Goal: Transaction & Acquisition: Purchase product/service

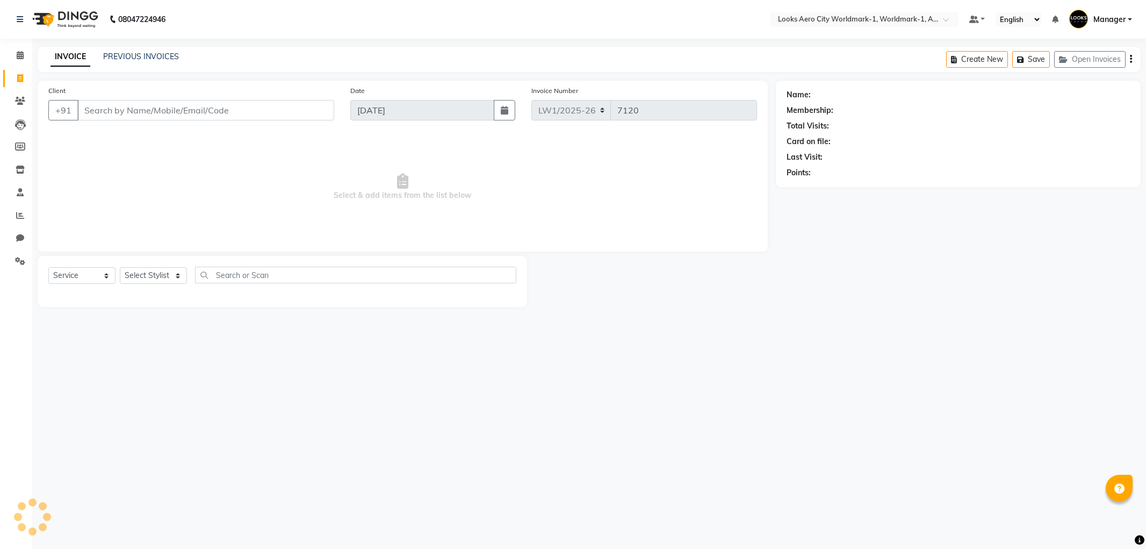
select select "service"
type input "9730908169"
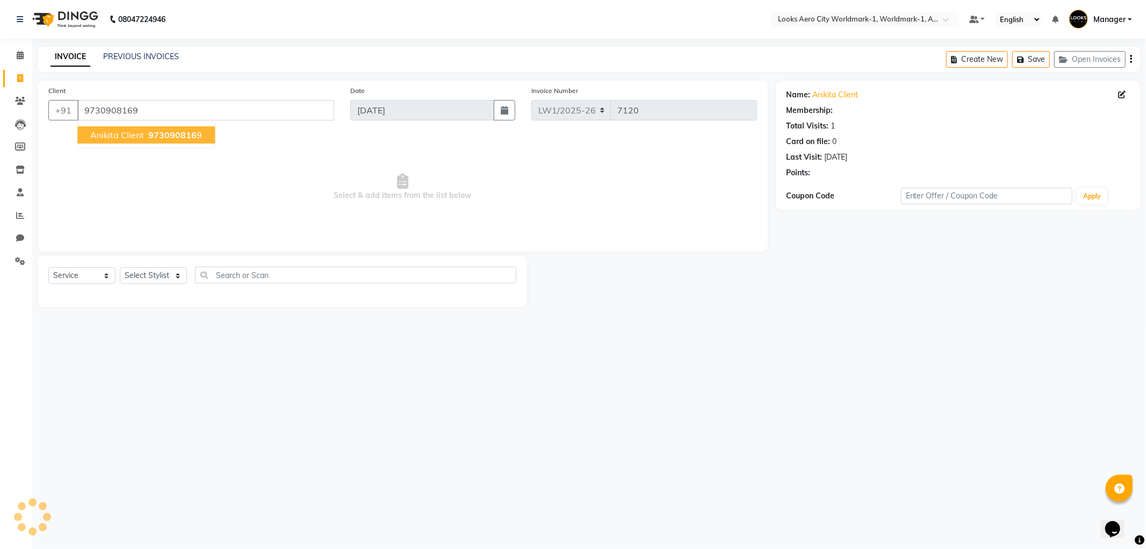
select select "1: Object"
click at [347, 184] on span "Select & add items from the list below" at bounding box center [402, 186] width 709 height 107
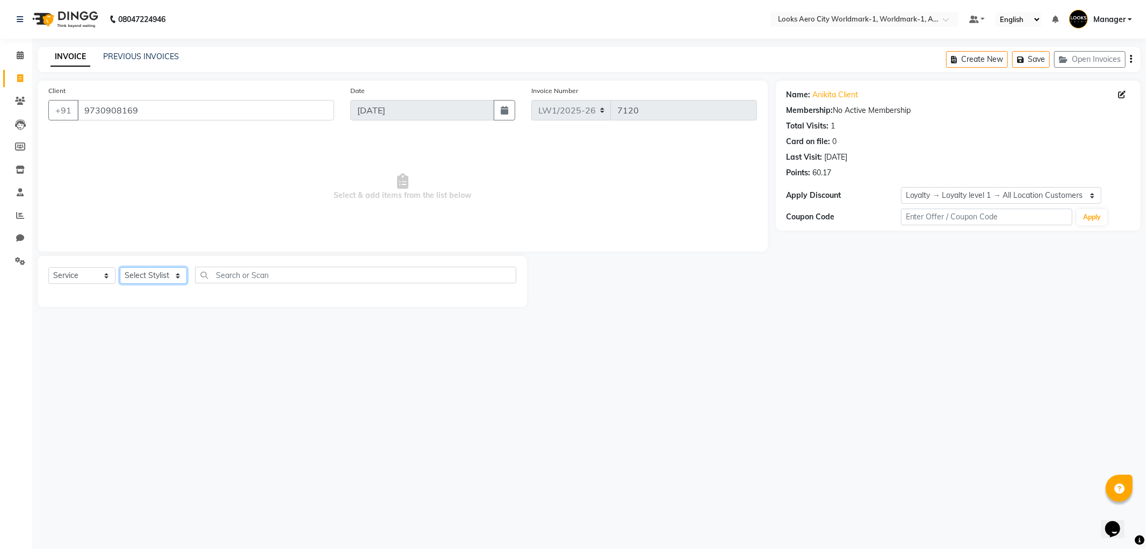
click at [141, 275] on select "Select Stylist [PERSON_NAME] [PERSON_NAME] [PERSON_NAME] [PERSON_NAME] Counter_…" at bounding box center [153, 275] width 67 height 17
select select "84547"
click at [120, 268] on select "Select Stylist [PERSON_NAME] [PERSON_NAME] [PERSON_NAME] [PERSON_NAME] Counter_…" at bounding box center [153, 275] width 67 height 17
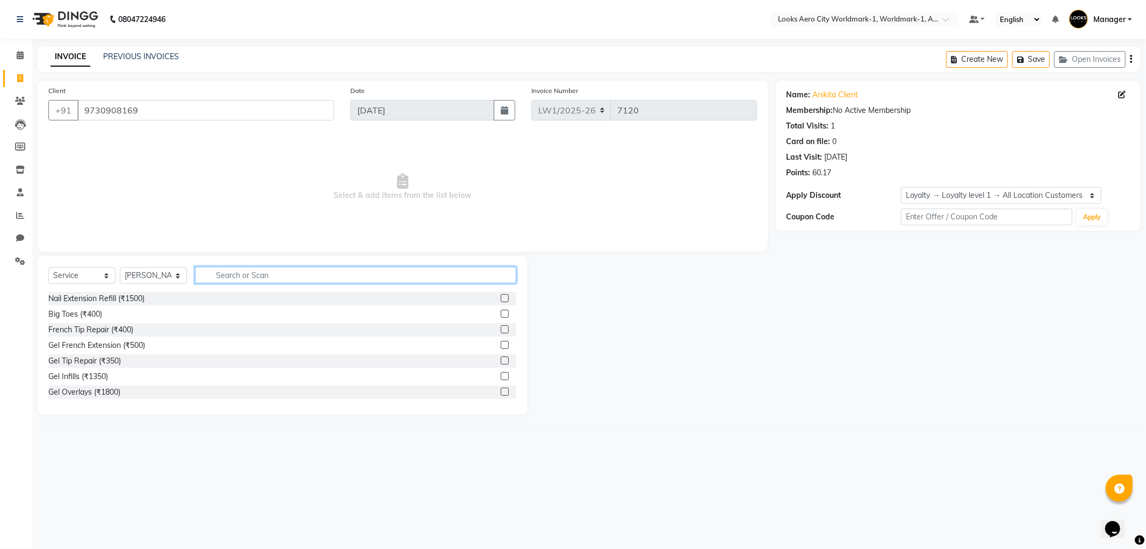
click at [222, 267] on input "text" at bounding box center [355, 275] width 321 height 17
type input "eye"
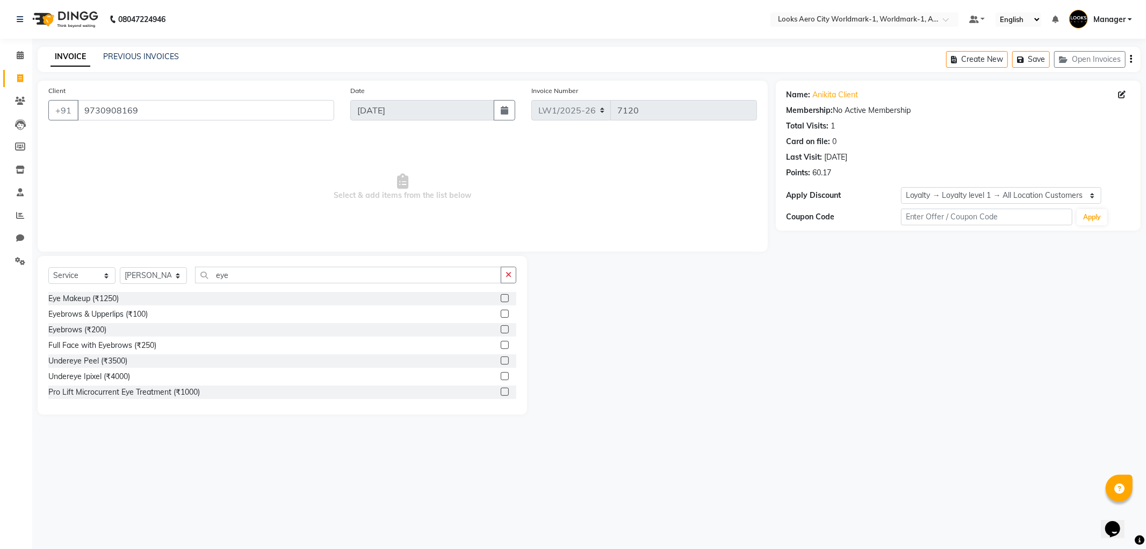
click at [501, 315] on label at bounding box center [505, 314] width 8 height 8
click at [501, 315] on input "checkbox" at bounding box center [504, 314] width 7 height 7
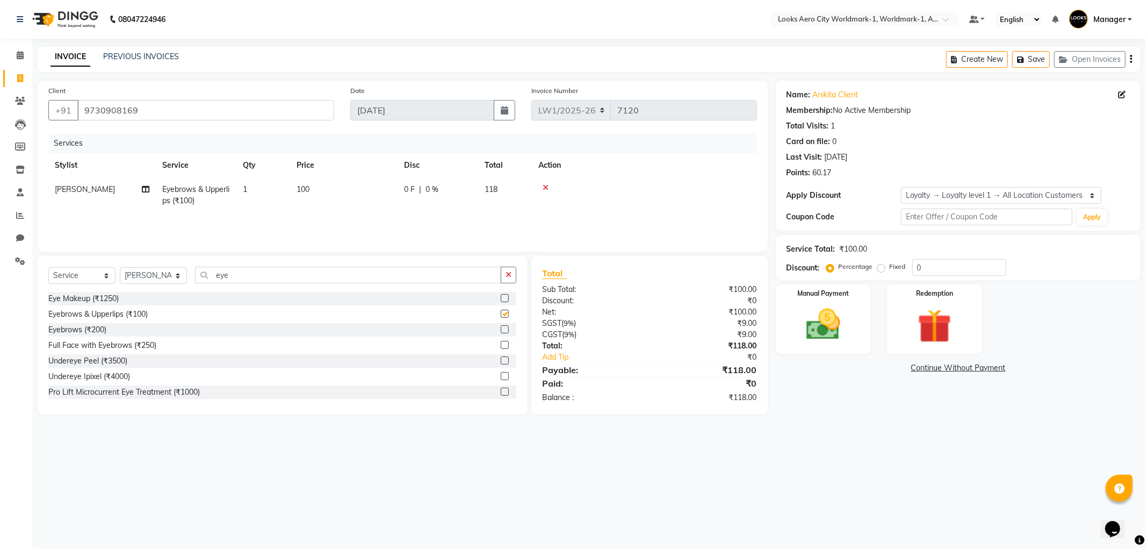
checkbox input "false"
click at [357, 195] on td "100" at bounding box center [343, 194] width 107 height 35
select select "84547"
drag, startPoint x: 357, startPoint y: 195, endPoint x: 317, endPoint y: 197, distance: 39.8
click at [318, 197] on tr "Abhishek_Nails [PERSON_NAME] [PERSON_NAME] [PERSON_NAME] [PERSON_NAME] Counter_…" at bounding box center [402, 200] width 709 height 46
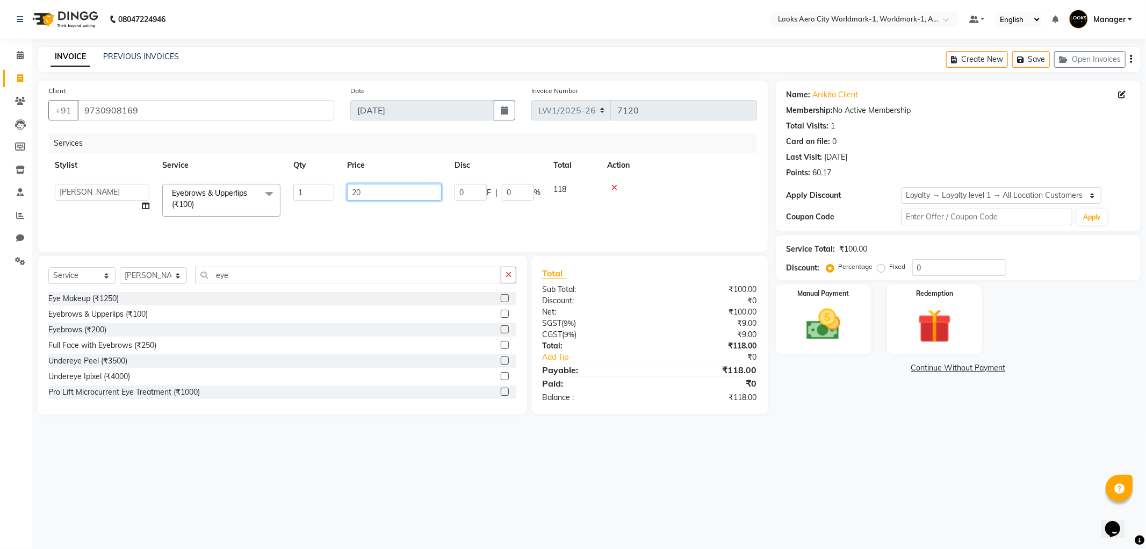
type input "200"
drag, startPoint x: 959, startPoint y: 482, endPoint x: 919, endPoint y: 425, distance: 69.5
click at [957, 479] on div "08047224946 Select Location × Looks Aero City Worldmark-1, Worldmark-1, Aerocit…" at bounding box center [573, 274] width 1146 height 549
click at [838, 338] on img at bounding box center [824, 324] width 58 height 41
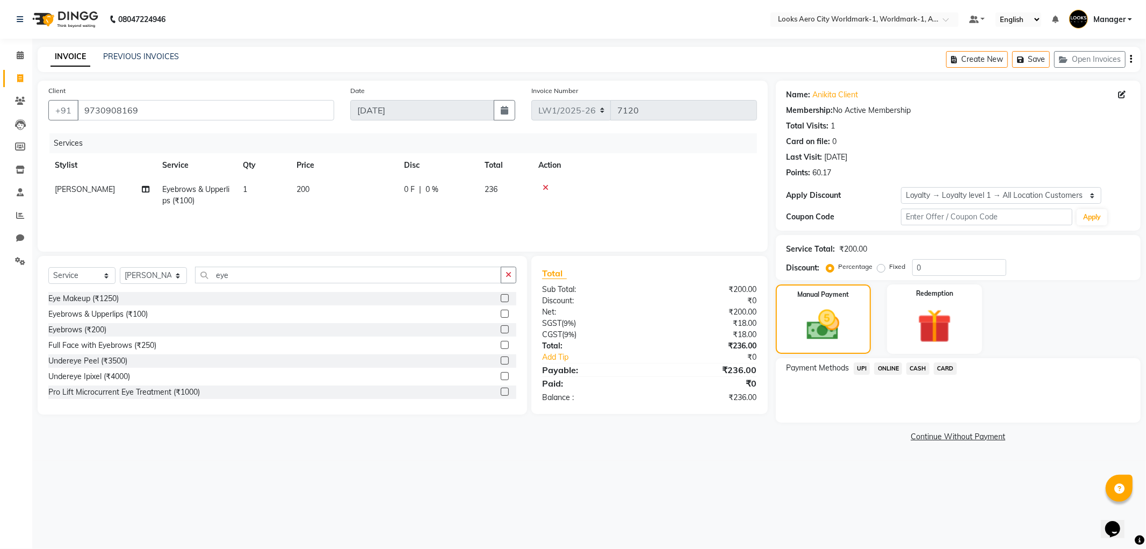
click at [864, 365] on span "UPI" at bounding box center [862, 368] width 17 height 12
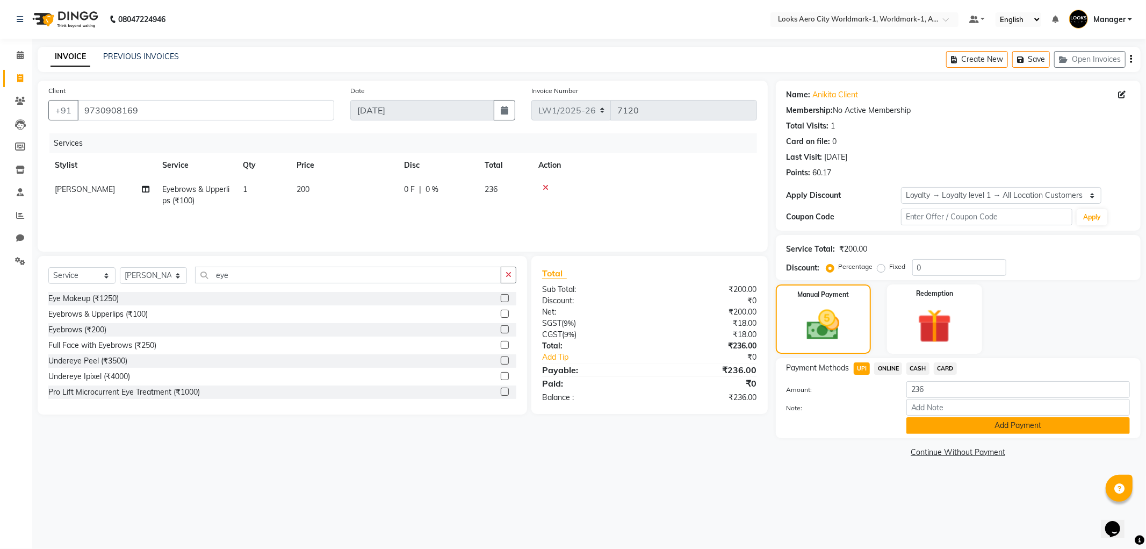
click at [936, 426] on button "Add Payment" at bounding box center [1019, 425] width 224 height 17
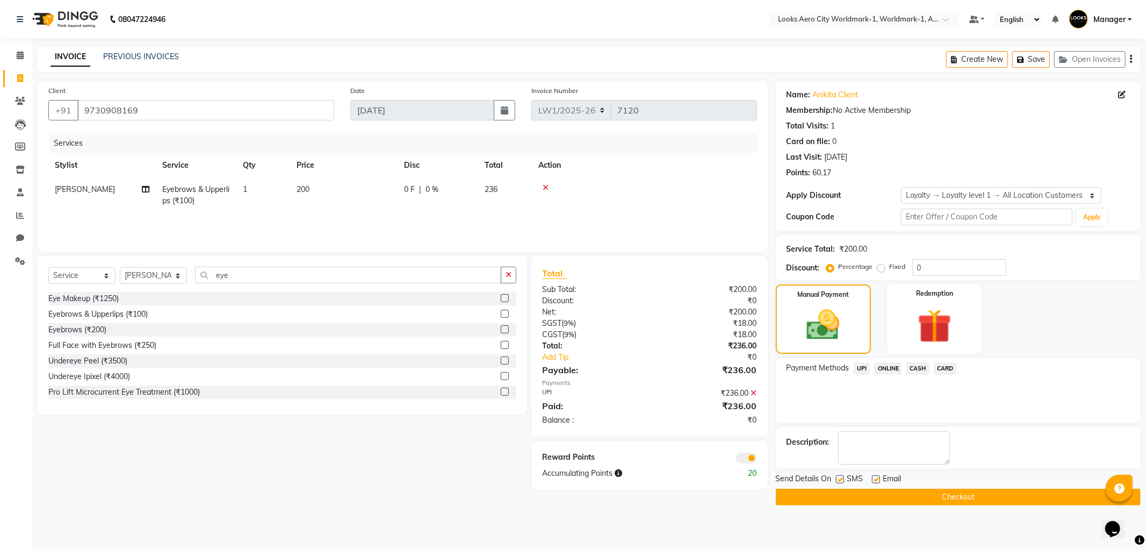
click at [876, 476] on label at bounding box center [876, 479] width 8 height 8
click at [876, 476] on input "checkbox" at bounding box center [875, 479] width 7 height 7
checkbox input "false"
click at [861, 496] on button "Checkout" at bounding box center [958, 497] width 365 height 17
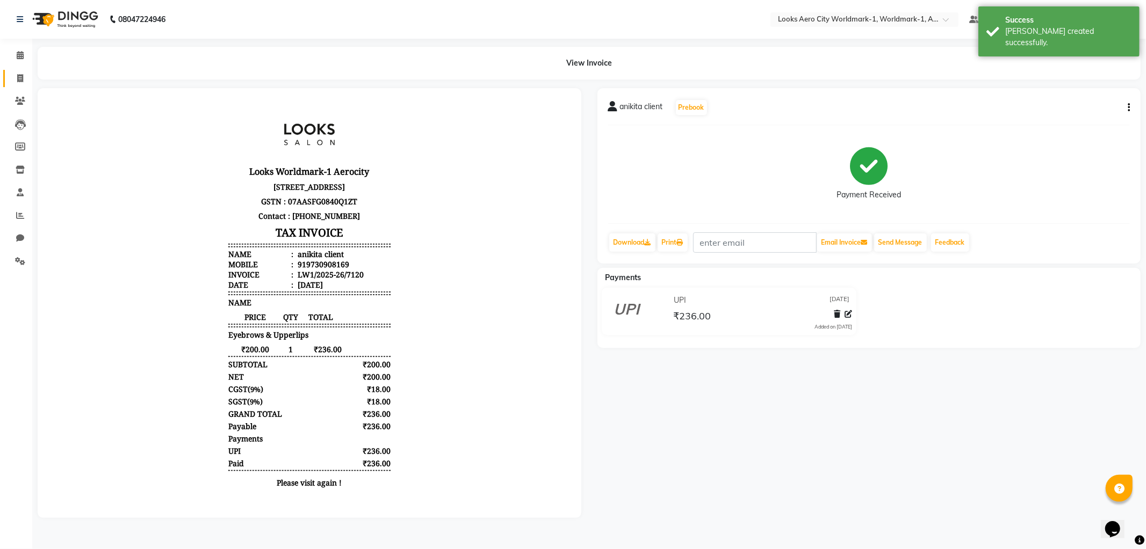
click at [13, 73] on span at bounding box center [20, 79] width 19 height 12
select select "service"
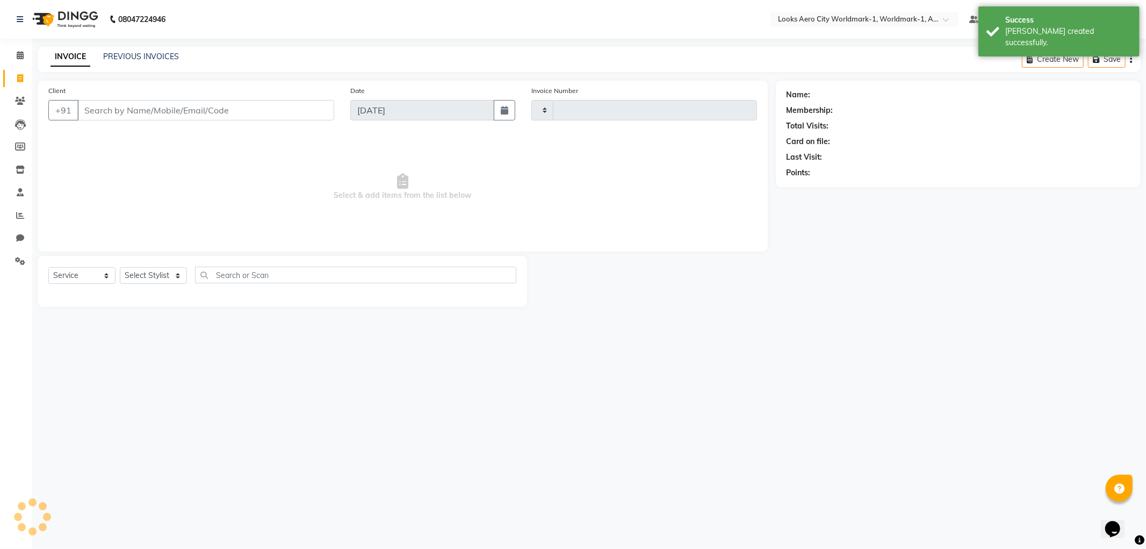
type input "7121"
select select "8573"
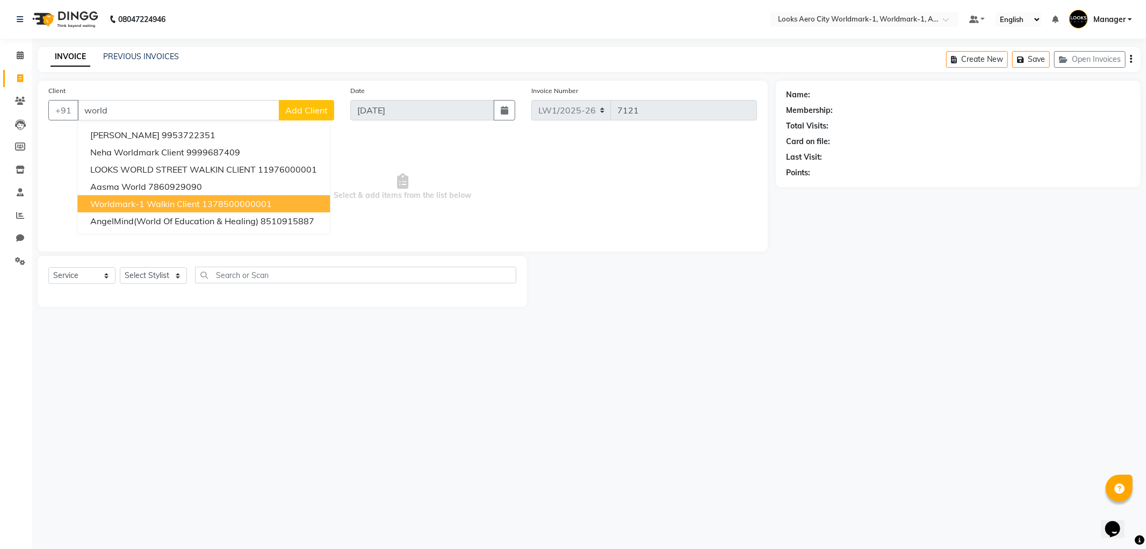
click at [160, 196] on button "Worldmark-1 Walkin Client 1378500000001" at bounding box center [203, 203] width 253 height 17
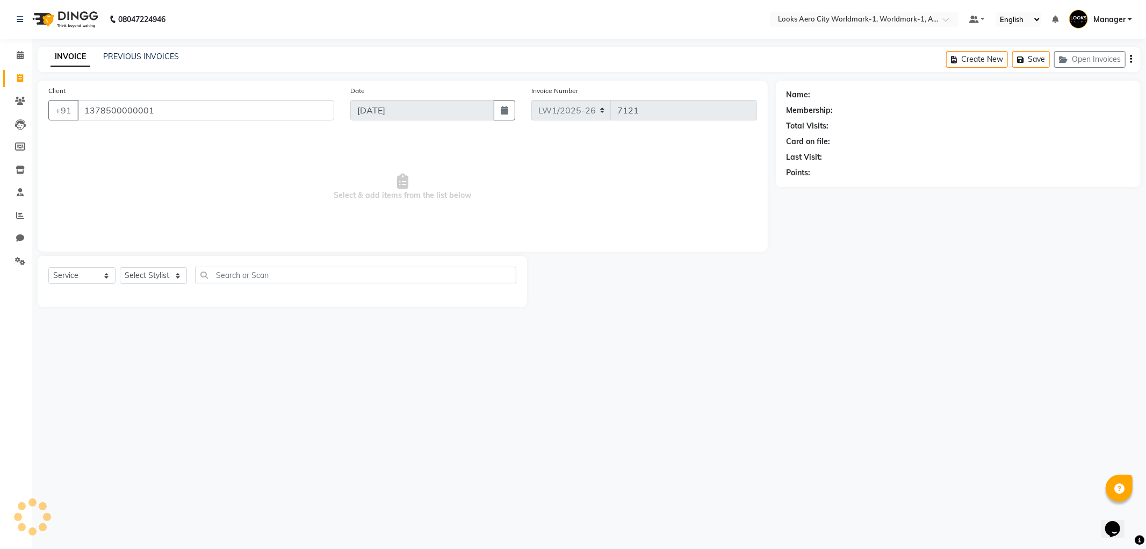
type input "1378500000001"
click at [133, 271] on select "Select Stylist [PERSON_NAME] [PERSON_NAME] [PERSON_NAME] [PERSON_NAME] Counter_…" at bounding box center [153, 275] width 67 height 17
select select "1: Object"
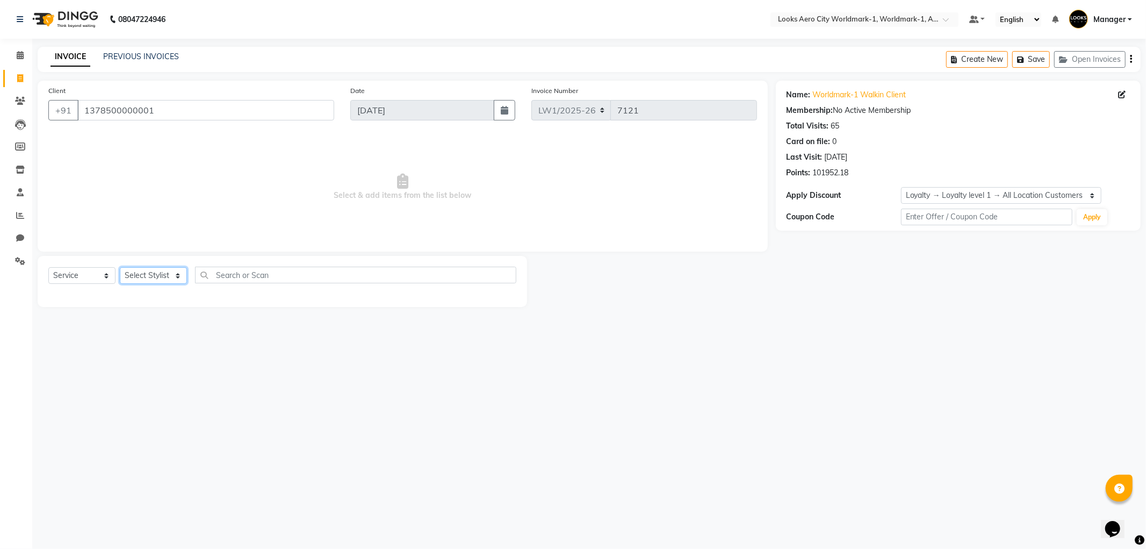
select select "84548"
click at [120, 268] on select "Select Stylist [PERSON_NAME] [PERSON_NAME] [PERSON_NAME] [PERSON_NAME] Counter_…" at bounding box center [153, 275] width 67 height 17
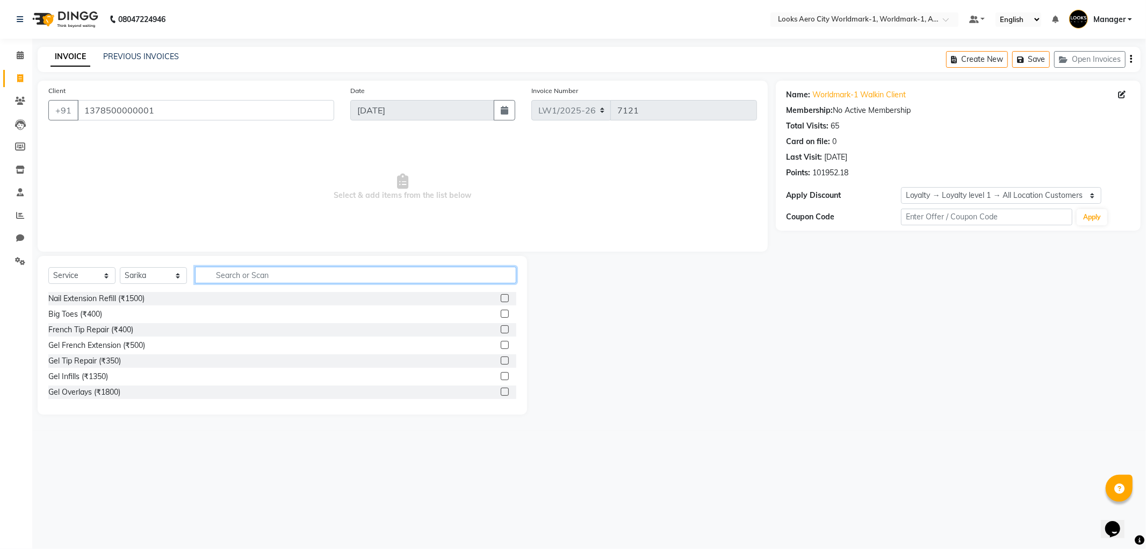
click at [224, 279] on input "text" at bounding box center [355, 275] width 321 height 17
type input "upp"
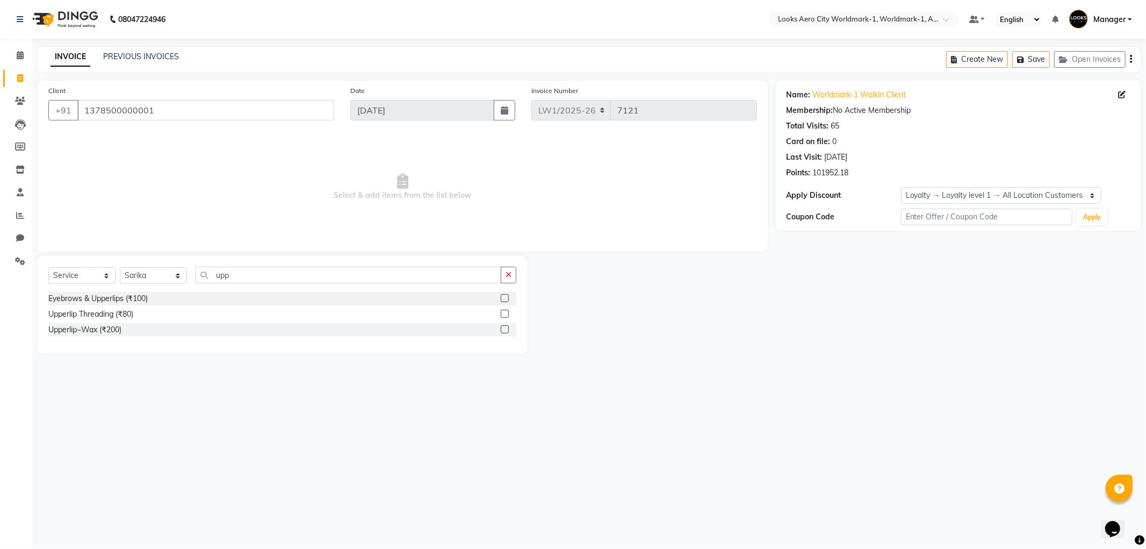
click at [507, 329] on label at bounding box center [505, 329] width 8 height 8
click at [507, 329] on input "checkbox" at bounding box center [504, 329] width 7 height 7
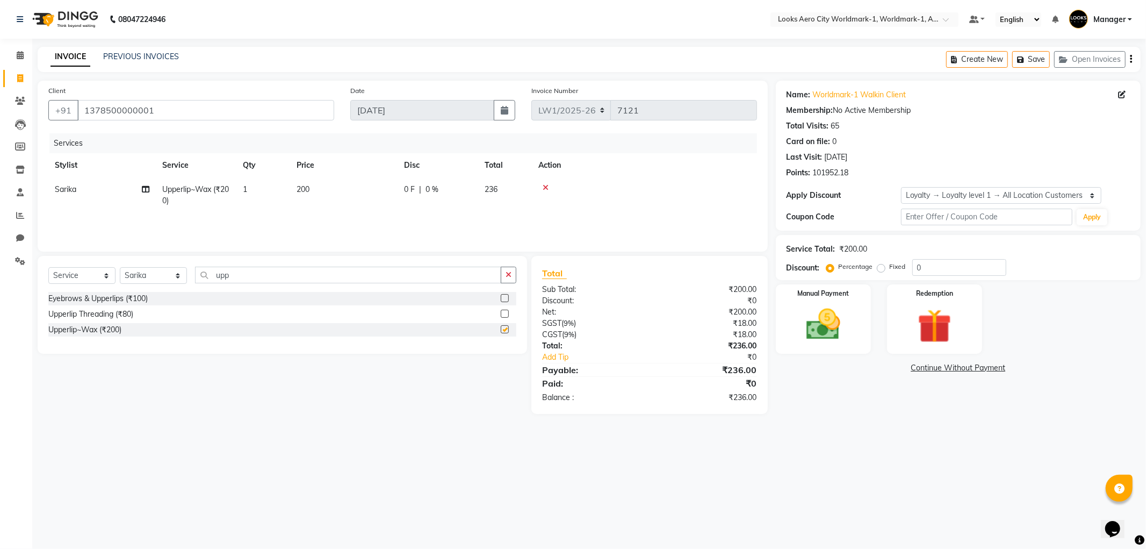
checkbox input "false"
drag, startPoint x: 841, startPoint y: 325, endPoint x: 846, endPoint y: 327, distance: 5.6
click at [842, 325] on img at bounding box center [824, 324] width 58 height 41
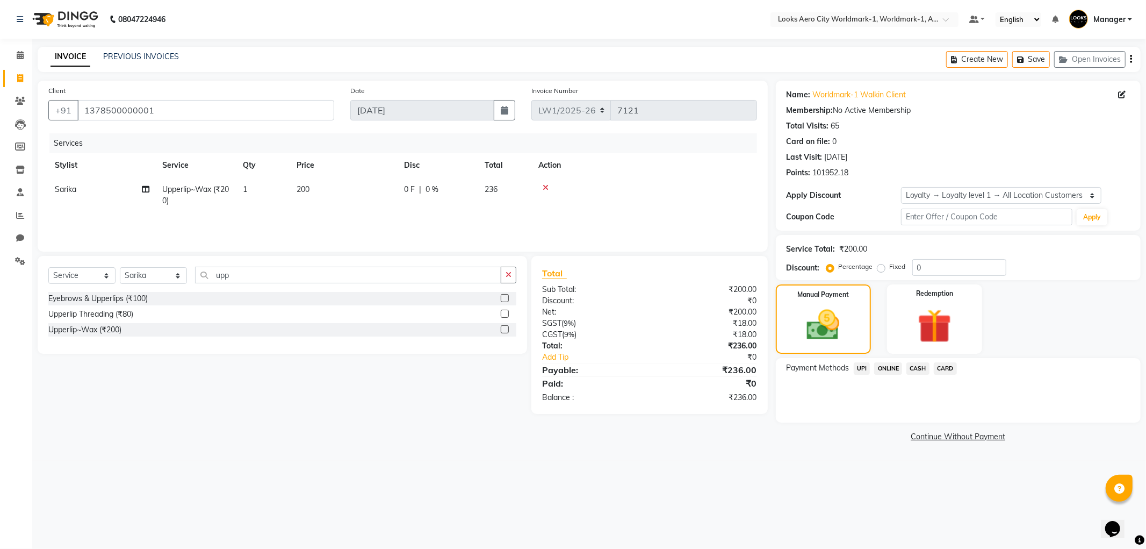
click at [943, 371] on span "CARD" at bounding box center [945, 368] width 23 height 12
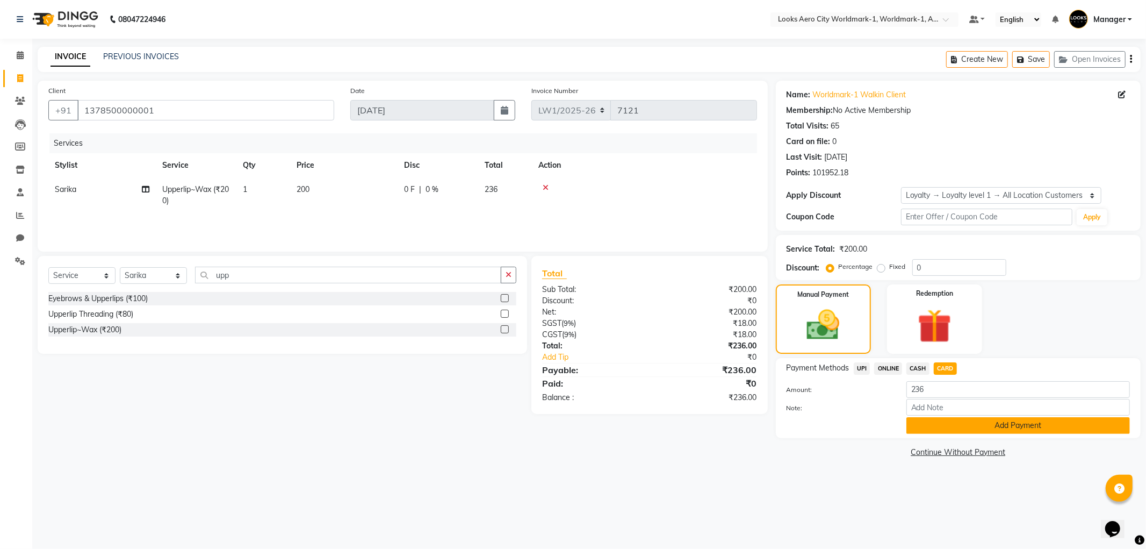
click at [964, 426] on button "Add Payment" at bounding box center [1019, 425] width 224 height 17
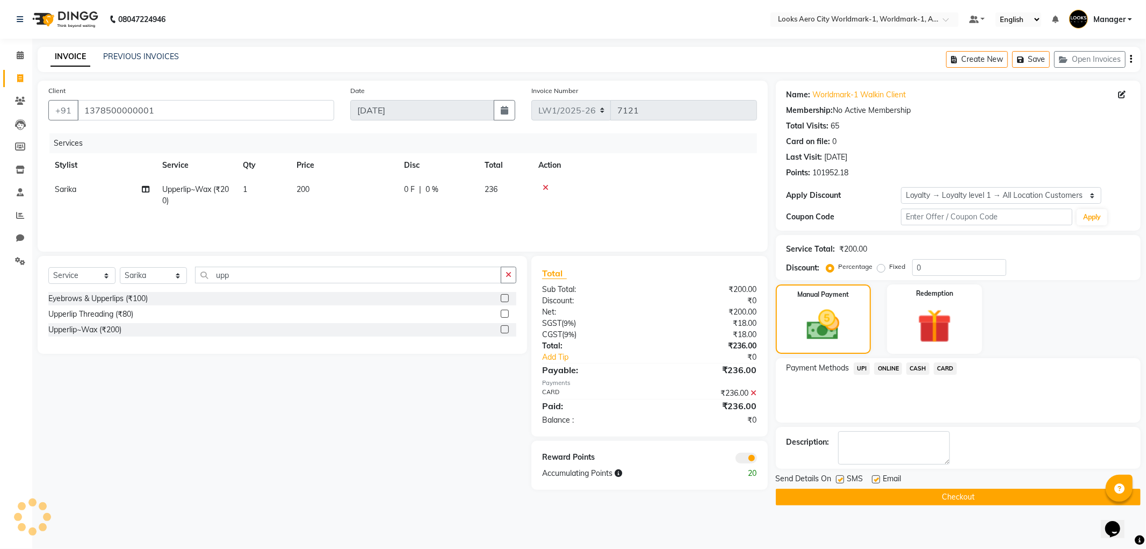
click at [878, 477] on label at bounding box center [876, 479] width 8 height 8
click at [878, 477] on input "checkbox" at bounding box center [875, 479] width 7 height 7
checkbox input "false"
click at [739, 458] on span at bounding box center [746, 458] width 21 height 11
click at [757, 459] on input "checkbox" at bounding box center [757, 459] width 0 height 0
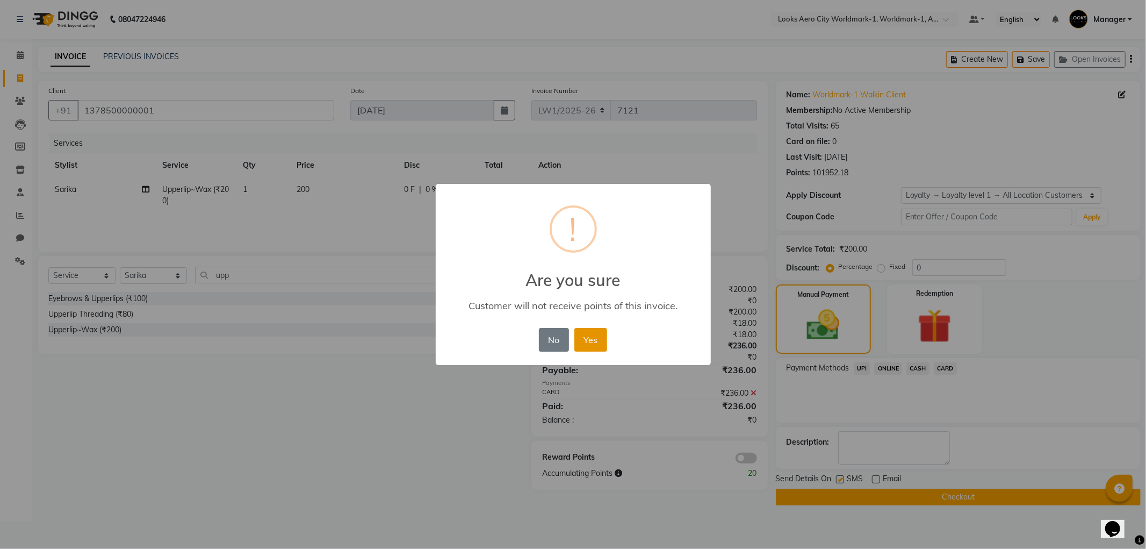
drag, startPoint x: 595, startPoint y: 344, endPoint x: 740, endPoint y: 438, distance: 172.9
click at [599, 345] on button "Yes" at bounding box center [591, 340] width 33 height 24
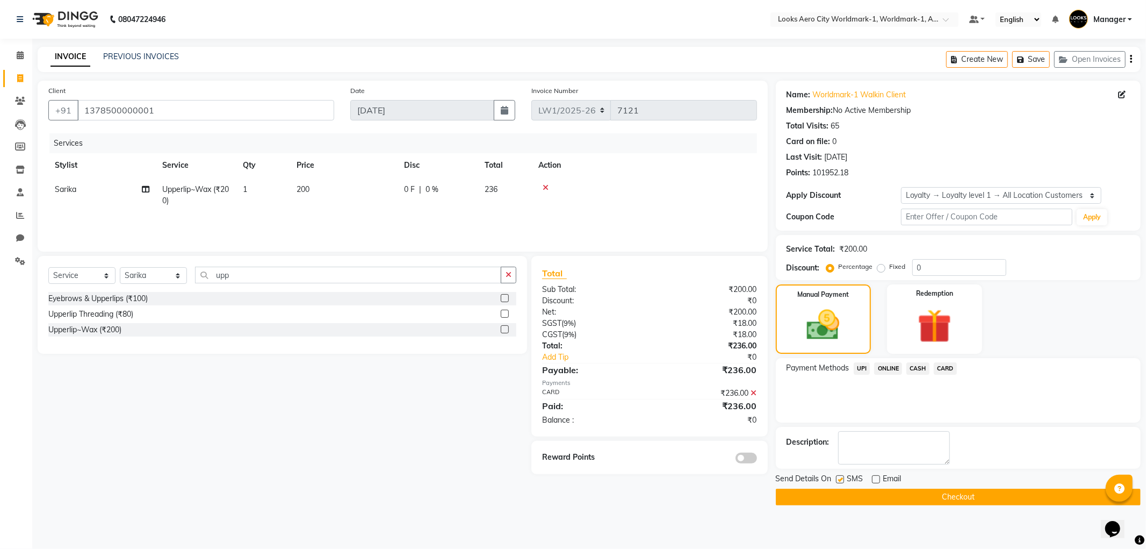
click at [815, 499] on button "Checkout" at bounding box center [958, 497] width 365 height 17
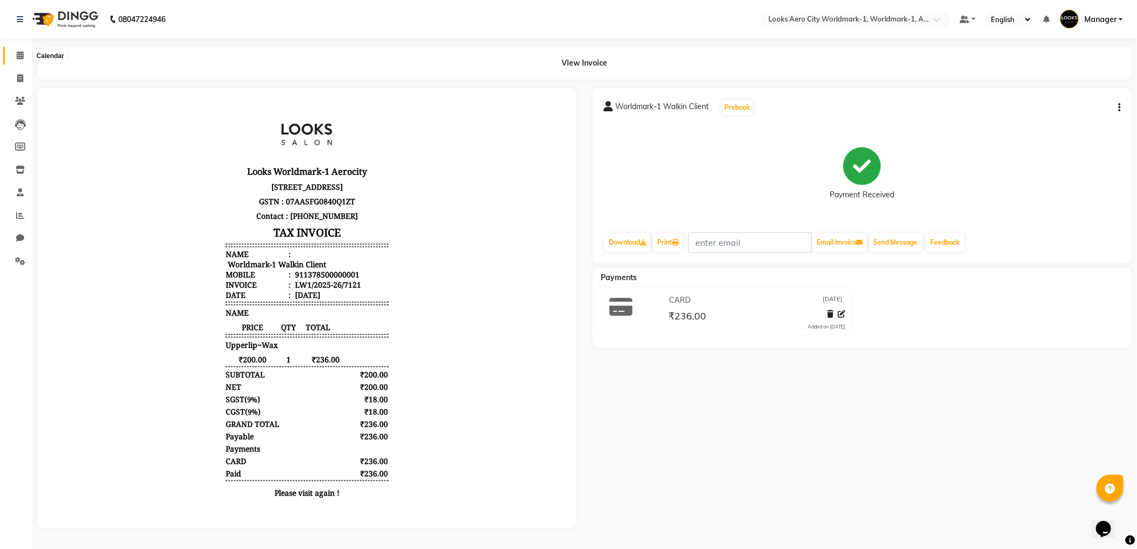
click at [13, 49] on span at bounding box center [20, 55] width 19 height 12
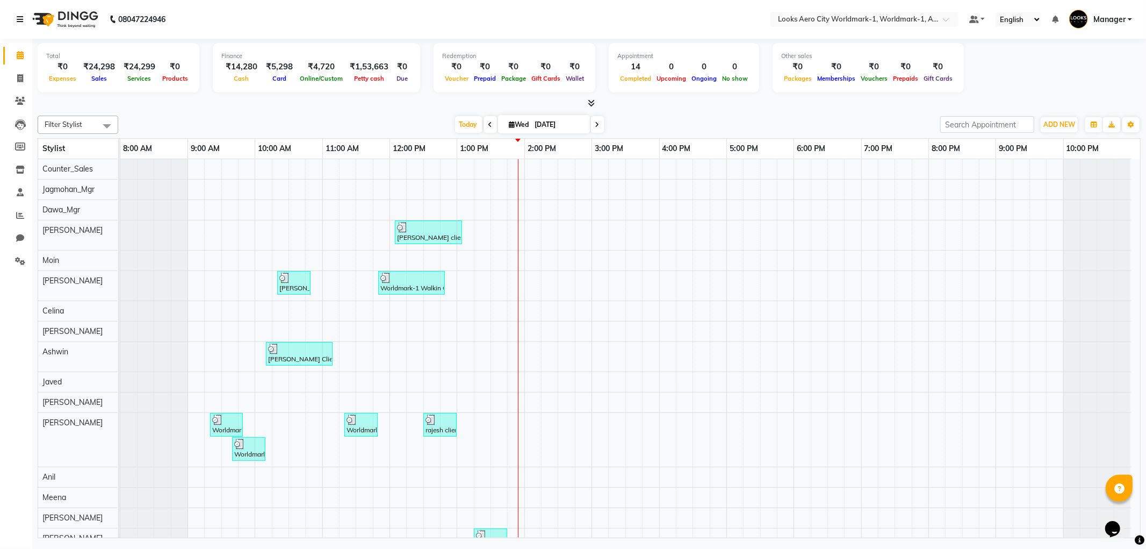
click at [18, 18] on icon at bounding box center [20, 20] width 6 height 8
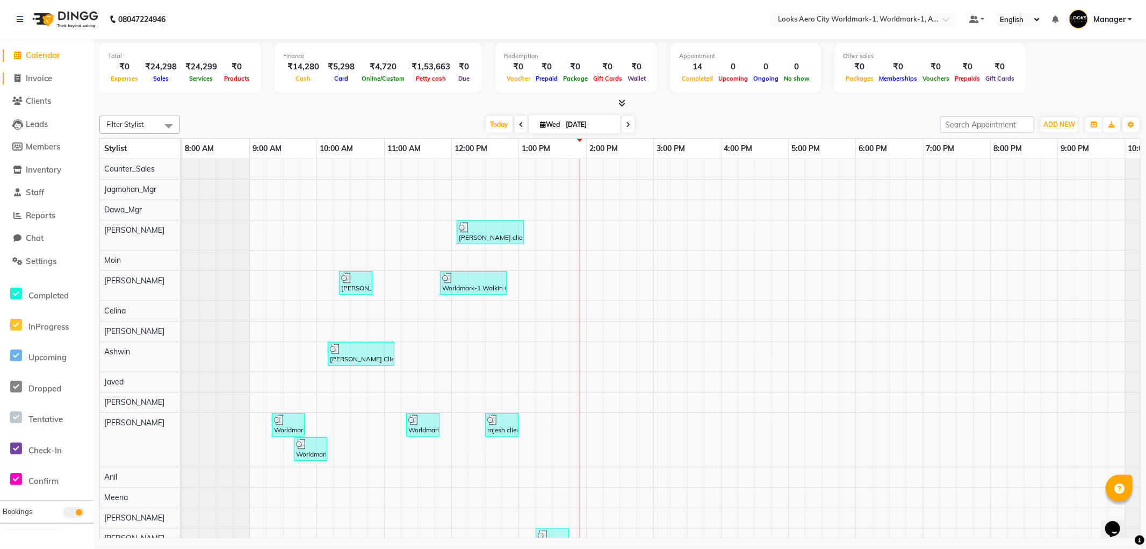
click at [40, 77] on span "Invoice" at bounding box center [39, 78] width 26 height 10
select select "service"
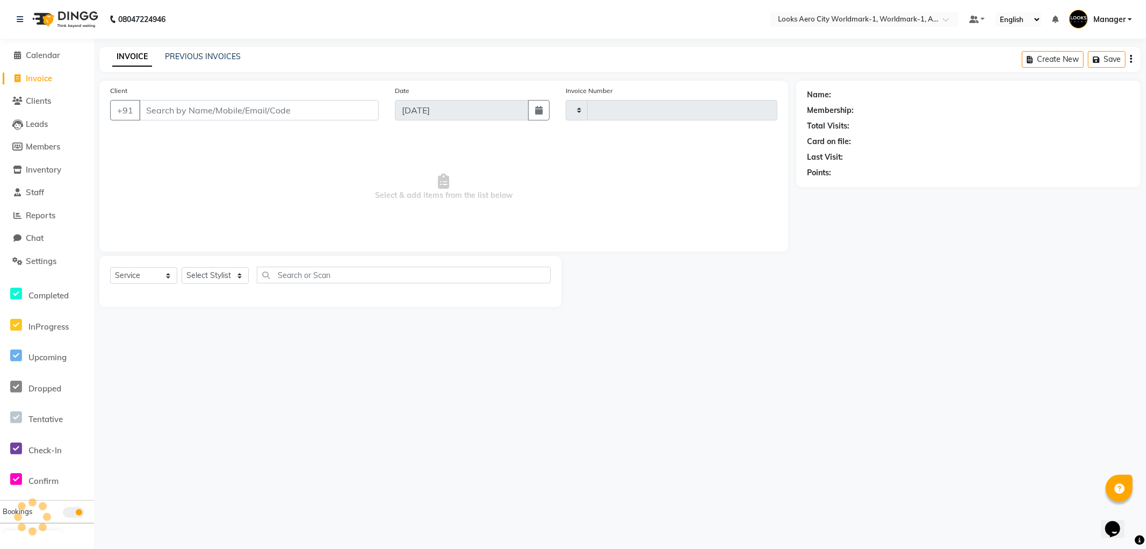
click at [259, 107] on input "Client" at bounding box center [259, 110] width 240 height 20
type input "7122"
select select "8573"
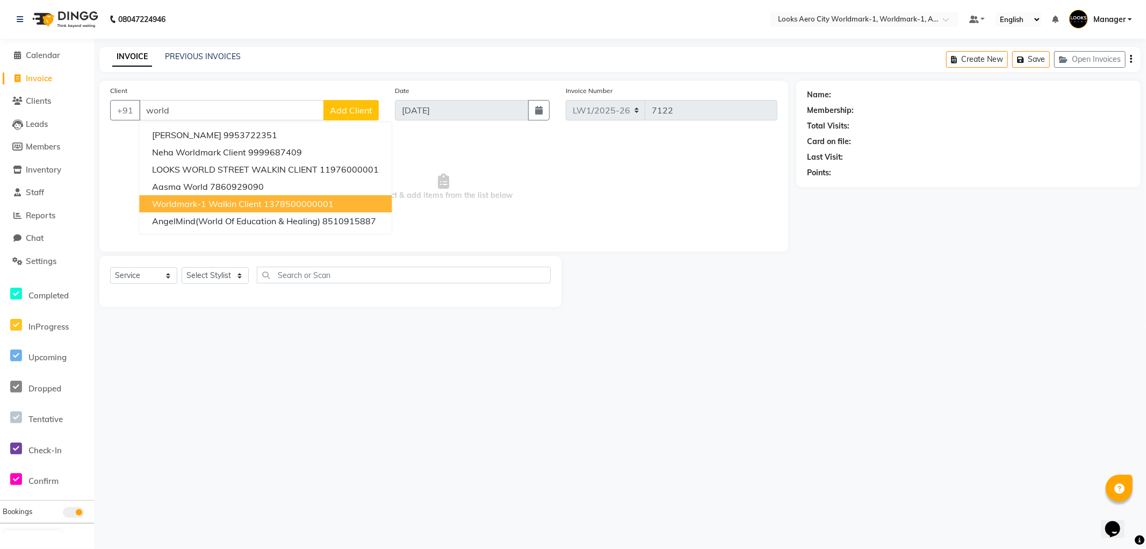
drag, startPoint x: 229, startPoint y: 203, endPoint x: 207, endPoint y: 100, distance: 105.5
click at [228, 203] on span "Worldmark-1 Walkin Client" at bounding box center [207, 203] width 110 height 11
type input "1378500000001"
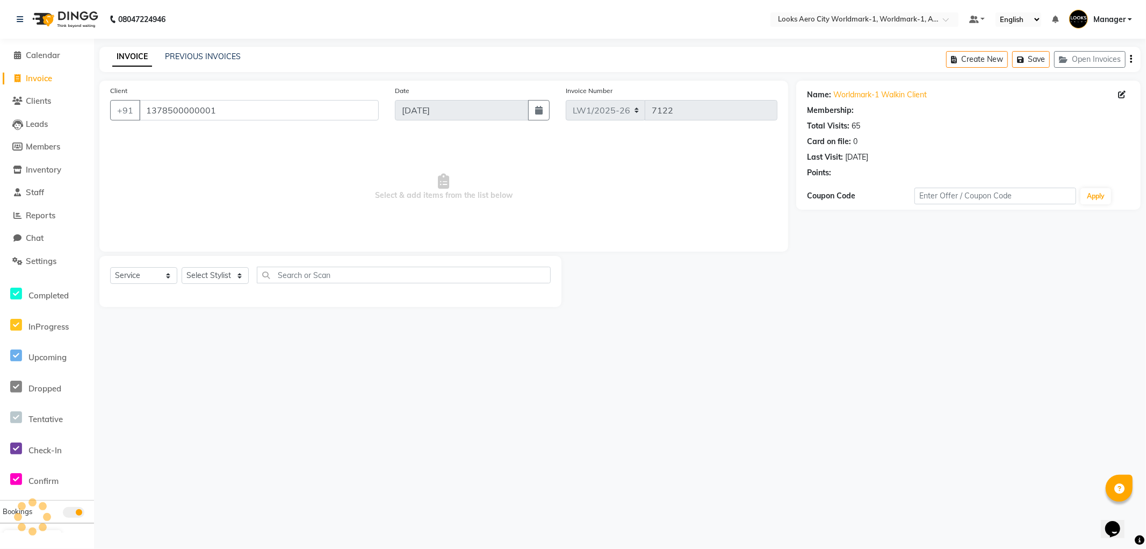
select select "1: Object"
click at [229, 276] on select "Select Stylist [PERSON_NAME] [PERSON_NAME] [PERSON_NAME] [PERSON_NAME] Counter_…" at bounding box center [215, 275] width 67 height 17
select select "84548"
click at [182, 268] on select "Select Stylist [PERSON_NAME] [PERSON_NAME] [PERSON_NAME] [PERSON_NAME] Counter_…" at bounding box center [215, 275] width 67 height 17
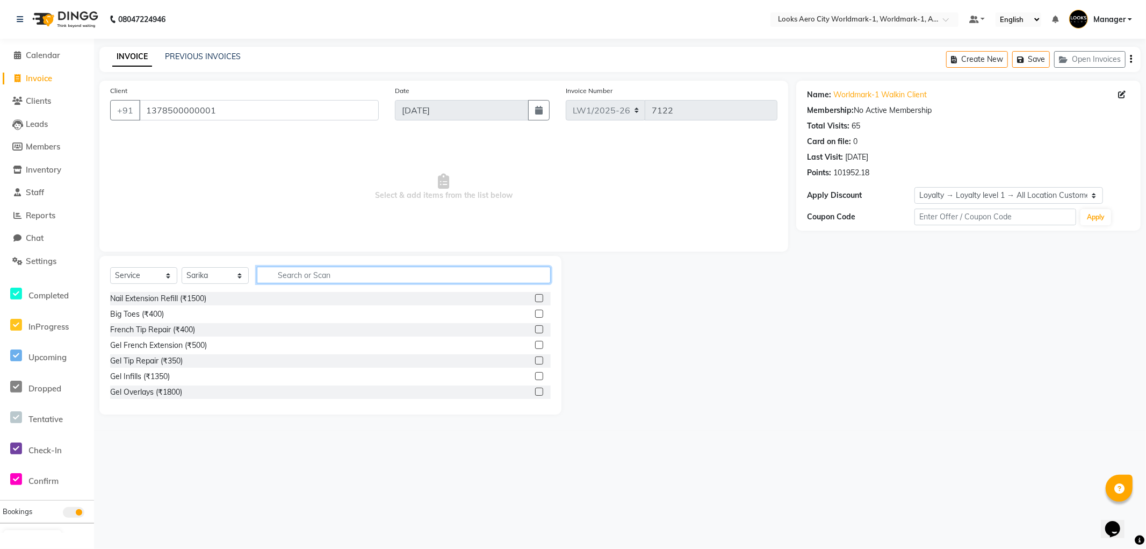
click at [326, 272] on input "text" at bounding box center [404, 275] width 294 height 17
type input "eye"
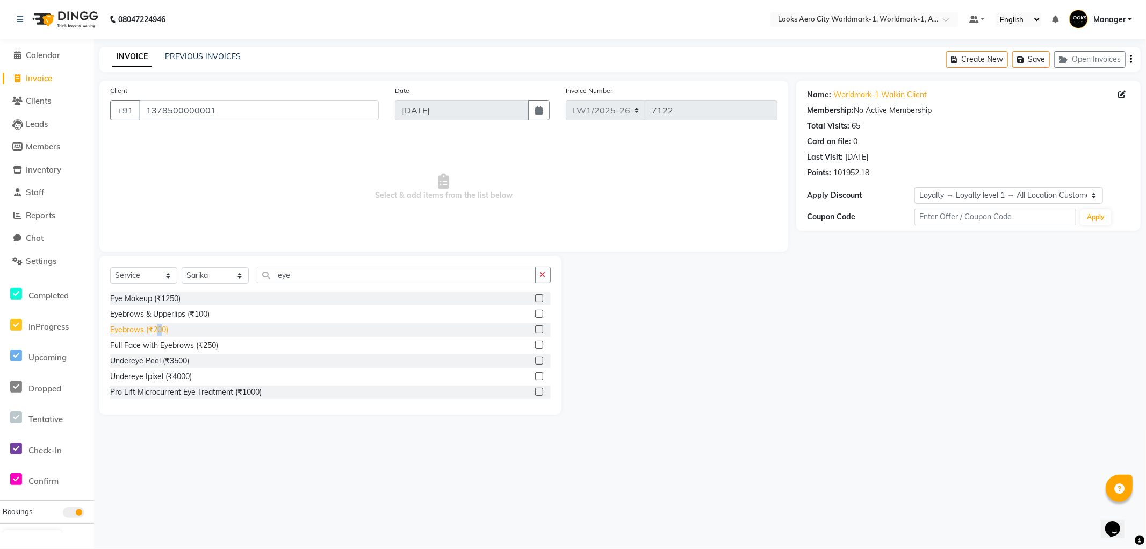
drag, startPoint x: 160, startPoint y: 328, endPoint x: 160, endPoint y: 321, distance: 6.4
click at [160, 327] on div "Eyebrows (₹200)" at bounding box center [139, 329] width 58 height 11
checkbox input "false"
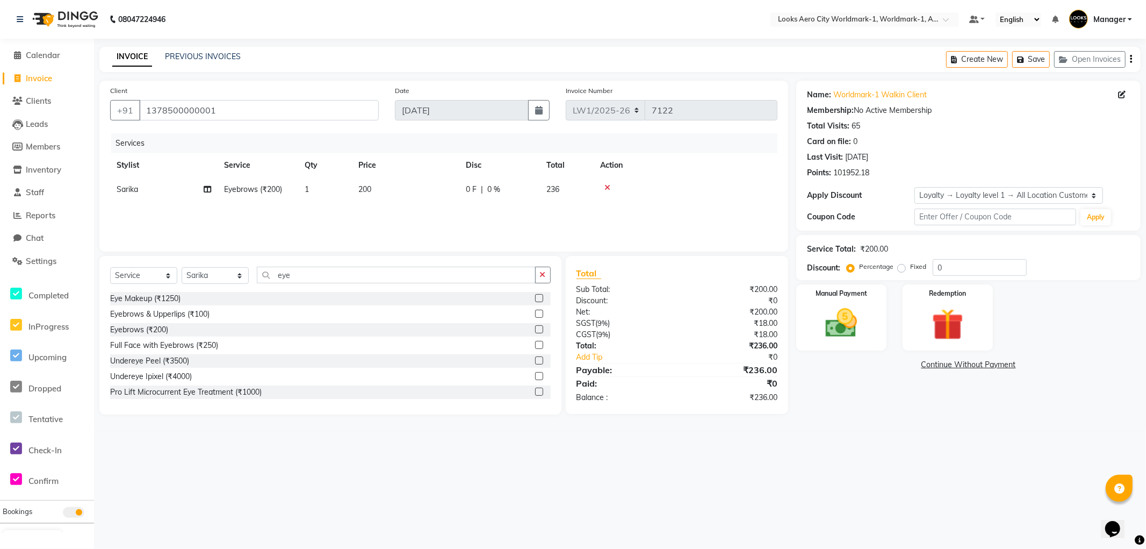
click at [382, 185] on td "200" at bounding box center [405, 189] width 107 height 24
select select "84548"
drag, startPoint x: 464, startPoint y: 191, endPoint x: 297, endPoint y: 167, distance: 168.3
click at [293, 176] on table "Stylist Service Qty Price Disc Total Action Abhishek_Nails [PERSON_NAME] [PERSO…" at bounding box center [443, 185] width 667 height 65
type input "102"
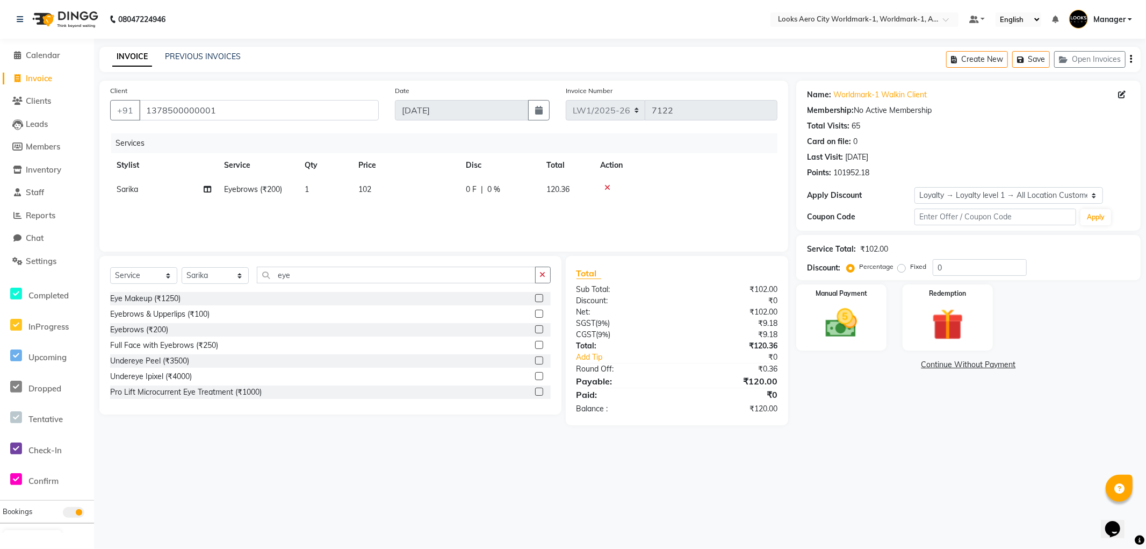
click at [904, 450] on div "08047224946 Select Location × Looks Aero City Worldmark-1, Worldmark-1, Aerocit…" at bounding box center [573, 274] width 1146 height 549
drag, startPoint x: 246, startPoint y: 111, endPoint x: 60, endPoint y: 93, distance: 186.3
click at [60, 93] on app-home "08047224946 Select Location × Looks Aero City Worldmark-1, Worldmark-1, Aerocit…" at bounding box center [573, 220] width 1146 height 441
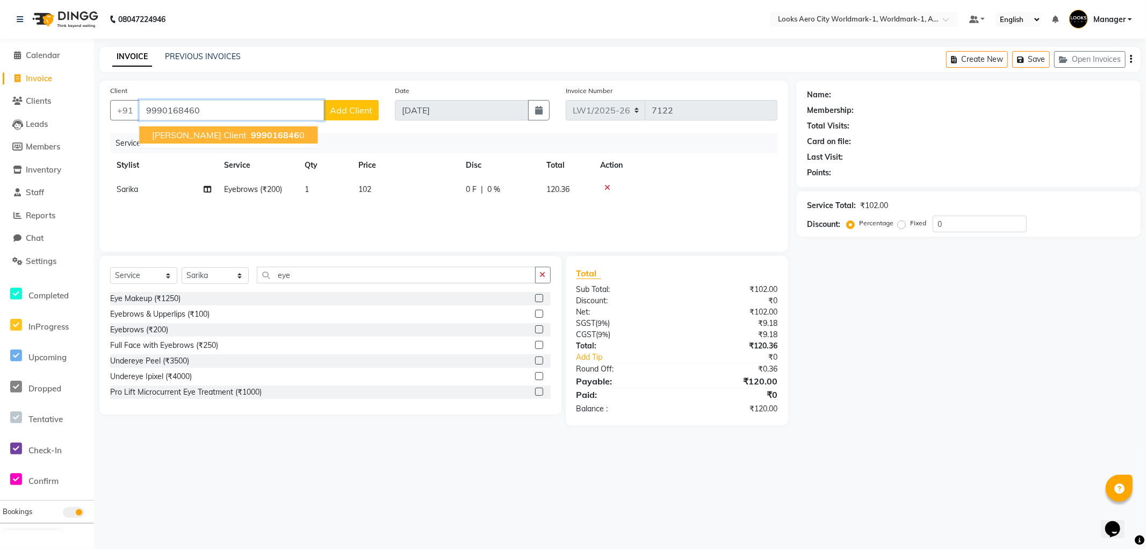
type input "9990168460"
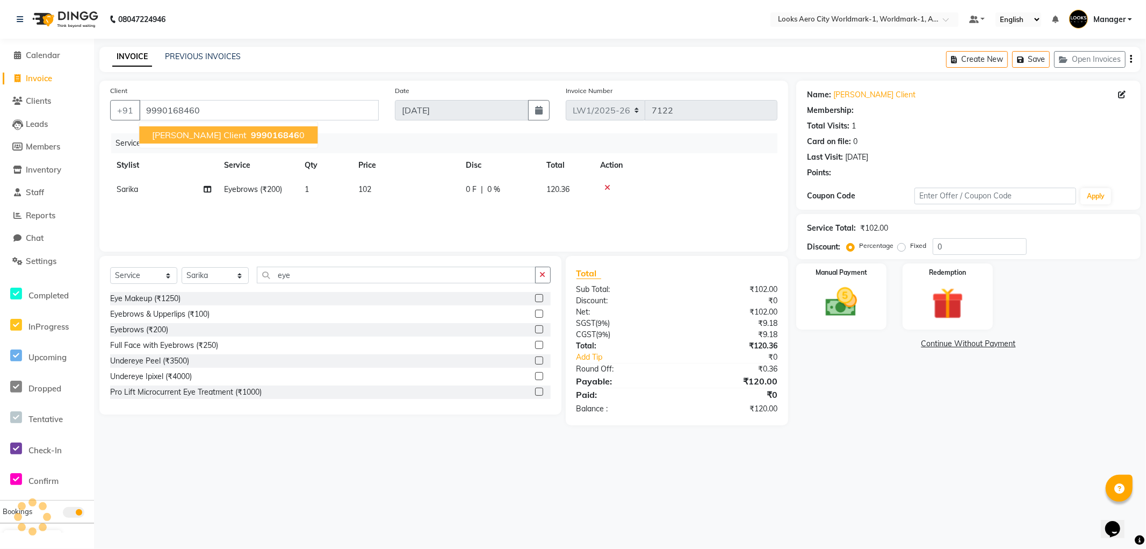
select select "1: Object"
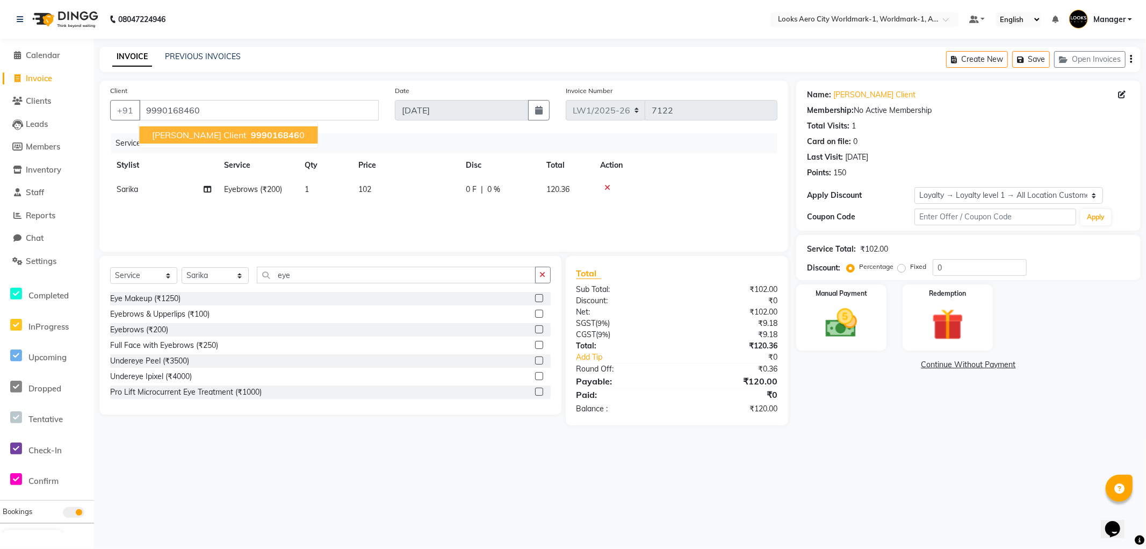
click at [869, 437] on main "INVOICE PREVIOUS INVOICES Create New Save Open Invoices Client [PHONE_NUMBER] […" at bounding box center [620, 244] width 1052 height 394
click at [867, 346] on div "Manual Payment" at bounding box center [842, 317] width 94 height 69
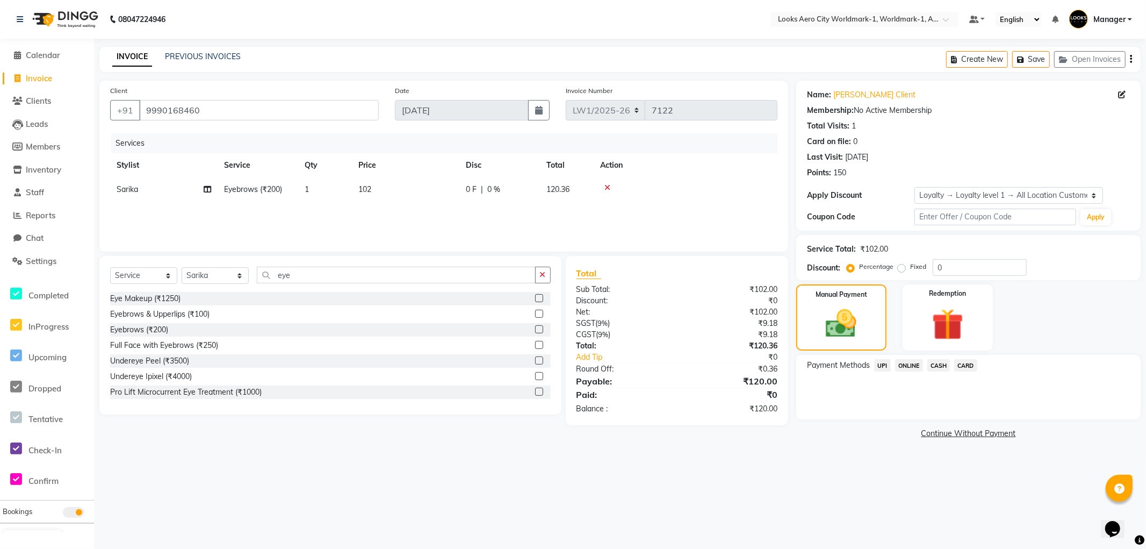
click at [881, 362] on span "UPI" at bounding box center [882, 365] width 17 height 12
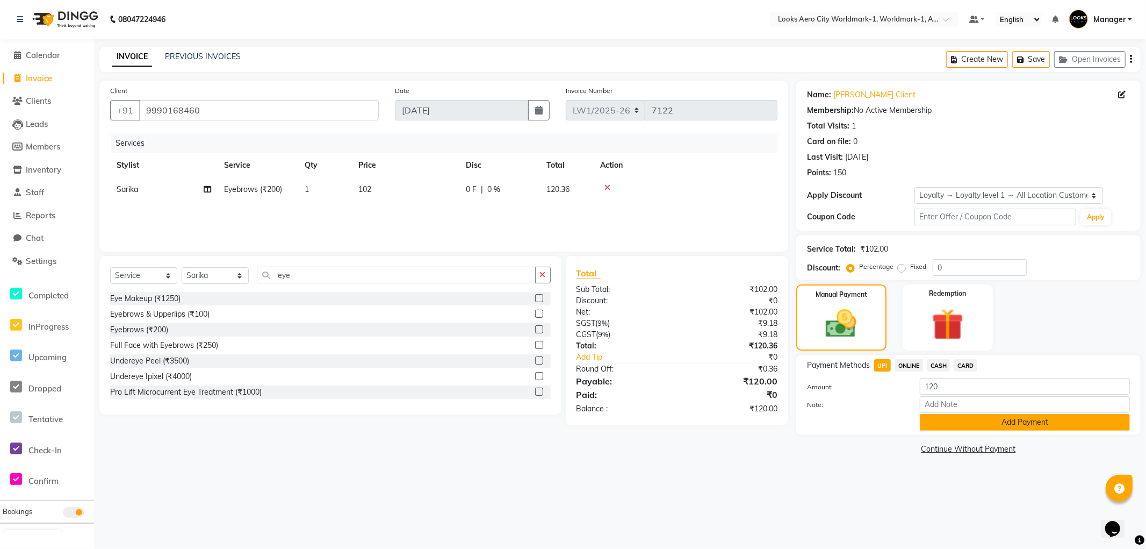
click at [926, 419] on button "Add Payment" at bounding box center [1025, 422] width 210 height 17
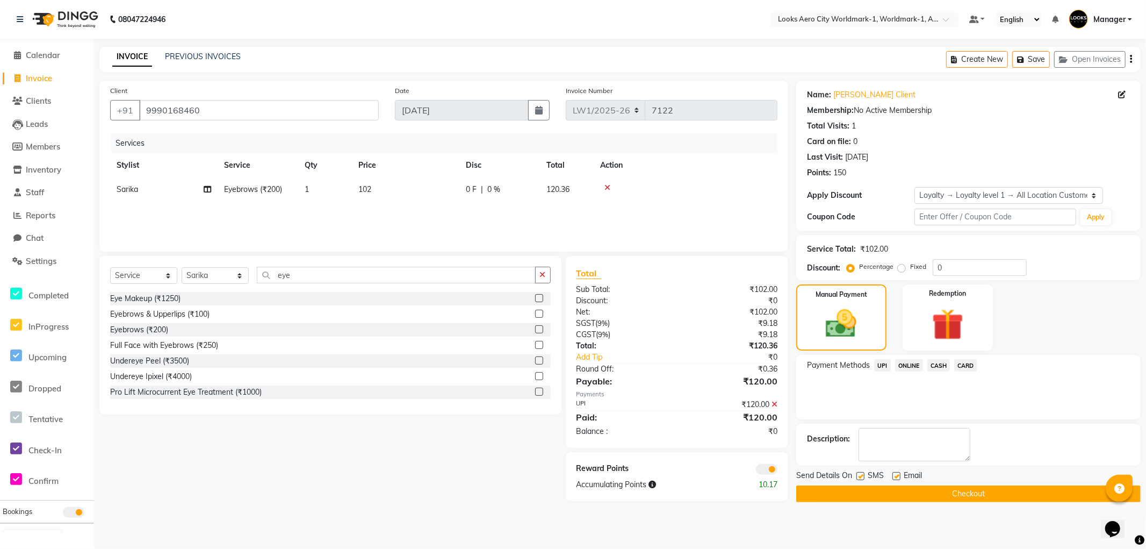
click at [825, 495] on button "Checkout" at bounding box center [968, 493] width 344 height 17
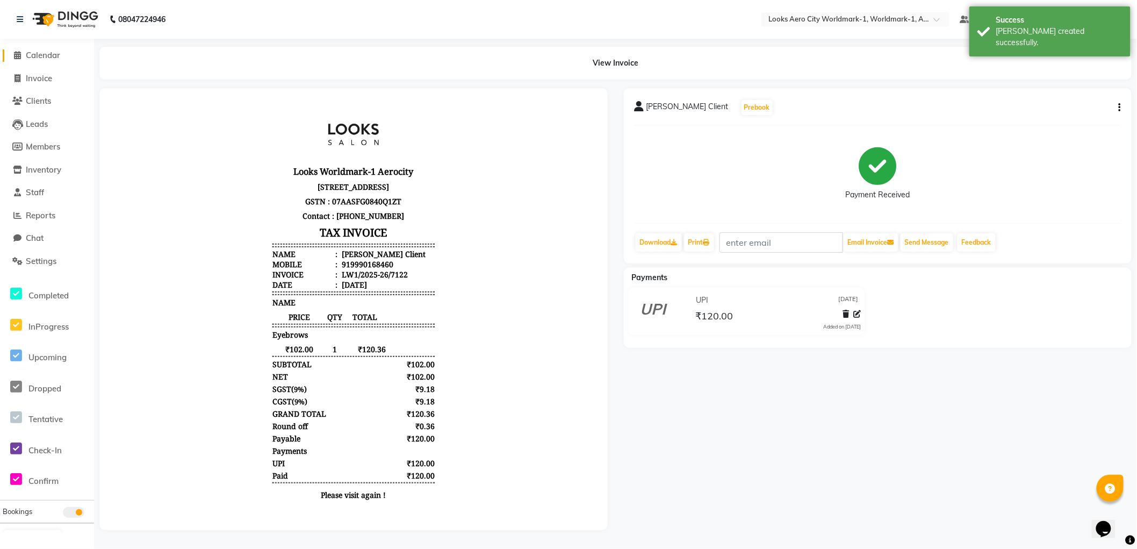
click at [41, 55] on span "Calendar" at bounding box center [43, 55] width 34 height 10
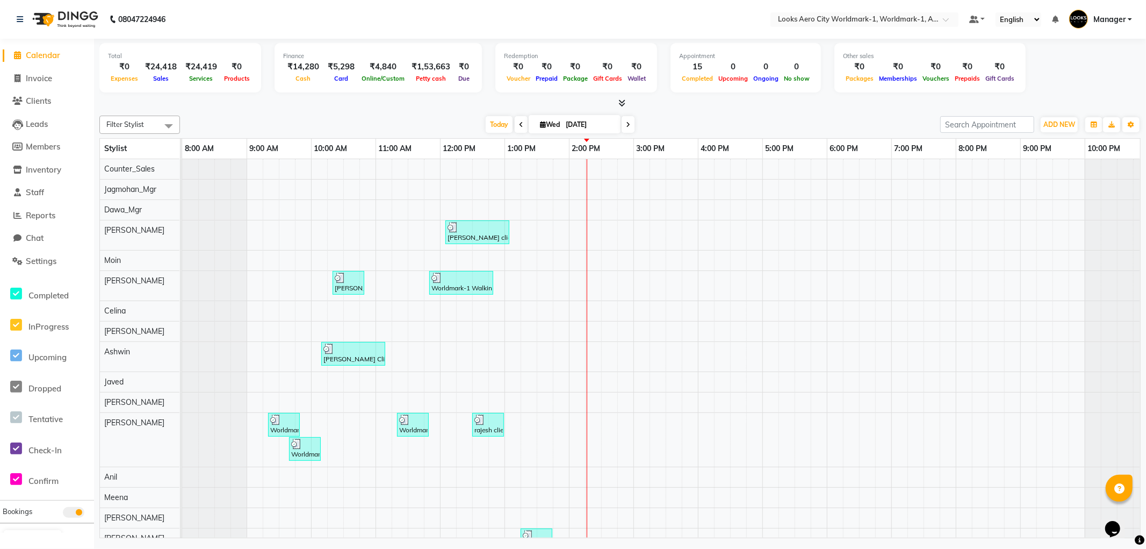
drag, startPoint x: 46, startPoint y: 54, endPoint x: 58, endPoint y: 61, distance: 14.2
click at [46, 54] on span "Calendar" at bounding box center [43, 55] width 34 height 10
click at [38, 78] on span "Invoice" at bounding box center [39, 78] width 26 height 10
select select "service"
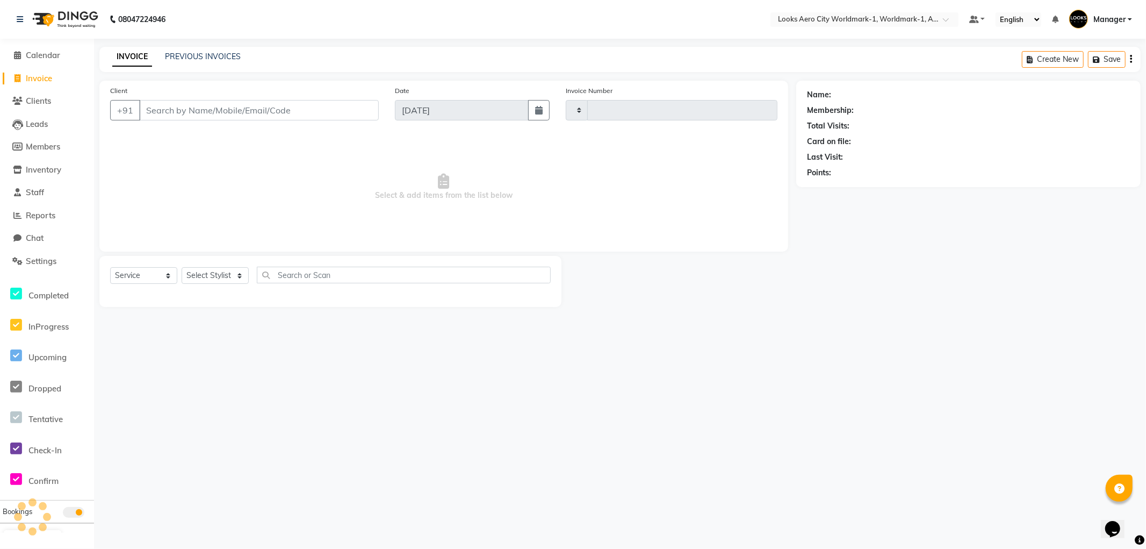
click at [212, 106] on input "Client" at bounding box center [259, 110] width 240 height 20
select select "8573"
type input "7123"
click at [218, 276] on select "Select Stylist [PERSON_NAME] [PERSON_NAME] [PERSON_NAME] [PERSON_NAME] Counter_…" at bounding box center [215, 275] width 67 height 17
select select "84536"
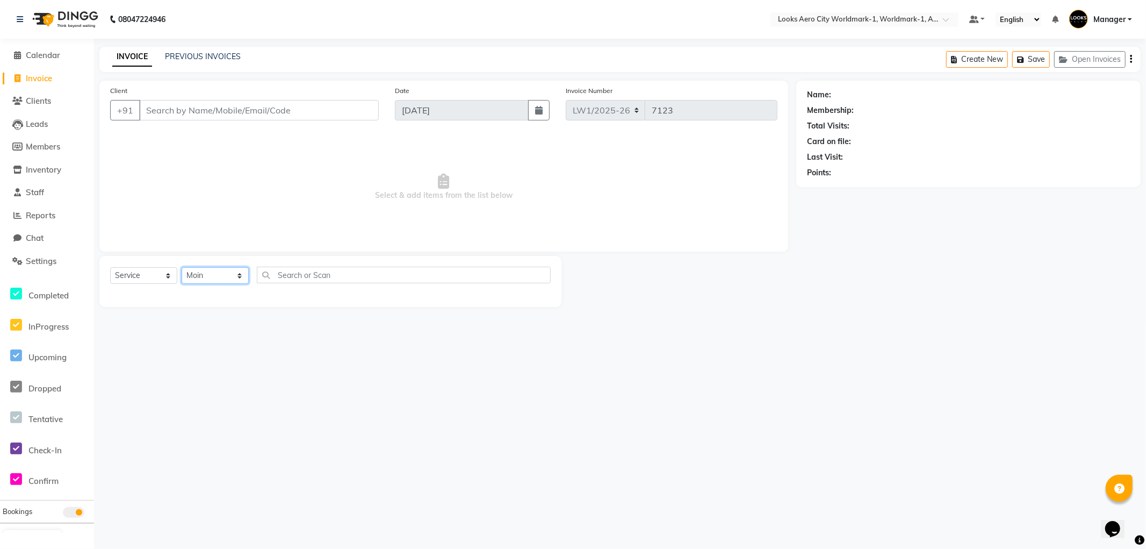
click at [182, 268] on select "Select Stylist [PERSON_NAME] [PERSON_NAME] [PERSON_NAME] [PERSON_NAME] Counter_…" at bounding box center [215, 275] width 67 height 17
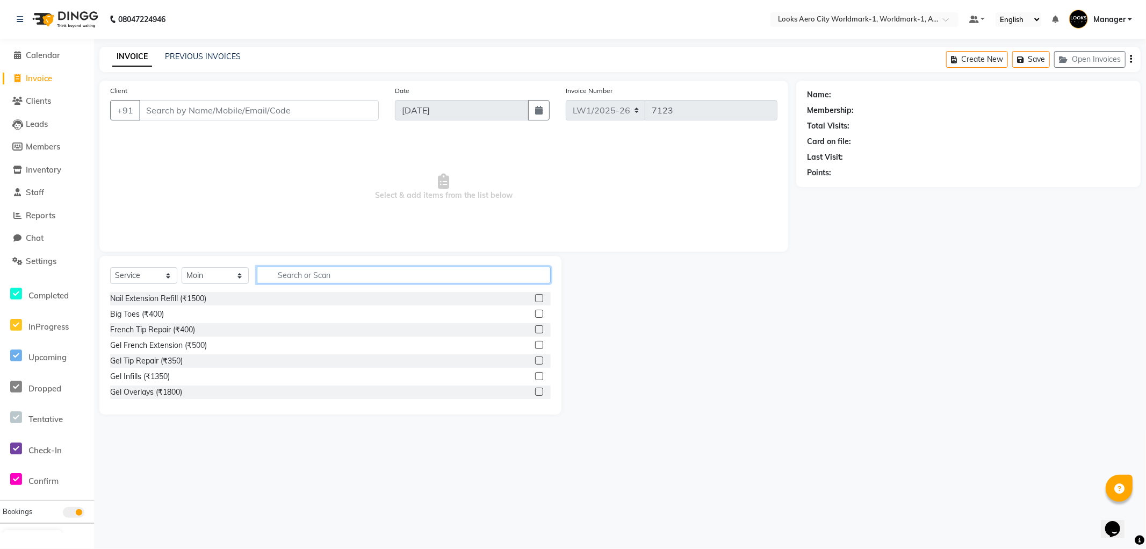
click at [303, 275] on input "text" at bounding box center [404, 275] width 294 height 17
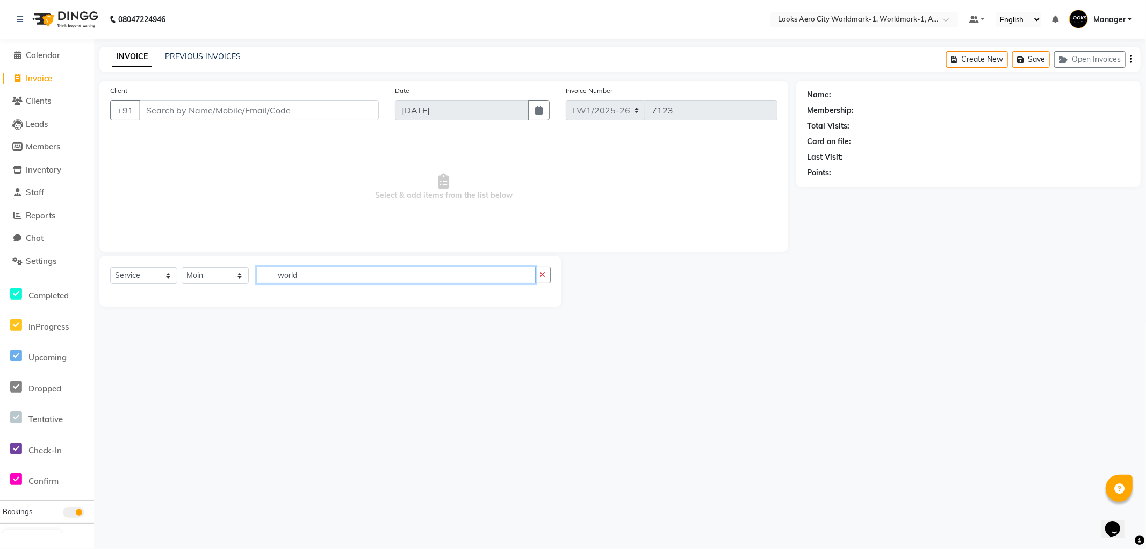
drag, startPoint x: 318, startPoint y: 272, endPoint x: 183, endPoint y: 274, distance: 135.4
click at [187, 272] on div "Select Service Product Membership Package Voucher Prepaid Gift Card Select Styl…" at bounding box center [330, 279] width 441 height 25
type input "blo"
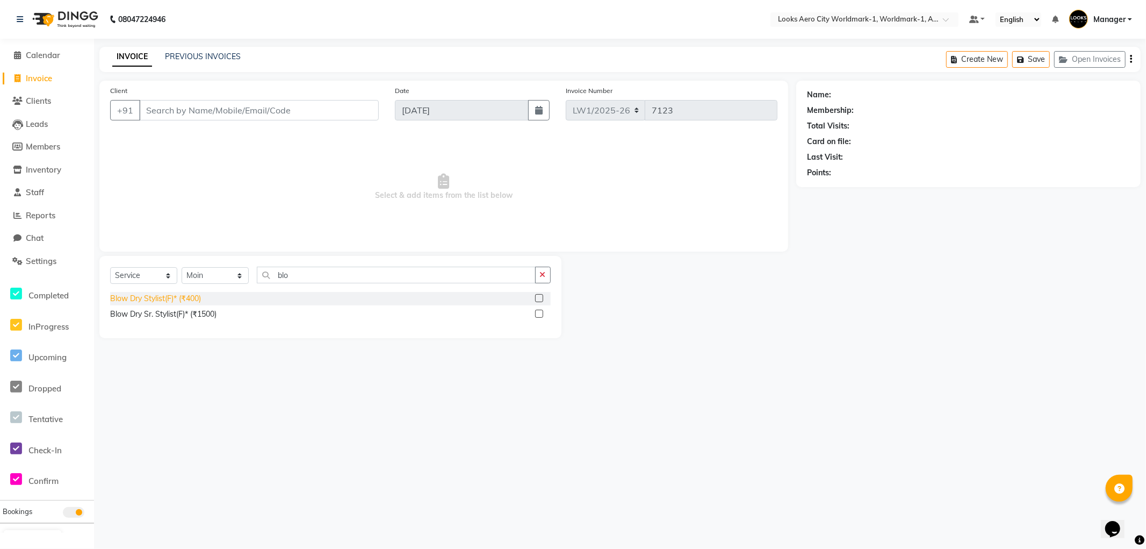
drag, startPoint x: 172, startPoint y: 296, endPoint x: 190, endPoint y: 292, distance: 18.6
click at [173, 295] on div "Blow Dry Stylist(F)* (₹400)" at bounding box center [155, 298] width 91 height 11
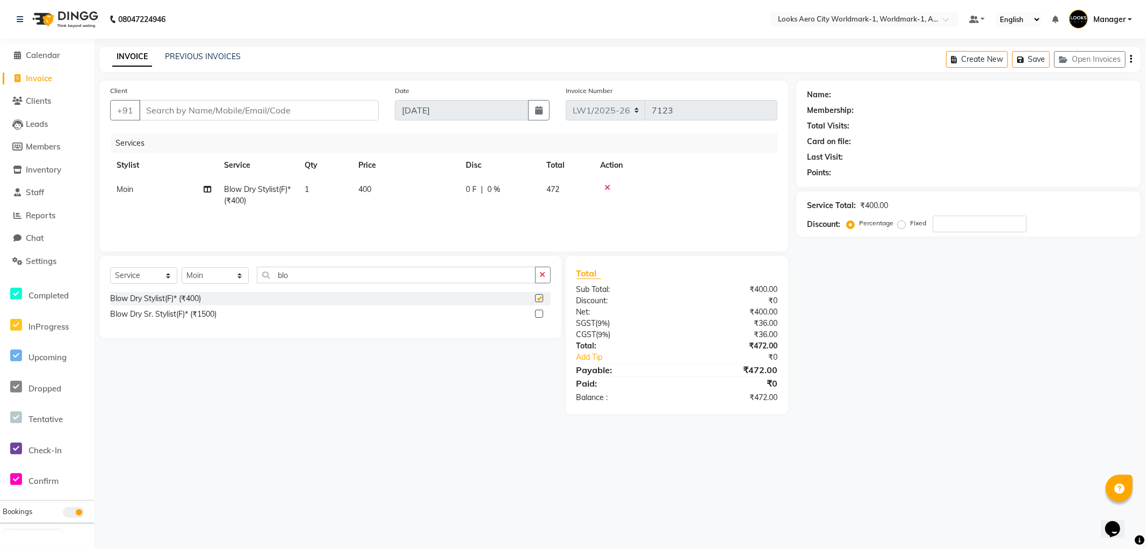
checkbox input "false"
drag, startPoint x: 315, startPoint y: 272, endPoint x: 0, endPoint y: 184, distance: 327.2
click at [0, 184] on app-home "08047224946 Select Location × Looks Aero City Worldmark-1, Worldmark-1, Aerocit…" at bounding box center [573, 215] width 1146 height 430
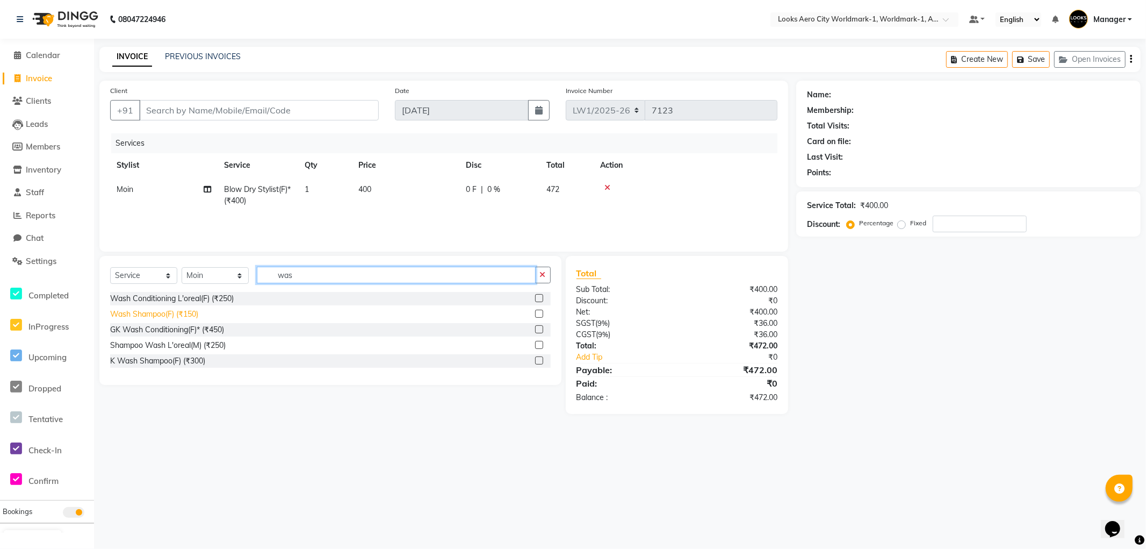
type input "was"
drag, startPoint x: 170, startPoint y: 314, endPoint x: 276, endPoint y: 261, distance: 117.8
click at [170, 312] on div "Wash Shampoo(F) (₹150)" at bounding box center [154, 313] width 88 height 11
checkbox input "false"
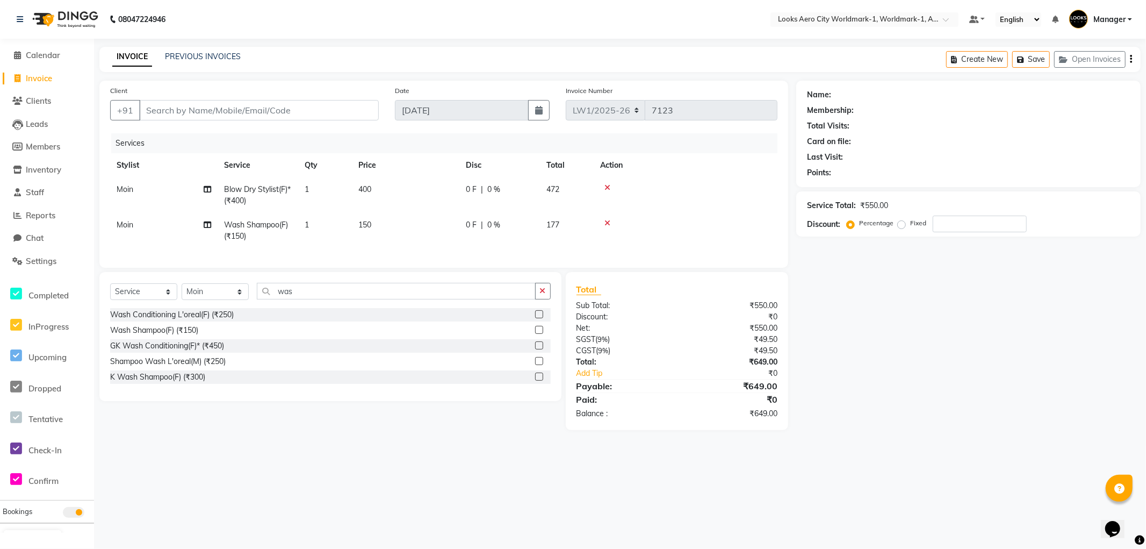
drag, startPoint x: 397, startPoint y: 195, endPoint x: 407, endPoint y: 192, distance: 11.1
click at [398, 195] on td "400" at bounding box center [405, 194] width 107 height 35
select select "84536"
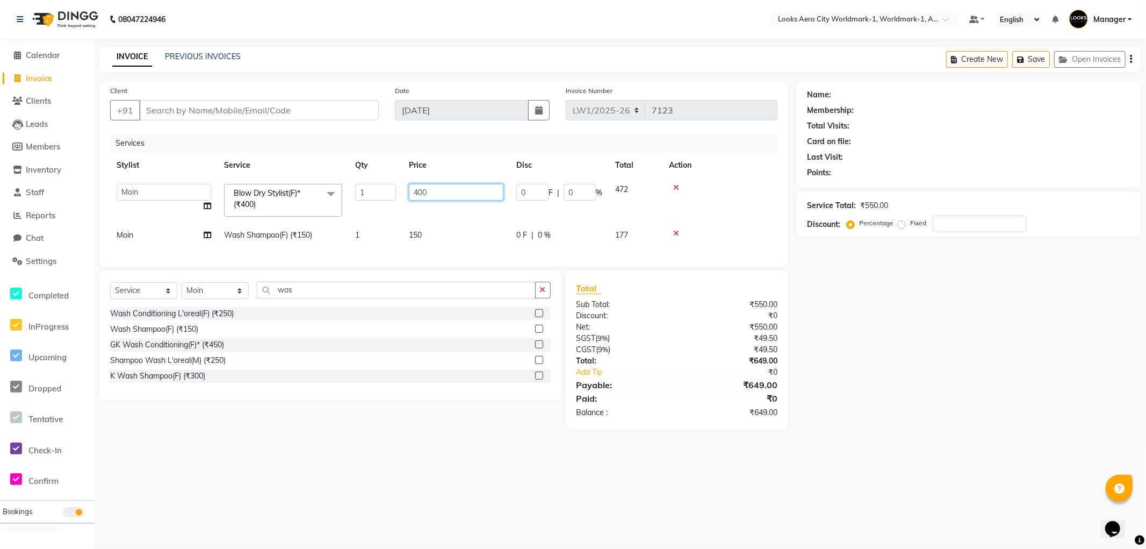
drag, startPoint x: 446, startPoint y: 189, endPoint x: 360, endPoint y: 195, distance: 86.2
click at [360, 195] on tr "Abhishek_Nails [PERSON_NAME] [PERSON_NAME] [PERSON_NAME] [PERSON_NAME] Counter_…" at bounding box center [443, 200] width 667 height 46
type input "800"
click at [420, 241] on td "150" at bounding box center [456, 235] width 107 height 24
select select "84536"
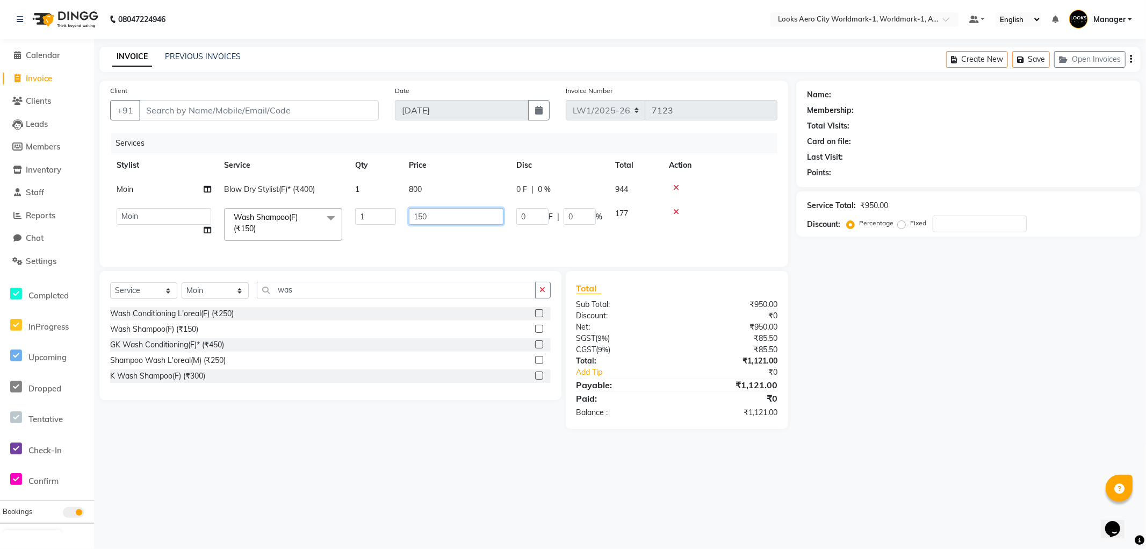
drag, startPoint x: 462, startPoint y: 213, endPoint x: 19, endPoint y: 178, distance: 444.8
click at [19, 179] on app-home "08047224946 Select Location × Looks Aero City Worldmark-1, Worldmark-1, Aerocit…" at bounding box center [573, 222] width 1146 height 445
type input "400"
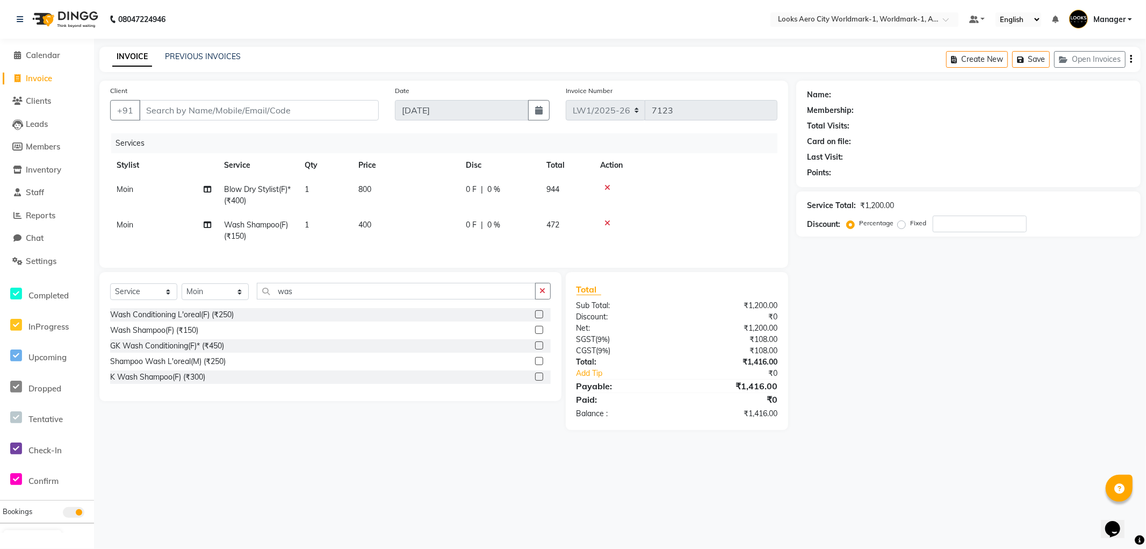
drag, startPoint x: 839, startPoint y: 377, endPoint x: 855, endPoint y: 385, distance: 17.1
click at [846, 380] on div "Name: Membership: Total Visits: Card on file: Last Visit: Points: Service Total…" at bounding box center [972, 255] width 353 height 349
click at [245, 106] on input "Client" at bounding box center [259, 110] width 240 height 20
type input "w"
type input "0"
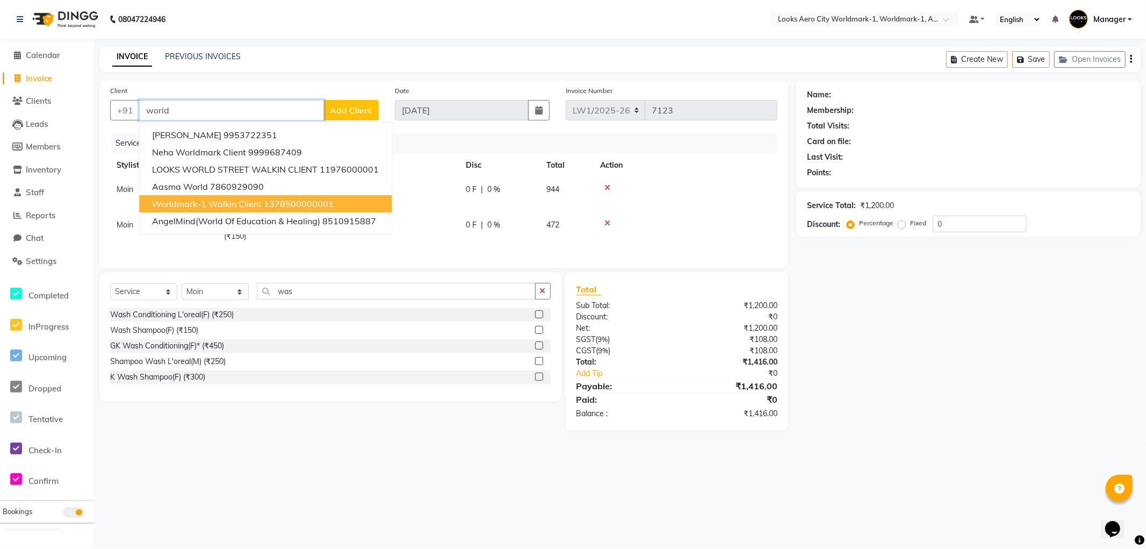
click at [214, 201] on span "Worldmark-1 Walkin Client" at bounding box center [207, 203] width 110 height 11
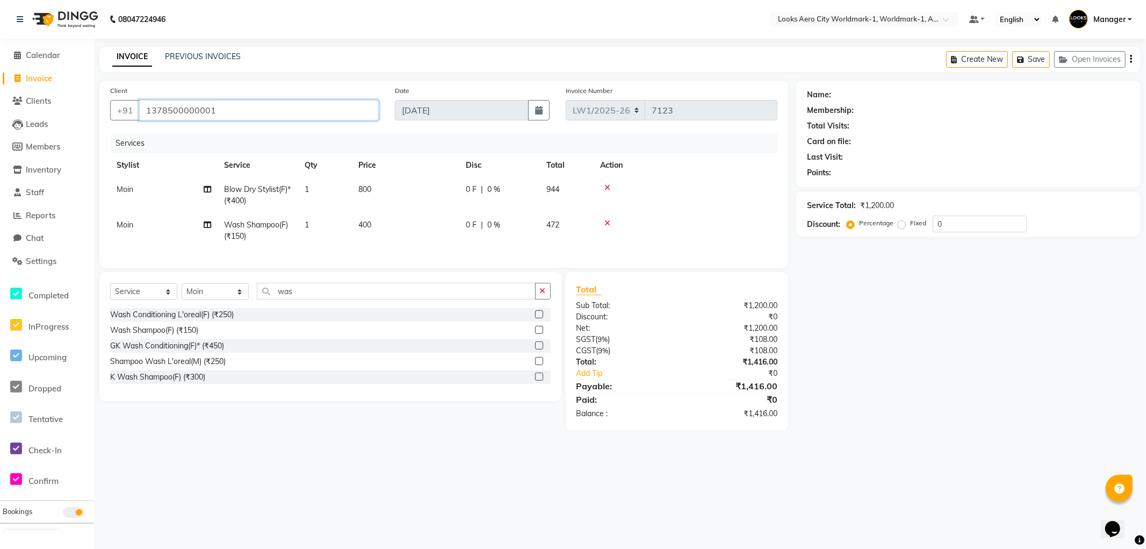
type input "1378500000001"
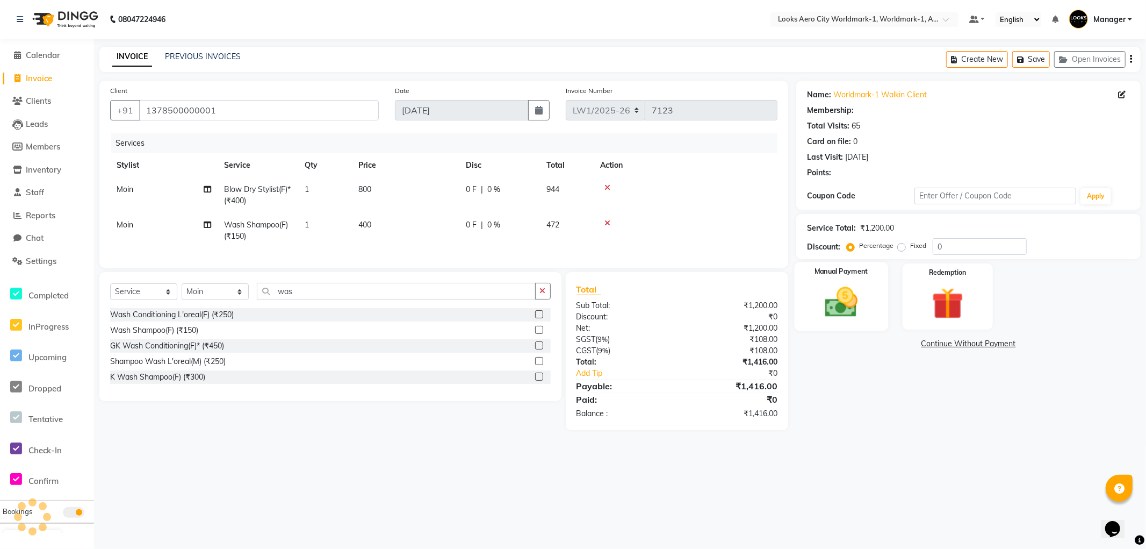
select select "1: Object"
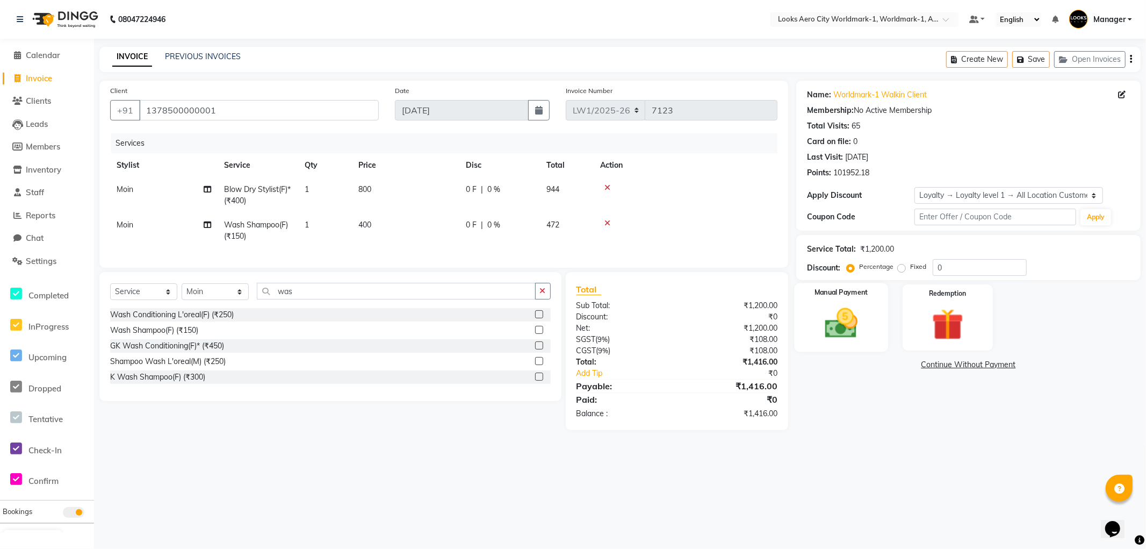
click at [873, 344] on div "Manual Payment" at bounding box center [842, 317] width 94 height 69
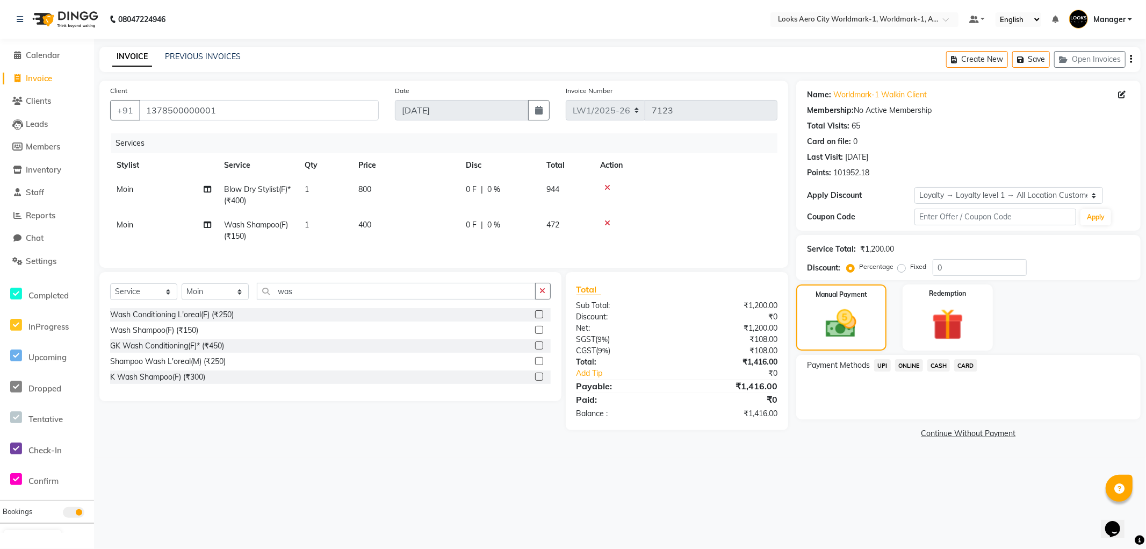
click at [965, 363] on span "CARD" at bounding box center [965, 365] width 23 height 12
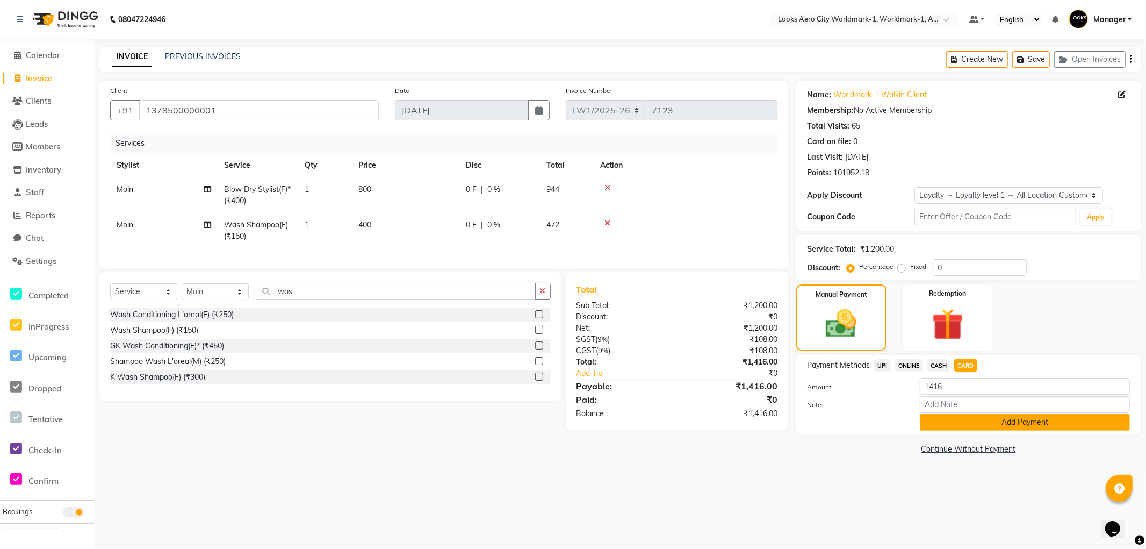
click at [938, 423] on button "Add Payment" at bounding box center [1025, 422] width 210 height 17
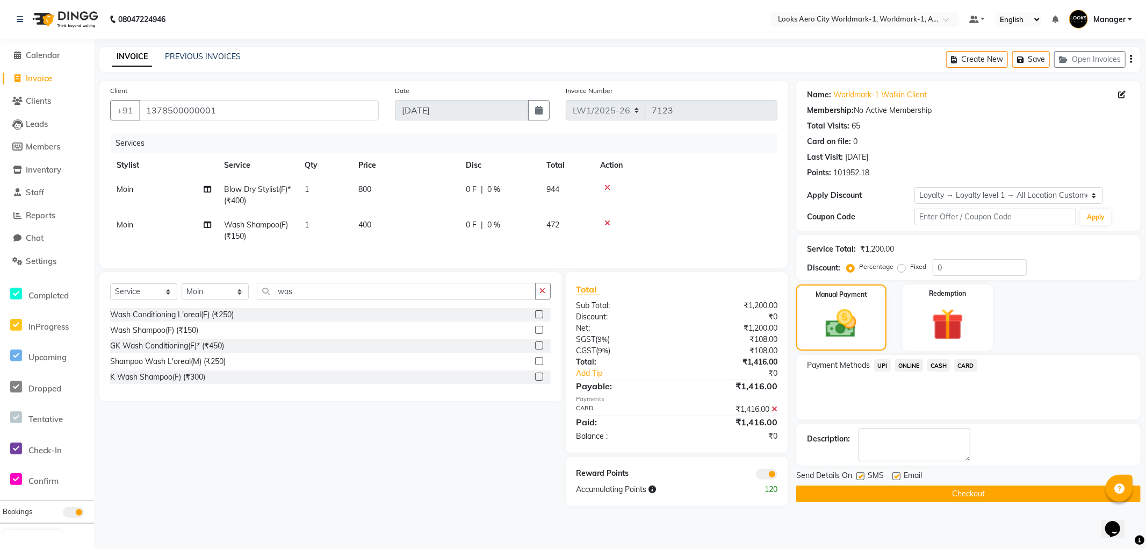
click at [815, 487] on button "Checkout" at bounding box center [968, 493] width 344 height 17
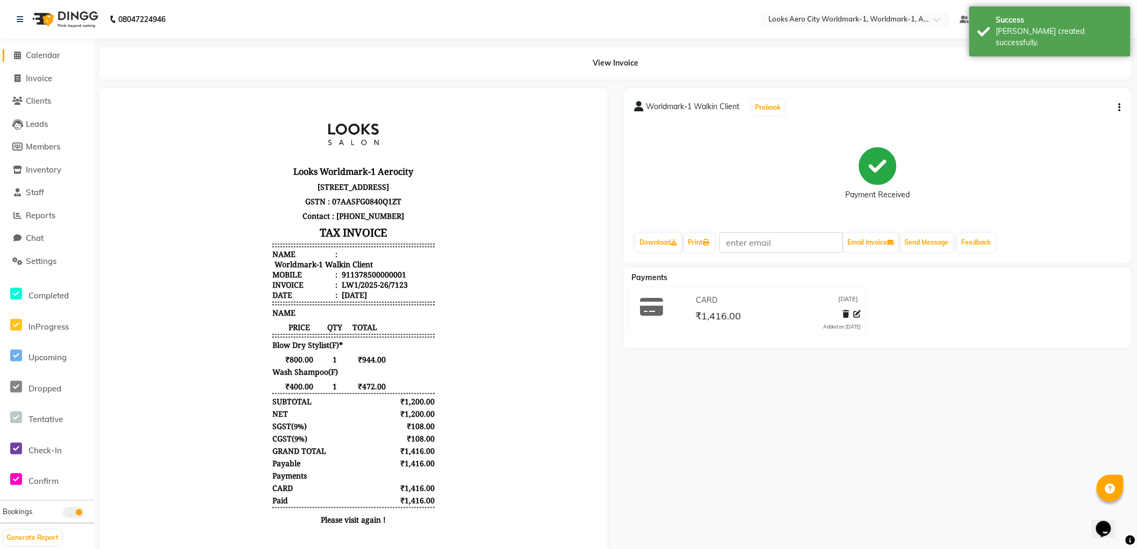
click at [47, 58] on span "Calendar" at bounding box center [43, 55] width 34 height 10
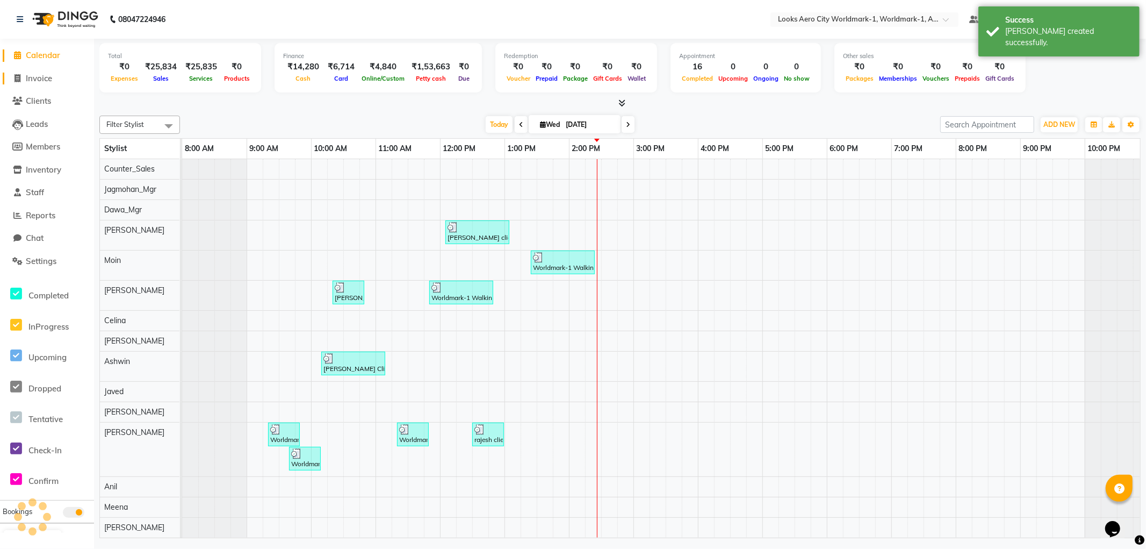
drag, startPoint x: 36, startPoint y: 76, endPoint x: 91, endPoint y: 89, distance: 56.7
click at [37, 76] on span "Invoice" at bounding box center [39, 78] width 26 height 10
select select "service"
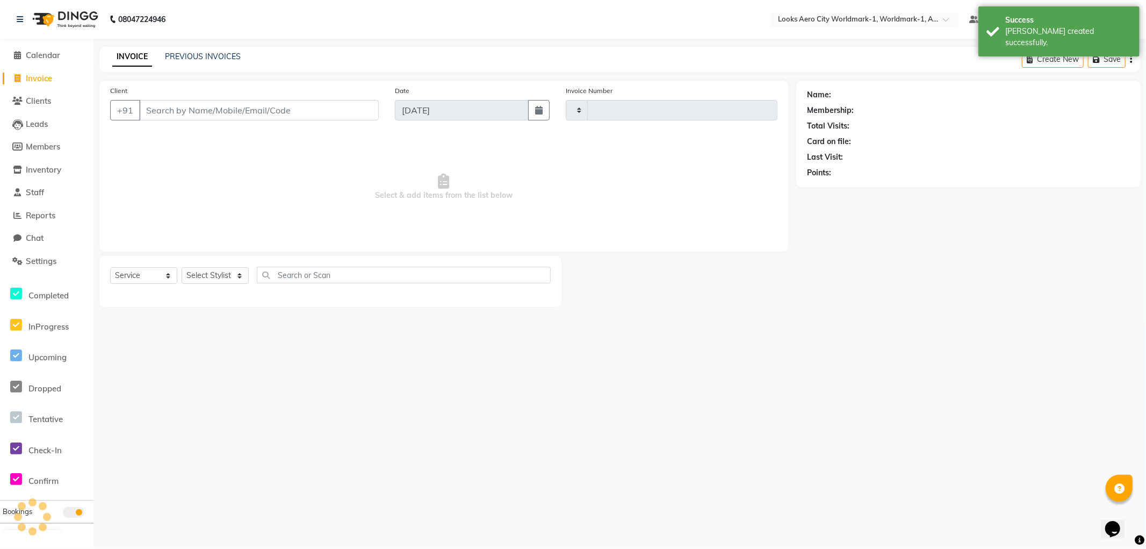
click at [188, 113] on input "Client" at bounding box center [259, 110] width 240 height 20
type input "world"
type input "7124"
select select "8573"
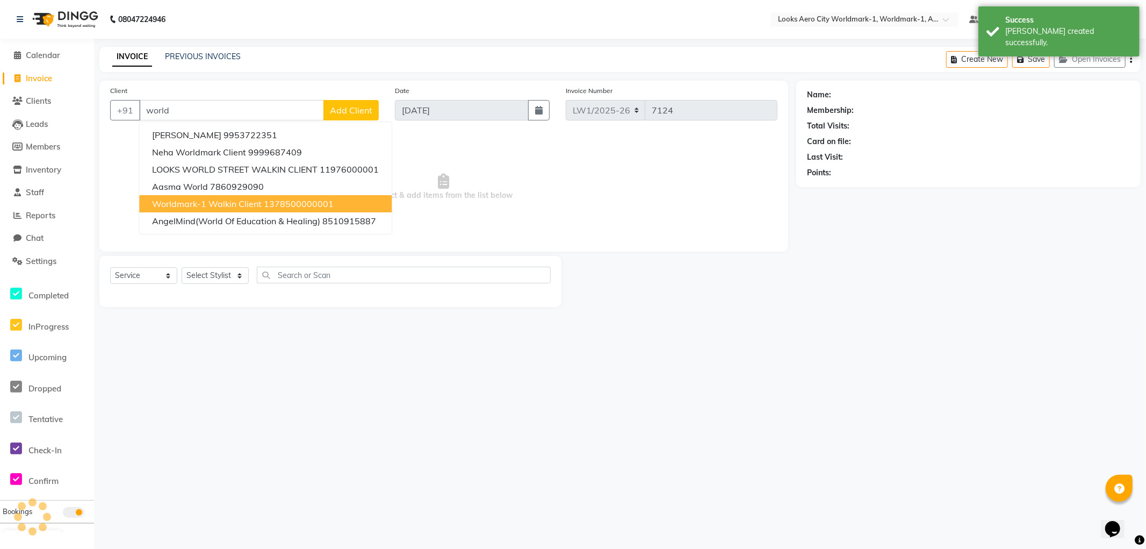
click at [203, 205] on span "Worldmark-1 Walkin Client" at bounding box center [207, 203] width 110 height 11
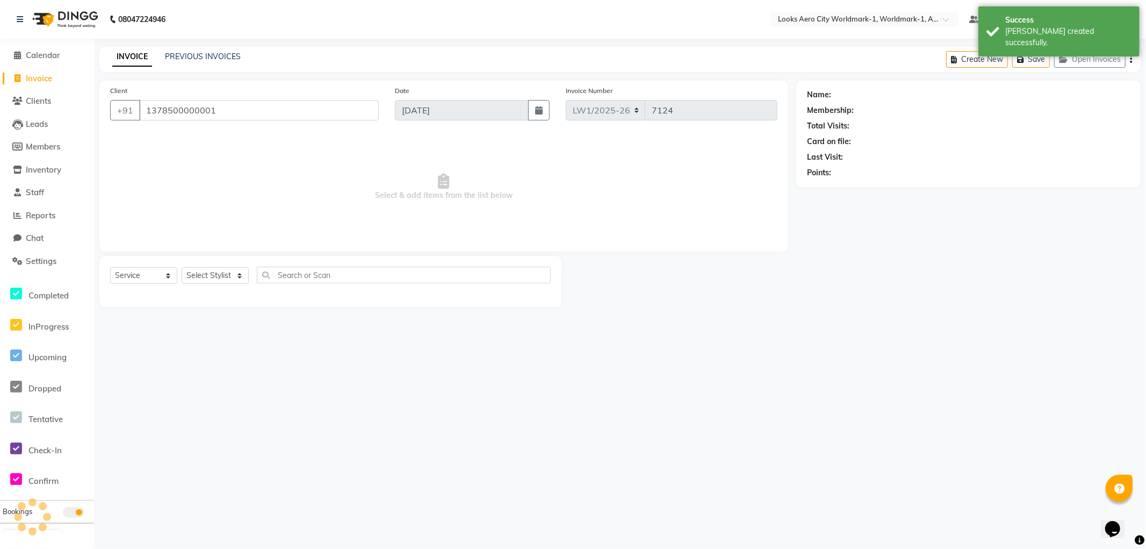
type input "1378500000001"
select select "1: Object"
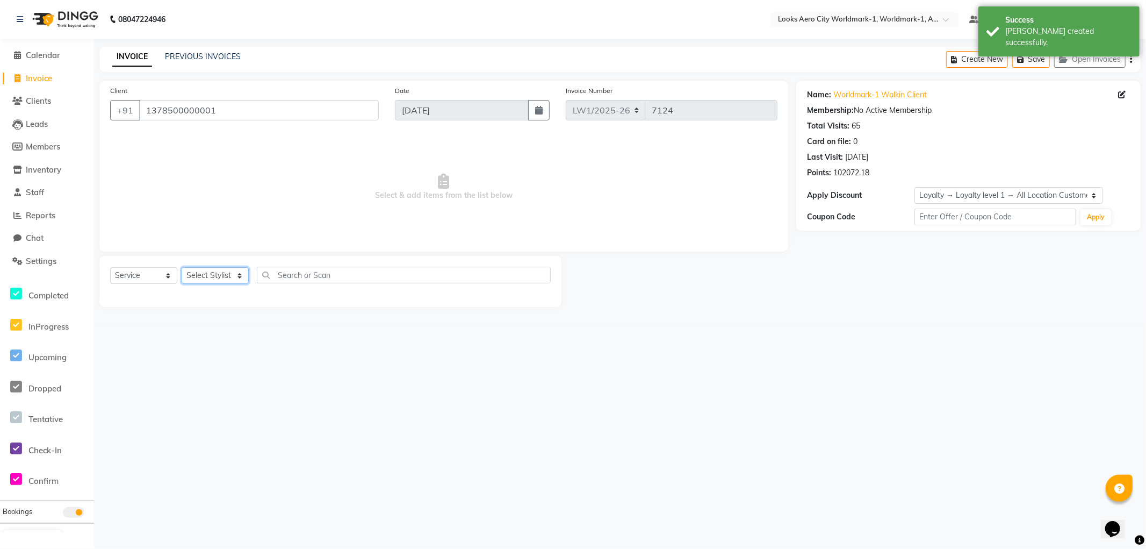
drag, startPoint x: 211, startPoint y: 275, endPoint x: 208, endPoint y: 267, distance: 8.2
click at [211, 275] on select "Select Stylist [PERSON_NAME] [PERSON_NAME] [PERSON_NAME] [PERSON_NAME] Counter_…" at bounding box center [215, 275] width 67 height 17
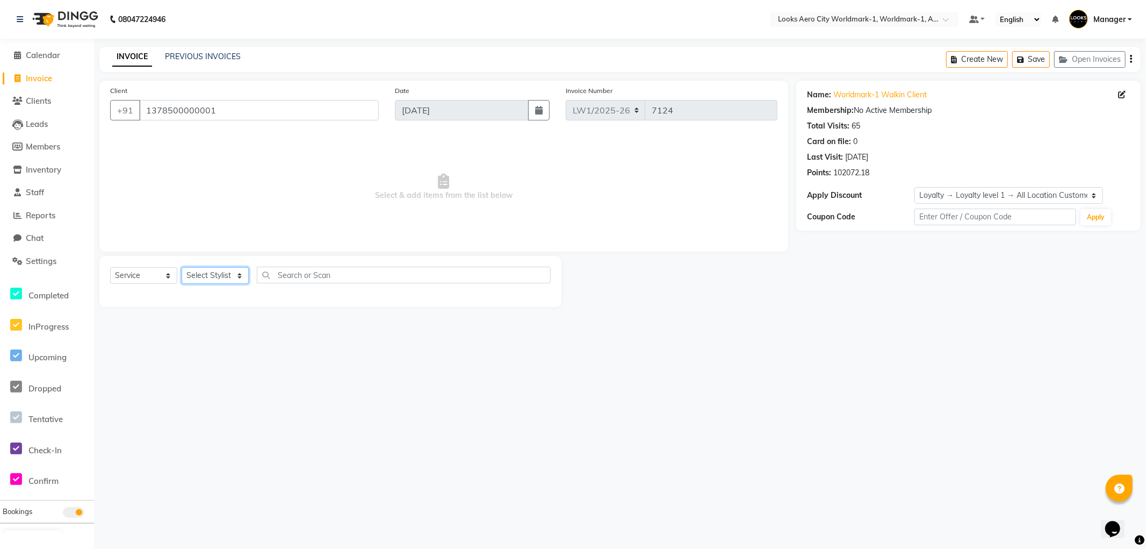
select select "84548"
click at [182, 268] on select "Select Stylist [PERSON_NAME] [PERSON_NAME] [PERSON_NAME] [PERSON_NAME] Counter_…" at bounding box center [215, 275] width 67 height 17
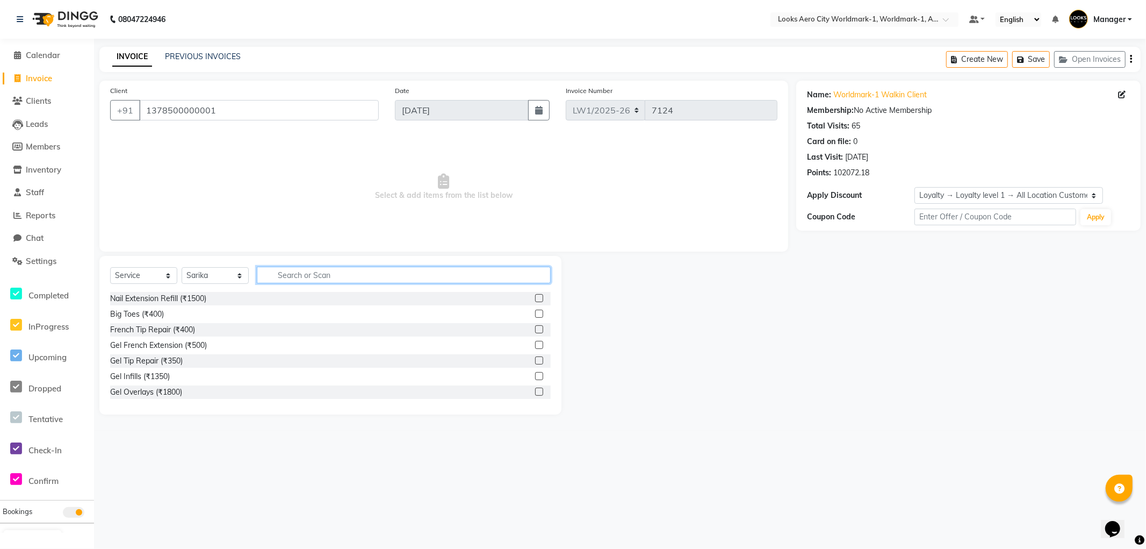
click at [321, 268] on input "text" at bounding box center [404, 275] width 294 height 17
type input "eye"
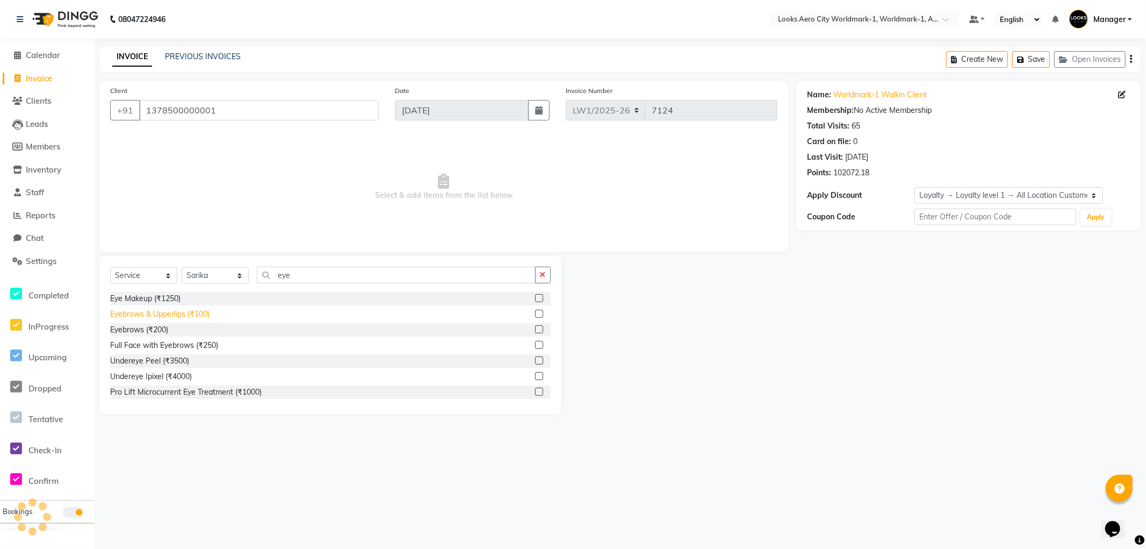
click at [149, 327] on div "Eyebrows (₹200)" at bounding box center [139, 329] width 58 height 11
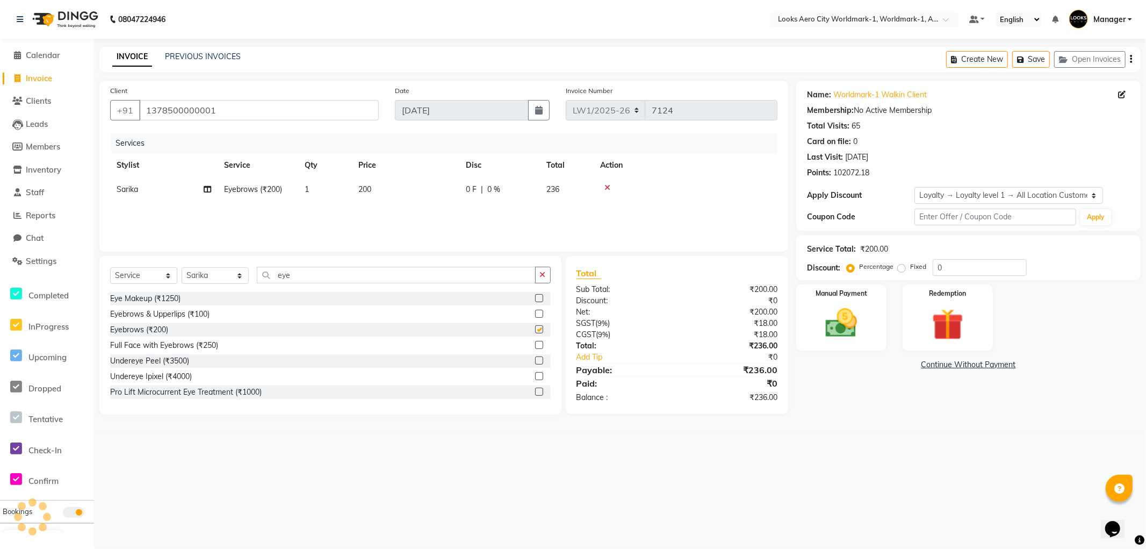
checkbox input "false"
click at [394, 201] on td "200" at bounding box center [405, 189] width 107 height 24
select select "84548"
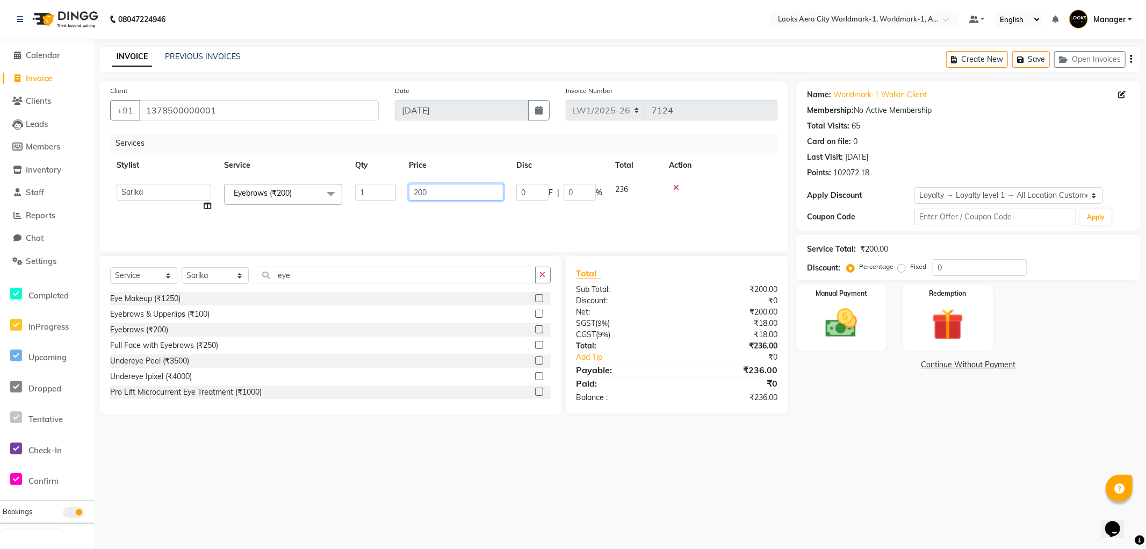
drag, startPoint x: 455, startPoint y: 189, endPoint x: 314, endPoint y: 190, distance: 140.8
click at [314, 190] on tr "Abhishek_Nails [PERSON_NAME] [PERSON_NAME] [PERSON_NAME] [PERSON_NAME] Counter_…" at bounding box center [443, 197] width 667 height 41
type input "100"
click at [829, 470] on div "08047224946 Select Location × Looks Aero City Worldmark-1, Worldmark-1, Aerocit…" at bounding box center [573, 274] width 1146 height 549
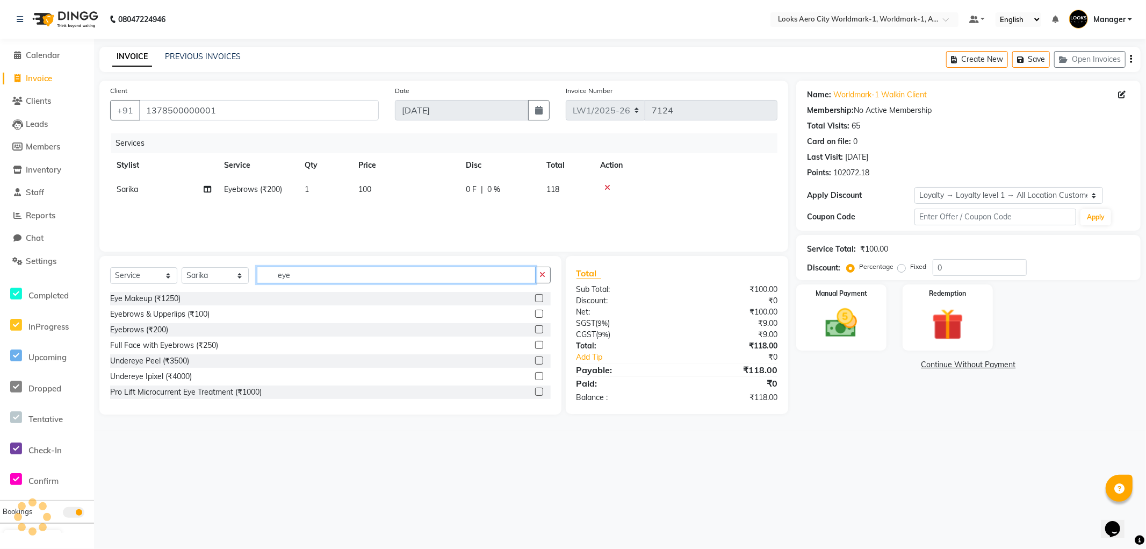
drag, startPoint x: 312, startPoint y: 275, endPoint x: 1, endPoint y: 164, distance: 330.8
click at [0, 168] on app-home "08047224946 Select Location × Looks Aero City Worldmark-1, Worldmark-1, Aerocit…" at bounding box center [573, 215] width 1146 height 430
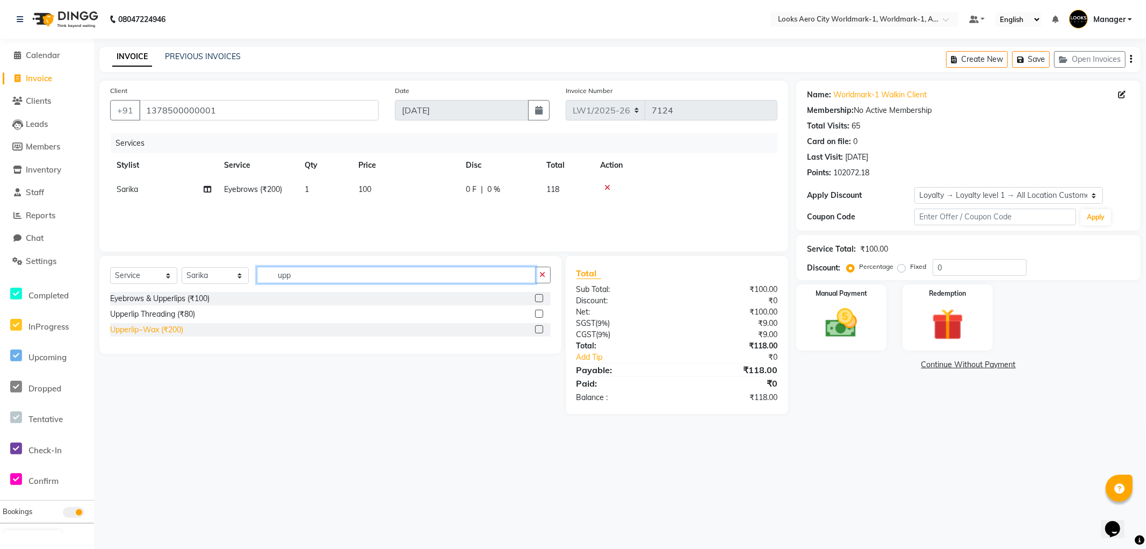
type input "upp"
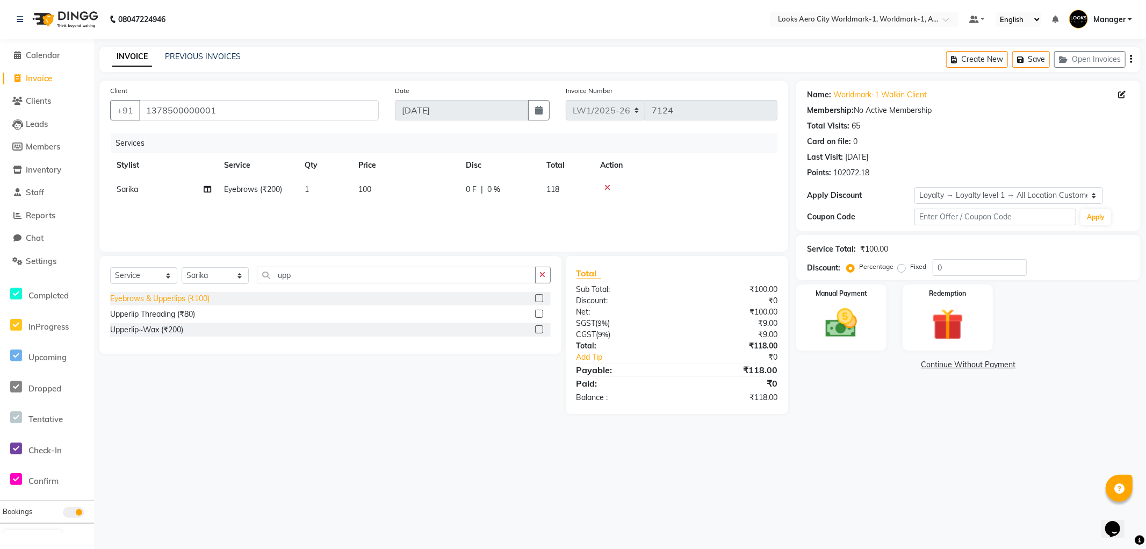
drag, startPoint x: 160, startPoint y: 331, endPoint x: 173, endPoint y: 306, distance: 27.2
click at [160, 329] on div "Upperlip~Wax (₹200)" at bounding box center [146, 329] width 73 height 11
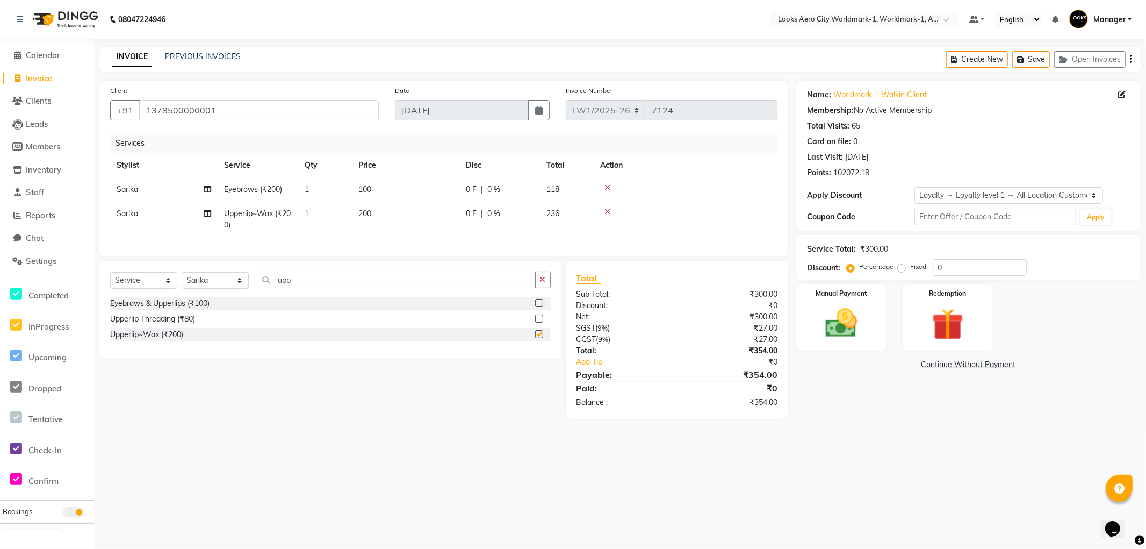
checkbox input "false"
click at [898, 435] on main "INVOICE PREVIOUS INVOICES Create New Save Open Invoices Client [PHONE_NUMBER] D…" at bounding box center [620, 241] width 1052 height 388
drag, startPoint x: 873, startPoint y: 345, endPoint x: 879, endPoint y: 351, distance: 8.7
click at [874, 346] on div "Manual Payment" at bounding box center [842, 317] width 94 height 69
click at [939, 365] on span "CASH" at bounding box center [939, 365] width 23 height 12
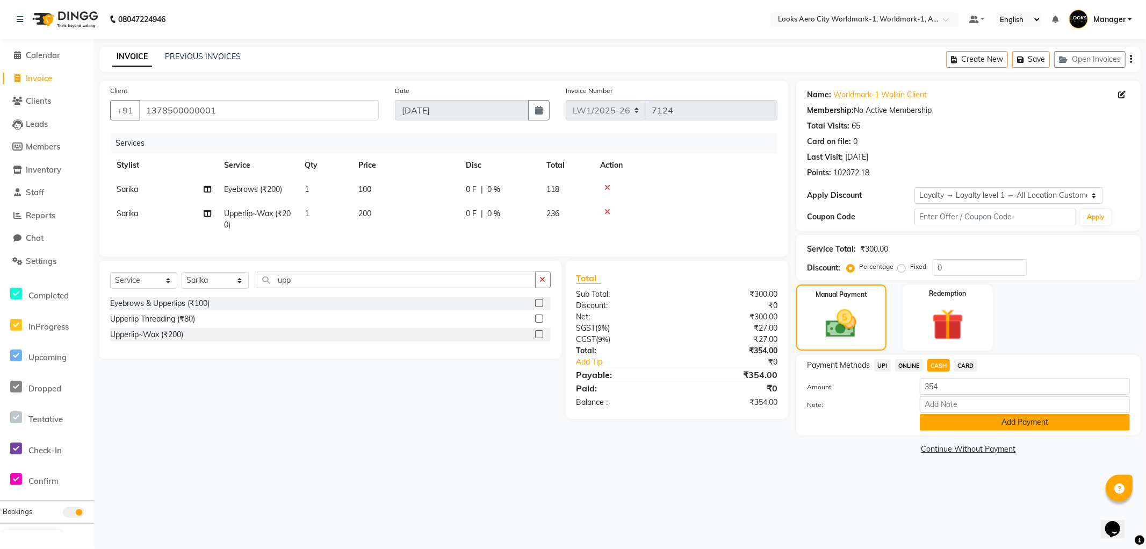
click at [930, 421] on button "Add Payment" at bounding box center [1025, 422] width 210 height 17
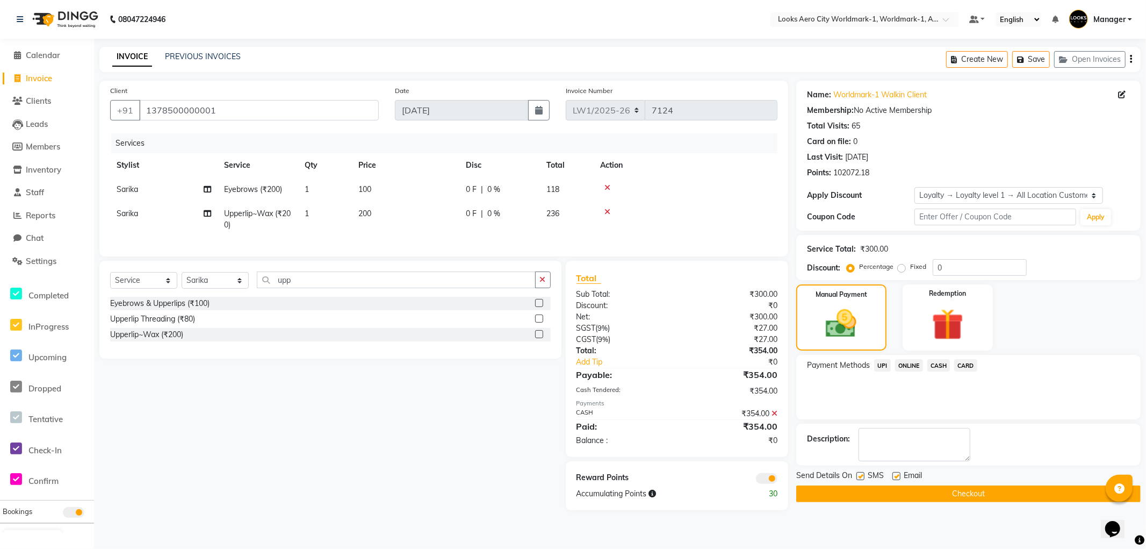
click at [805, 493] on button "Checkout" at bounding box center [968, 493] width 344 height 17
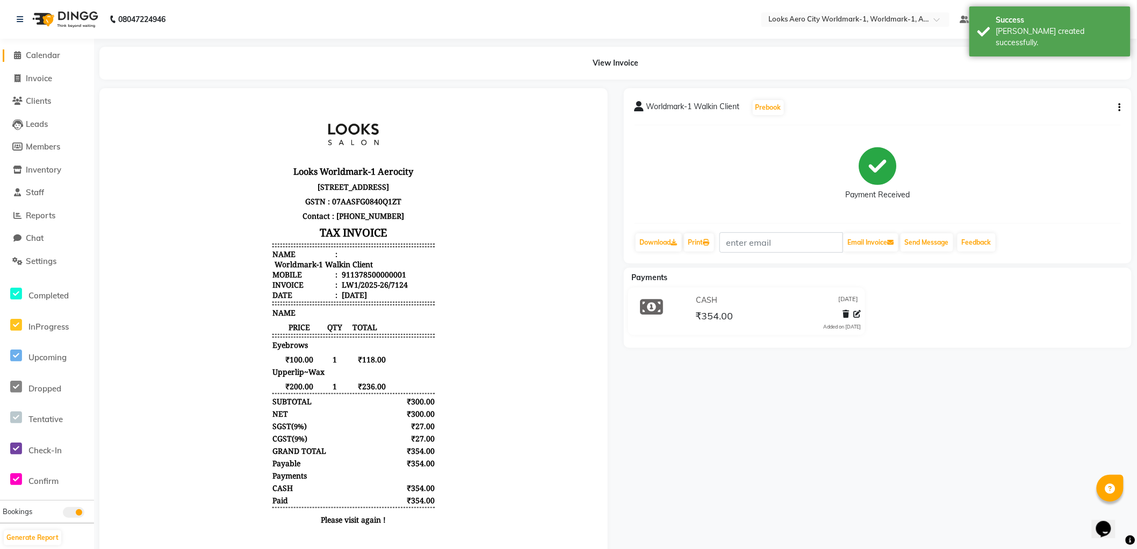
click at [41, 53] on span "Calendar" at bounding box center [43, 55] width 34 height 10
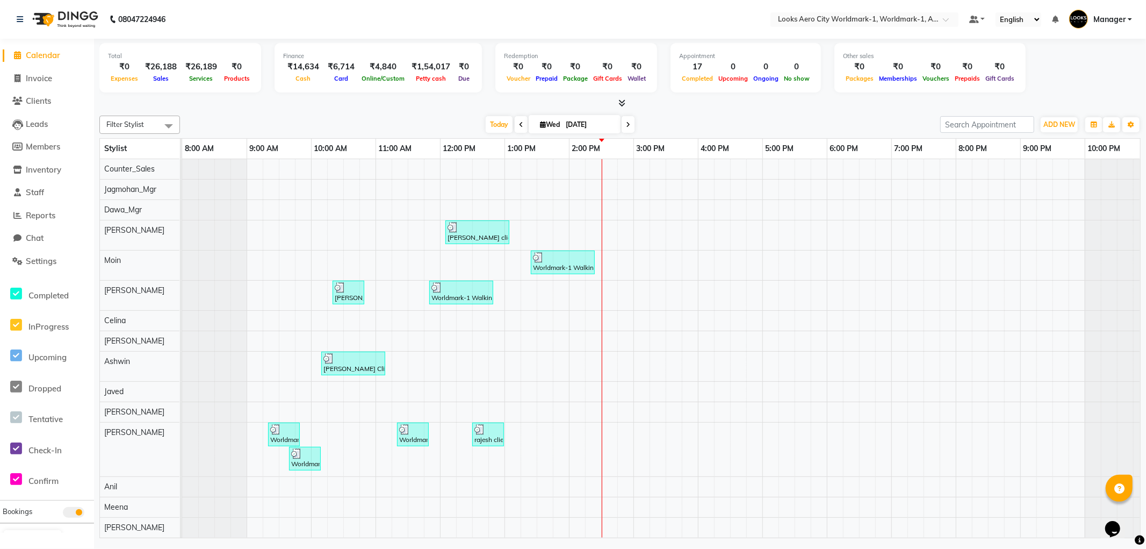
click at [699, 275] on div "[PERSON_NAME] client, TK09, 12:05 PM-01:05 PM, K Chronologiste Ritual (₹2800) W…" at bounding box center [665, 485] width 967 height 653
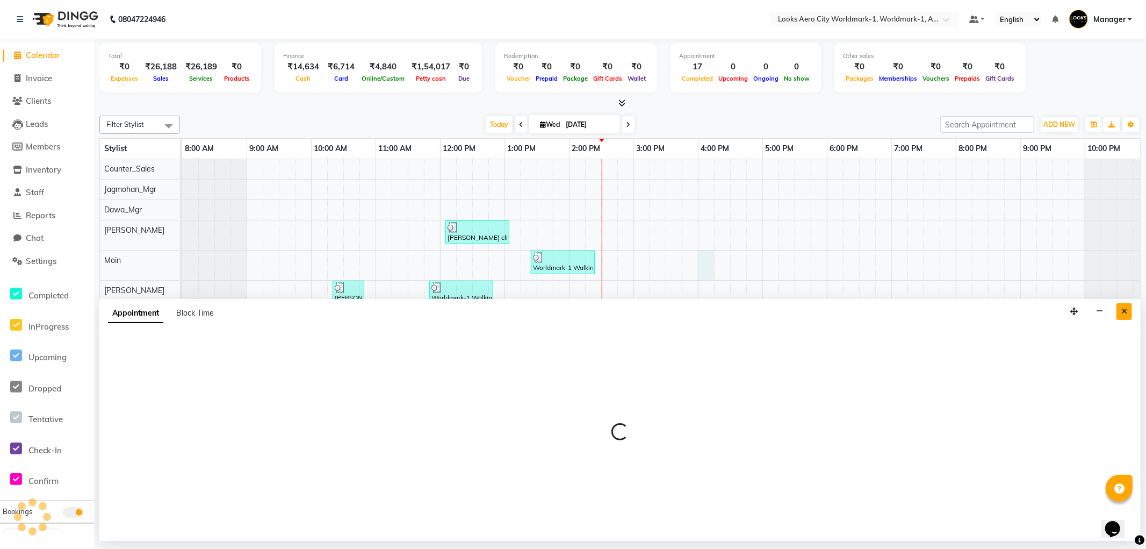
select select "84536"
select select "tentative"
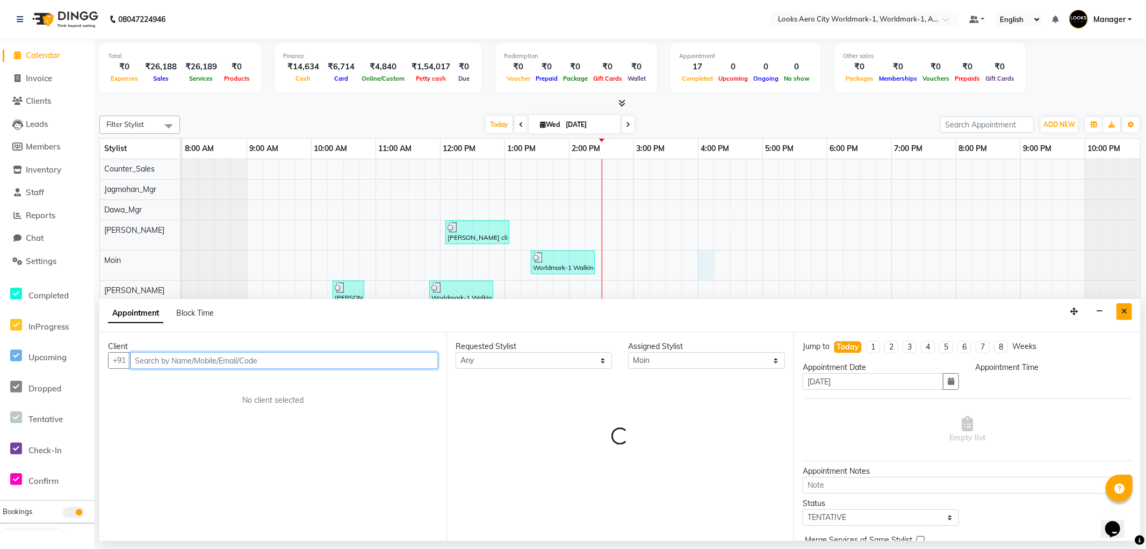
select select "960"
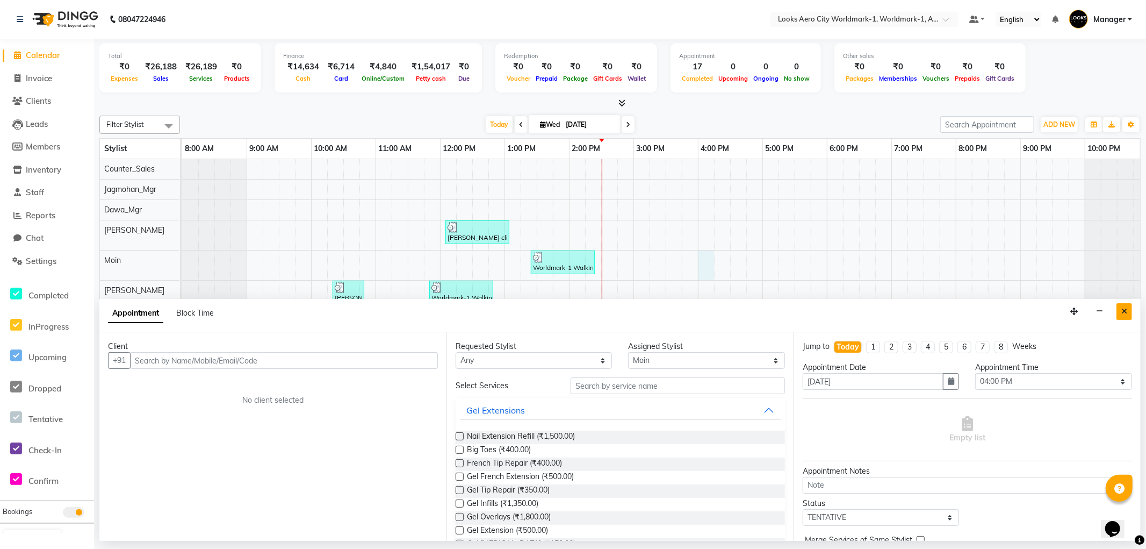
click at [1123, 313] on icon "Close" at bounding box center [1125, 311] width 6 height 8
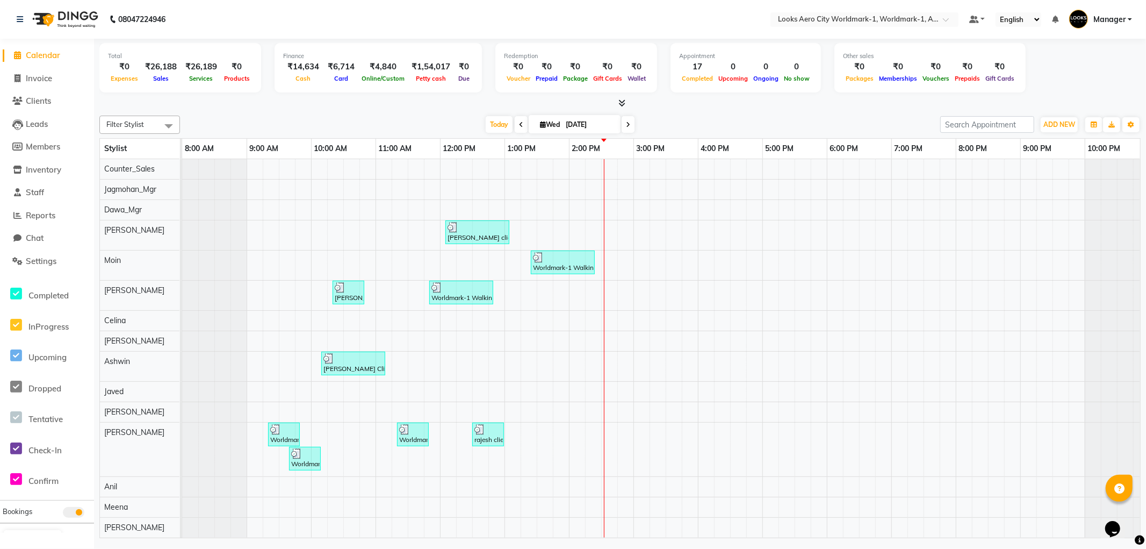
click at [48, 54] on span "Calendar" at bounding box center [43, 55] width 34 height 10
click at [45, 54] on span "Calendar" at bounding box center [43, 55] width 34 height 10
click at [1116, 520] on icon "Chat widget" at bounding box center [1112, 528] width 15 height 16
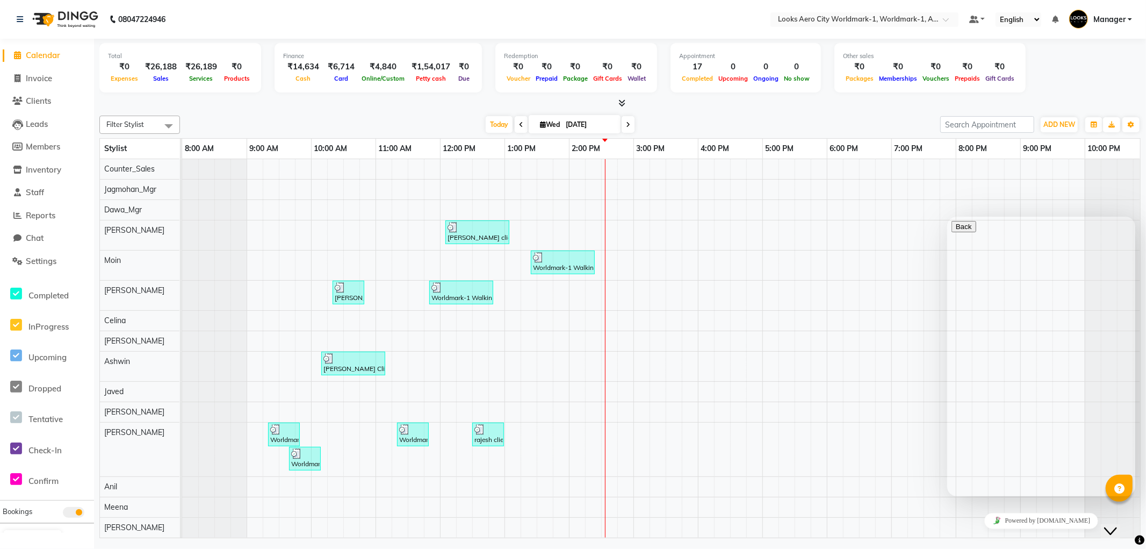
click at [867, 400] on div "[PERSON_NAME] client, TK09, 12:05 PM-01:05 PM, K Chronologiste Ritual (₹2800) W…" at bounding box center [665, 485] width 967 height 653
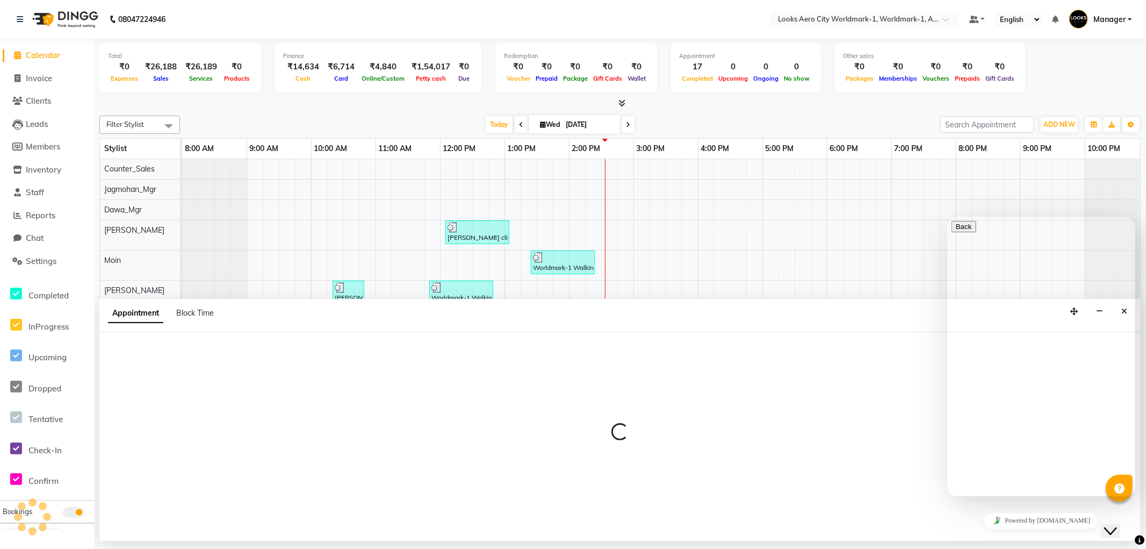
select select "84541"
select select "1110"
select select "tentative"
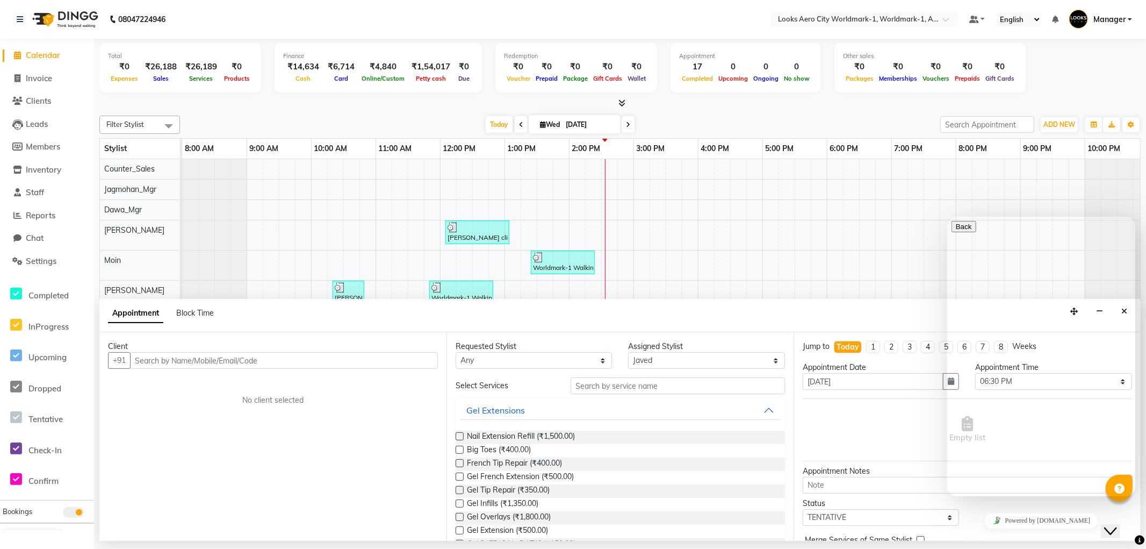
click at [894, 201] on div "[PERSON_NAME] client, TK09, 12:05 PM-01:05 PM, K Chronologiste Ritual (₹2800) W…" at bounding box center [665, 485] width 967 height 653
click at [1115, 524] on icon "Close Chat This icon closes the chat window." at bounding box center [1110, 530] width 13 height 13
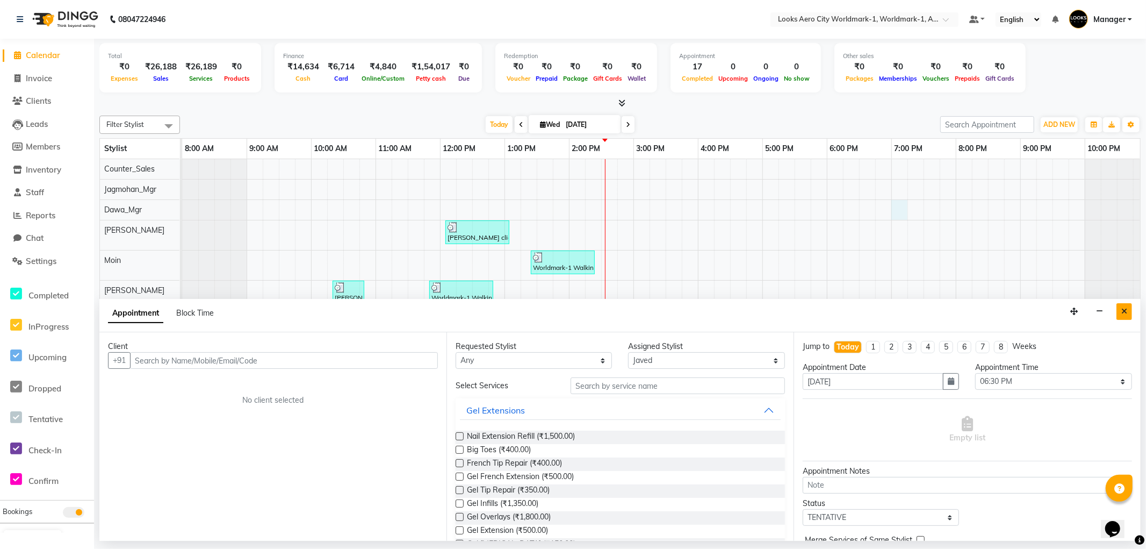
click at [1126, 309] on icon "Close" at bounding box center [1125, 311] width 6 height 8
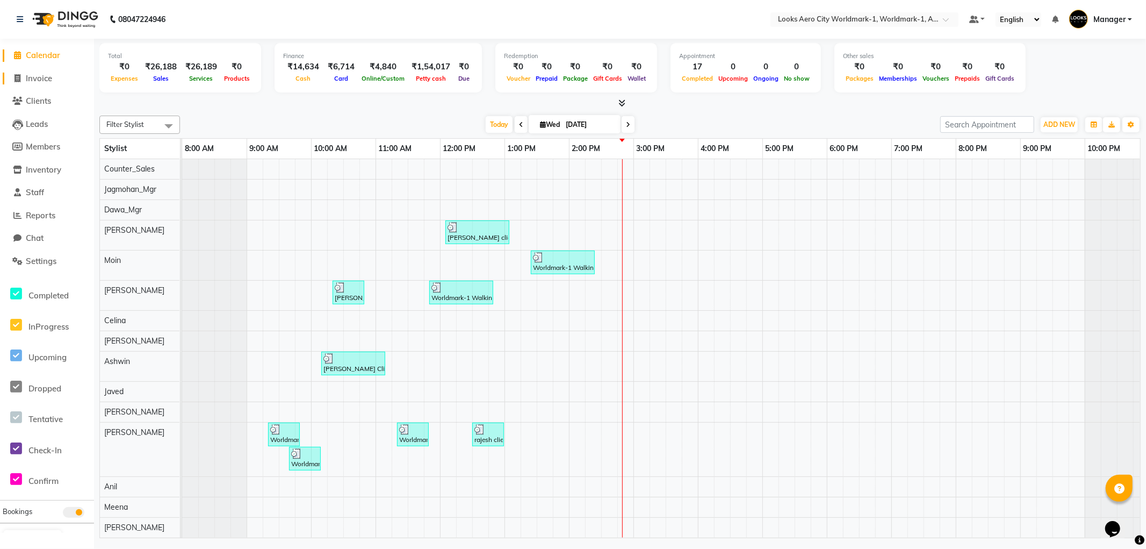
click at [39, 80] on span "Invoice" at bounding box center [39, 78] width 26 height 10
select select "service"
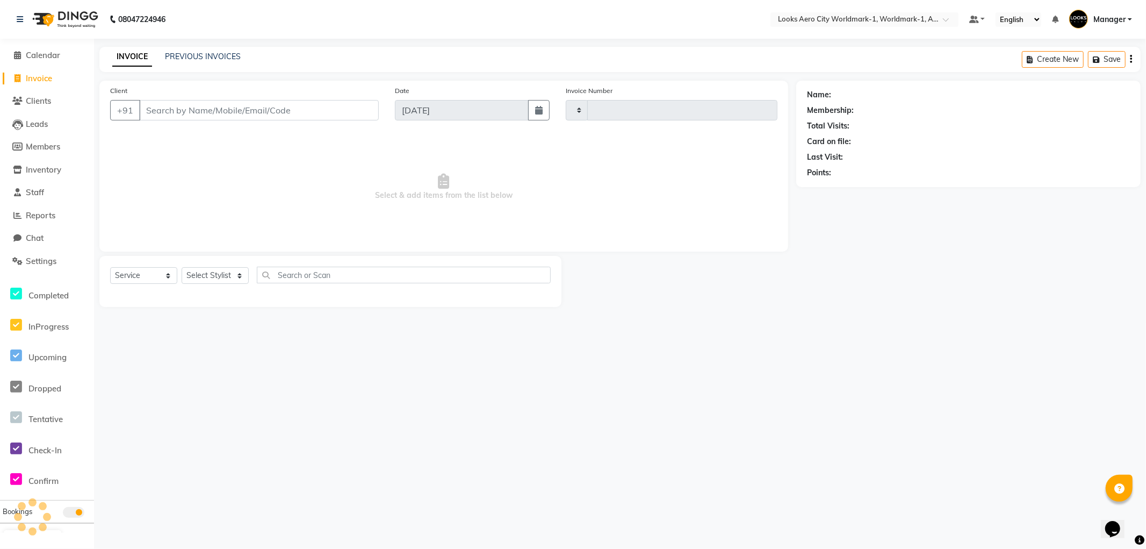
type input "7125"
select select "8573"
click at [184, 111] on input "Client" at bounding box center [259, 110] width 240 height 20
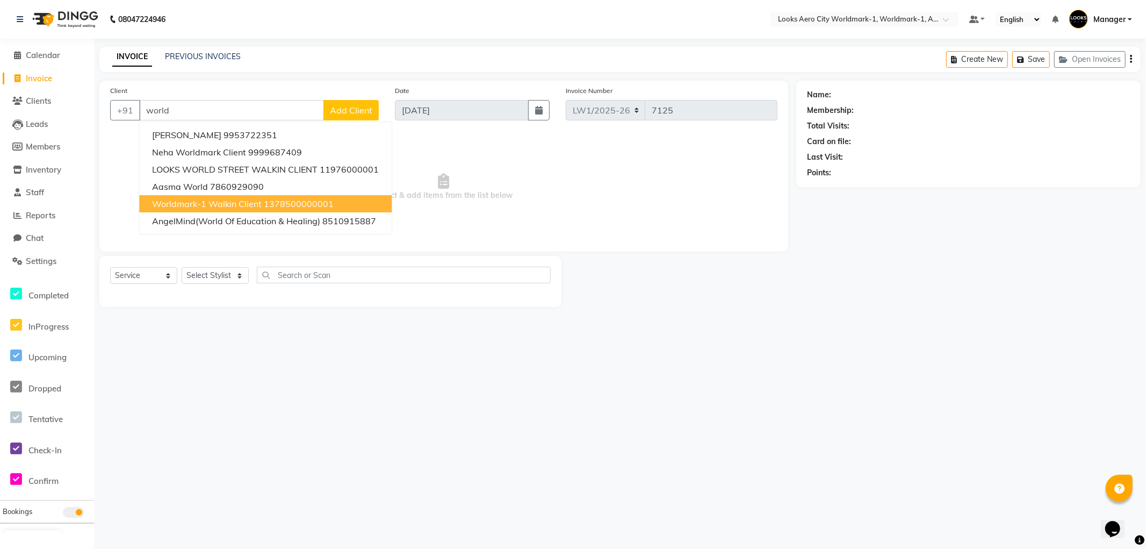
click at [200, 200] on span "Worldmark-1 Walkin Client" at bounding box center [207, 203] width 110 height 11
type input "1378500000001"
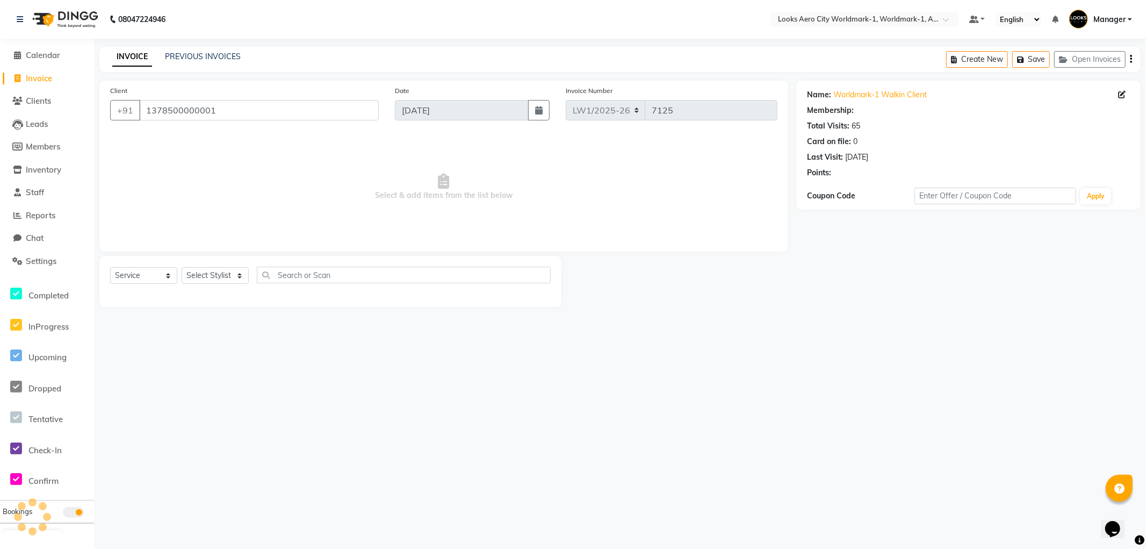
select select "1: Object"
click at [220, 274] on select "Select Stylist [PERSON_NAME] [PERSON_NAME] [PERSON_NAME] [PERSON_NAME] Counter_…" at bounding box center [215, 275] width 67 height 17
select select "84550"
click at [182, 268] on select "Select Stylist [PERSON_NAME] [PERSON_NAME] [PERSON_NAME] [PERSON_NAME] Counter_…" at bounding box center [215, 275] width 67 height 17
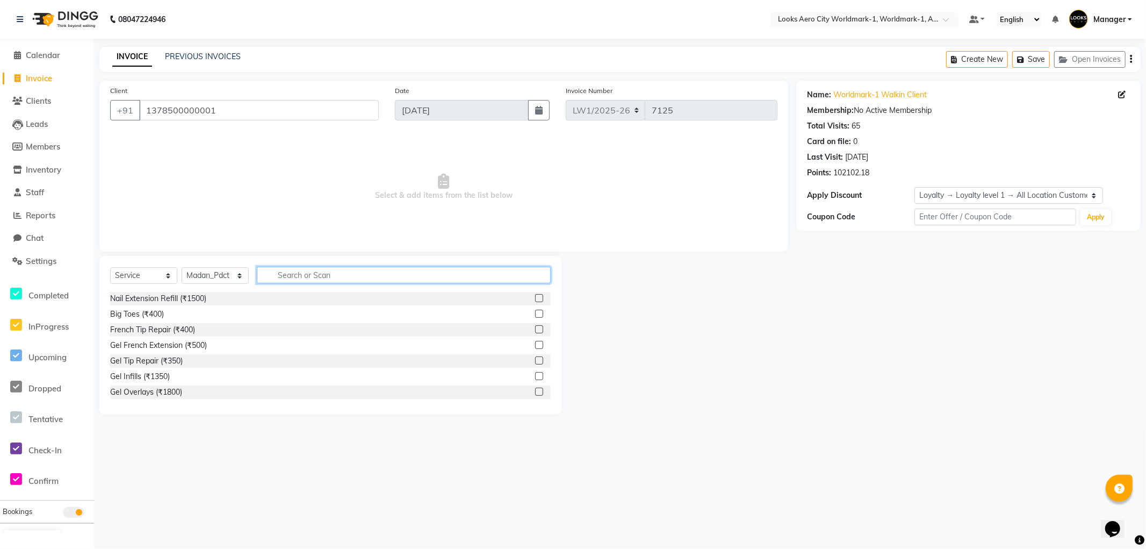
click at [326, 270] on input "text" at bounding box center [404, 275] width 294 height 17
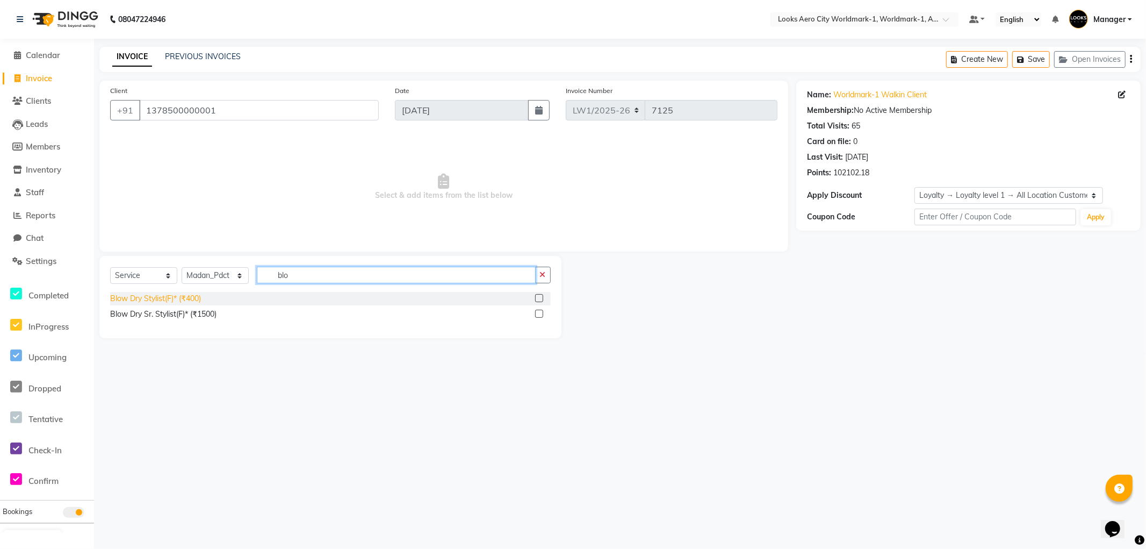
type input "blo"
click at [141, 296] on div "Blow Dry Stylist(F)* (₹400)" at bounding box center [155, 298] width 91 height 11
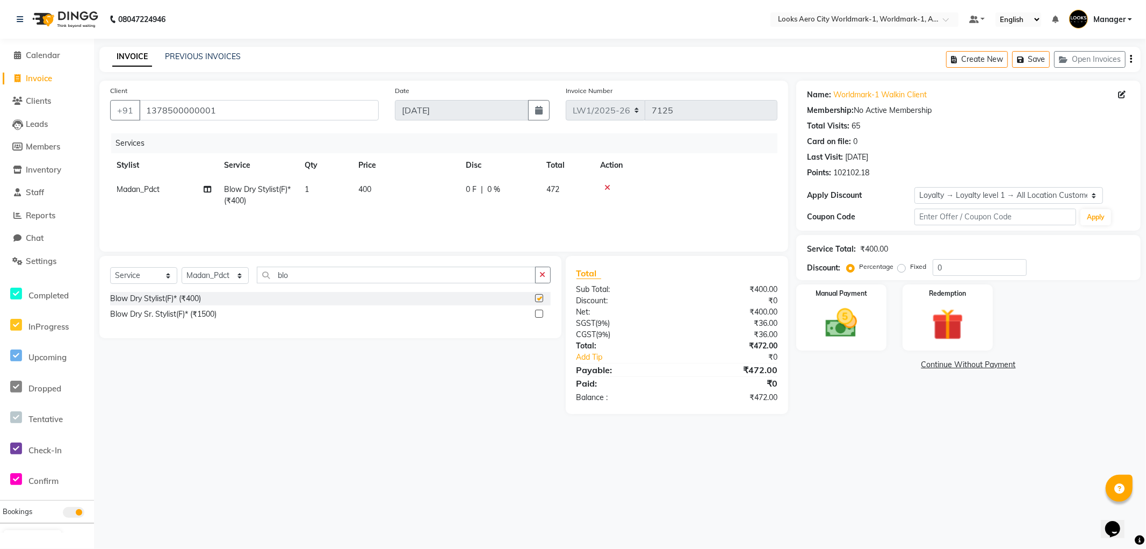
checkbox input "false"
drag, startPoint x: 320, startPoint y: 278, endPoint x: 1, endPoint y: 207, distance: 326.5
click at [0, 212] on app-home "08047224946 Select Location × Looks Aero City Worldmark-1, Worldmark-1, Aerocit…" at bounding box center [573, 215] width 1146 height 430
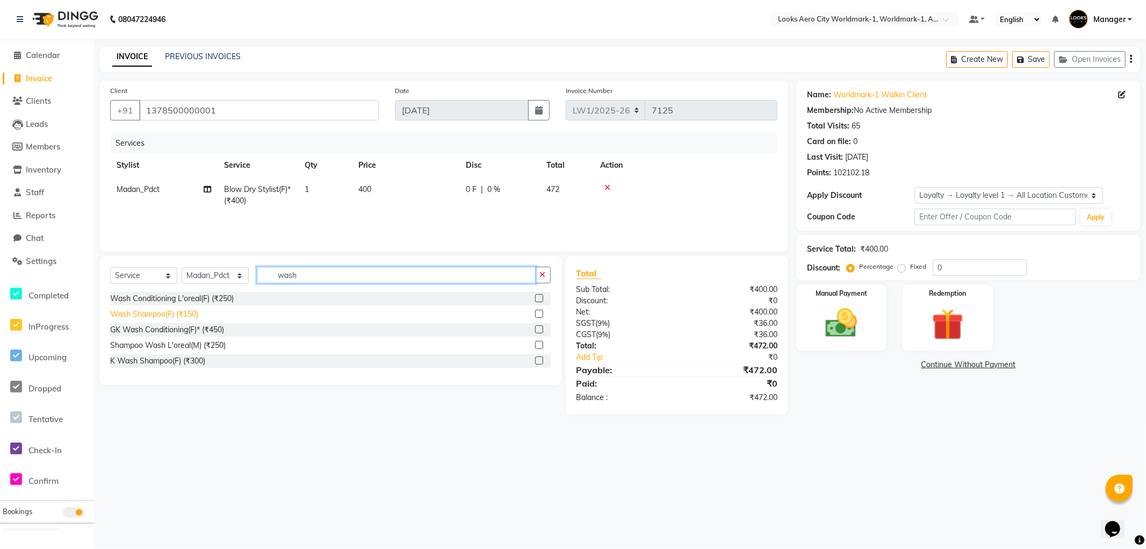
type input "wash"
drag, startPoint x: 191, startPoint y: 313, endPoint x: 223, endPoint y: 200, distance: 117.4
click at [191, 313] on div "Wash Shampoo(F) (₹150)" at bounding box center [154, 313] width 88 height 11
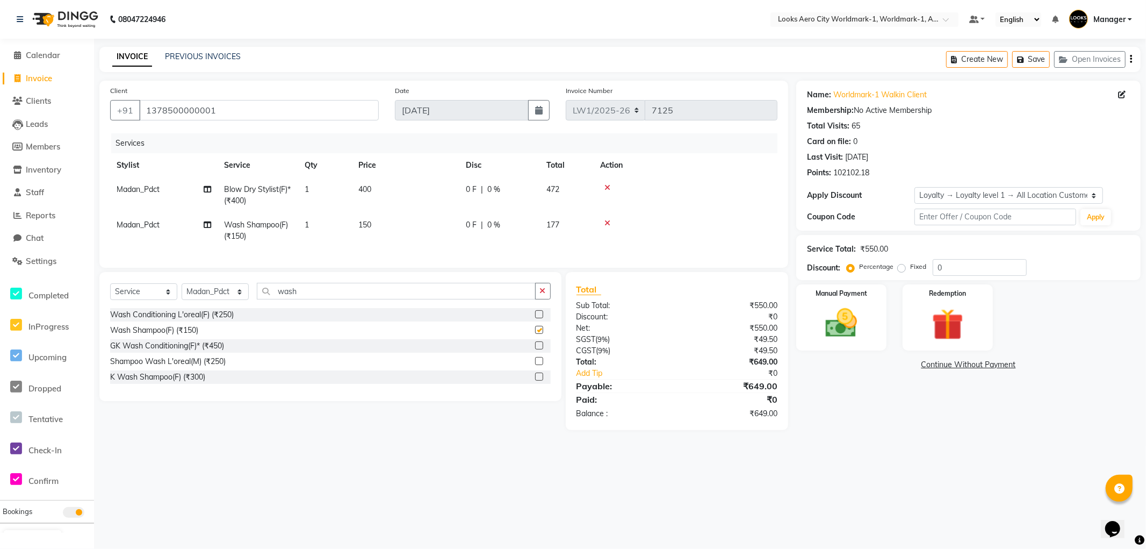
checkbox input "false"
drag, startPoint x: 389, startPoint y: 194, endPoint x: 485, endPoint y: 170, distance: 98.5
click at [389, 193] on td "400" at bounding box center [405, 194] width 107 height 35
select select "84550"
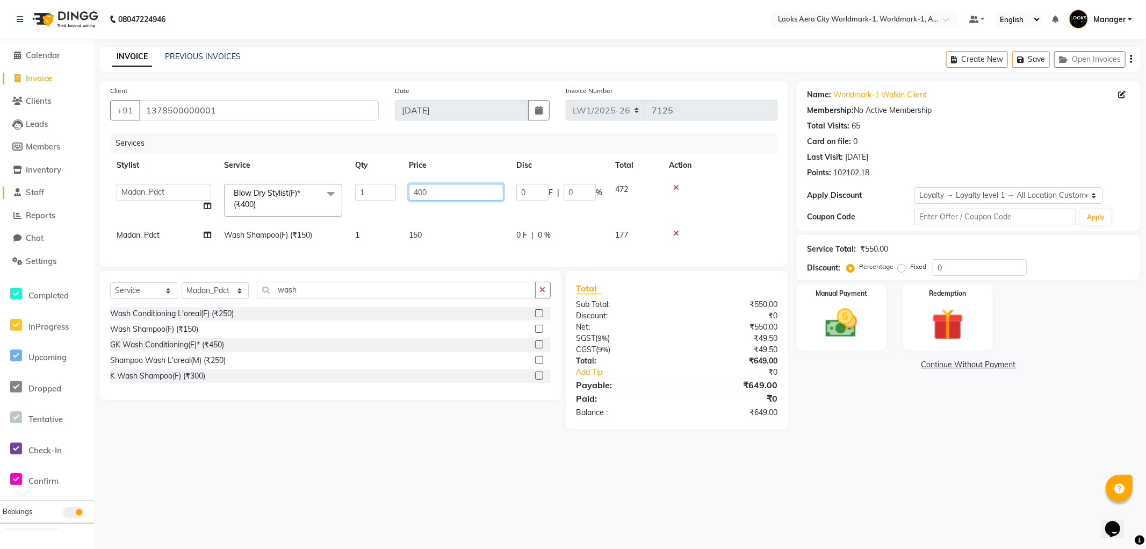
drag, startPoint x: 479, startPoint y: 191, endPoint x: 58, endPoint y: 197, distance: 421.4
click at [58, 197] on app-home "08047224946 Select Location × Looks Aero City Worldmark-1, Worldmark-1, Aerocit…" at bounding box center [573, 222] width 1146 height 445
type input "700"
drag, startPoint x: 435, startPoint y: 228, endPoint x: 446, endPoint y: 246, distance: 20.7
click at [430, 233] on td "150" at bounding box center [456, 235] width 107 height 24
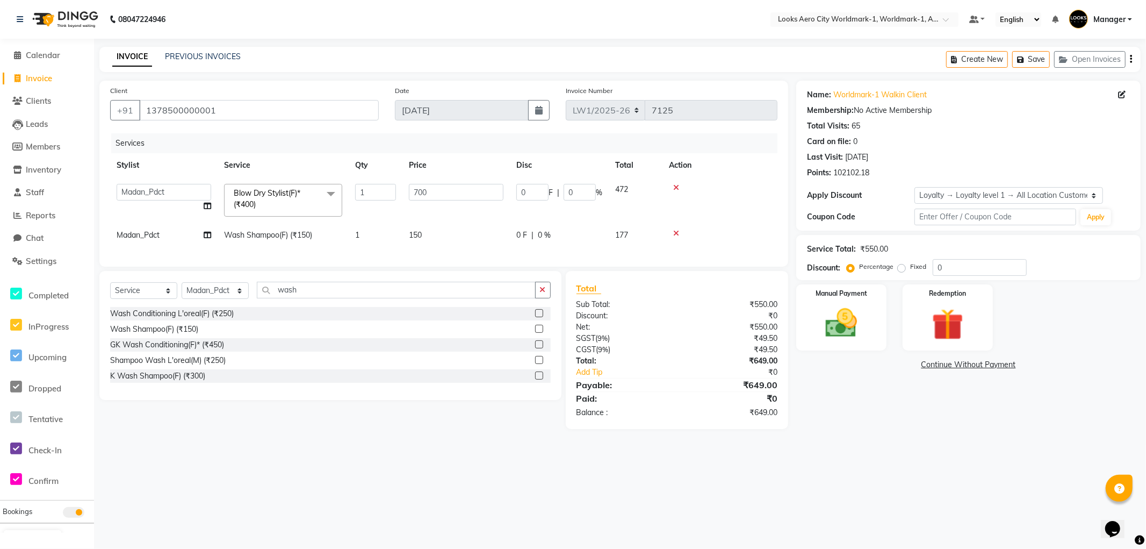
select select "84550"
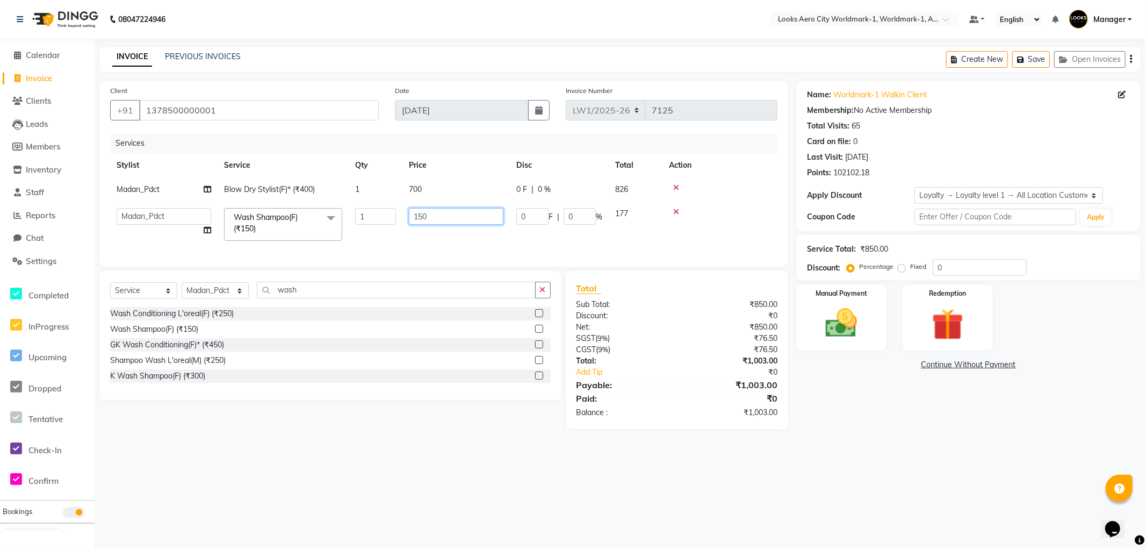
drag, startPoint x: 450, startPoint y: 211, endPoint x: 328, endPoint y: 219, distance: 121.7
click at [328, 218] on tr "Abhishek_Nails [PERSON_NAME] [PERSON_NAME] [PERSON_NAME] [PERSON_NAME] Counter_…" at bounding box center [443, 225] width 667 height 46
type input "600"
click at [932, 445] on main "INVOICE PREVIOUS INVOICES Create New Save Open Invoices Client [PHONE_NUMBER] D…" at bounding box center [620, 246] width 1052 height 398
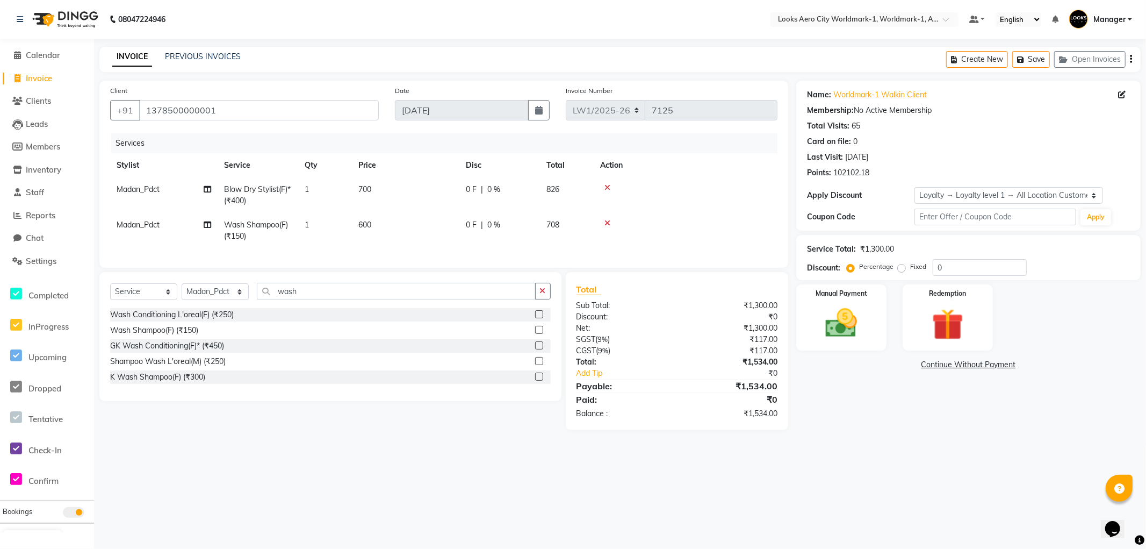
drag, startPoint x: 873, startPoint y: 346, endPoint x: 899, endPoint y: 346, distance: 25.8
click at [873, 346] on div "Manual Payment" at bounding box center [841, 317] width 90 height 66
drag, startPoint x: 961, startPoint y: 363, endPoint x: 967, endPoint y: 367, distance: 7.8
click at [965, 366] on span "CARD" at bounding box center [965, 365] width 23 height 12
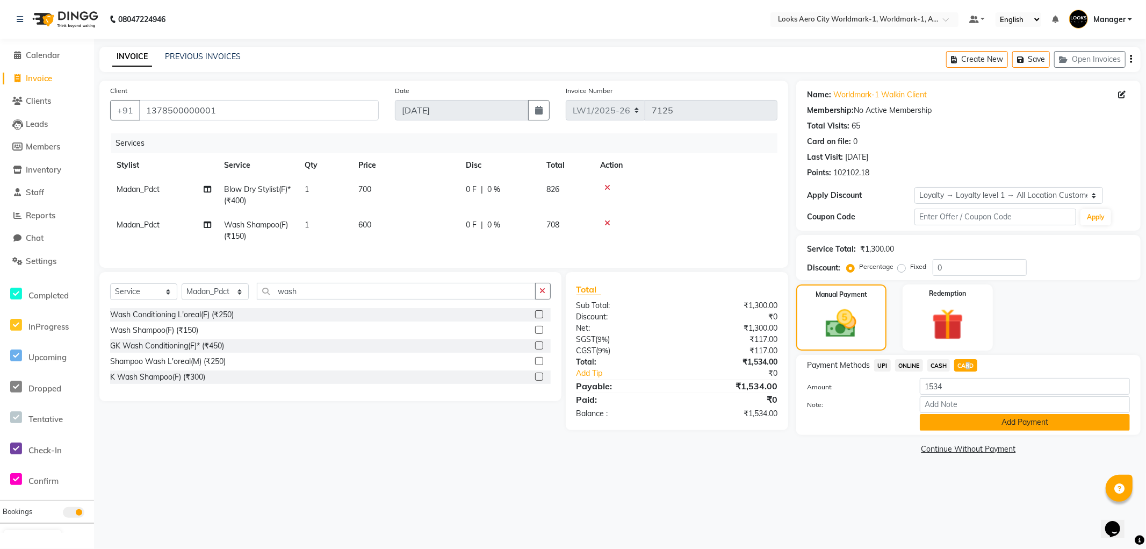
click at [949, 428] on button "Add Payment" at bounding box center [1025, 422] width 210 height 17
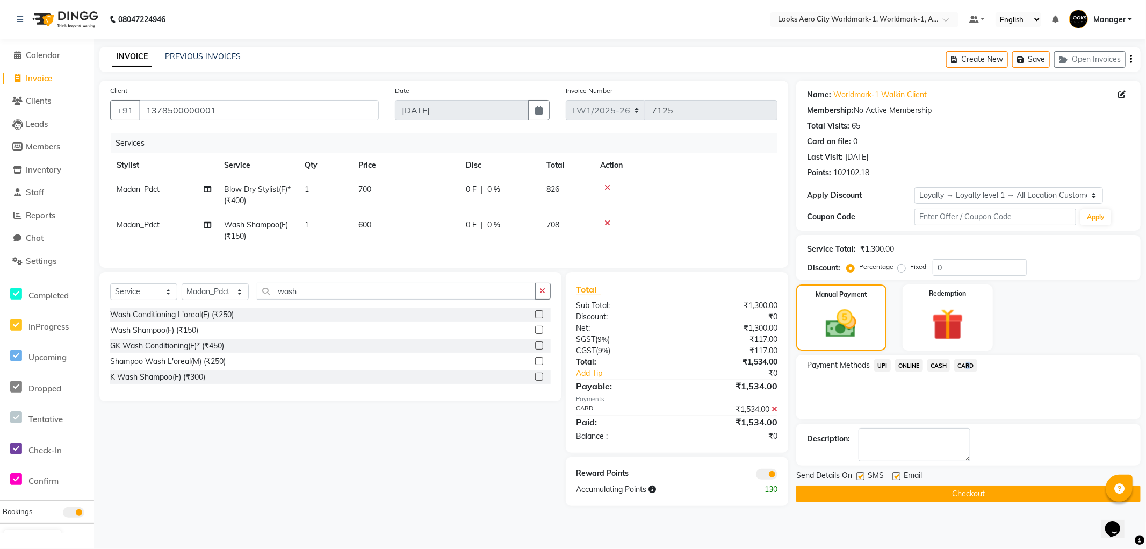
click at [834, 492] on button "Checkout" at bounding box center [968, 493] width 344 height 17
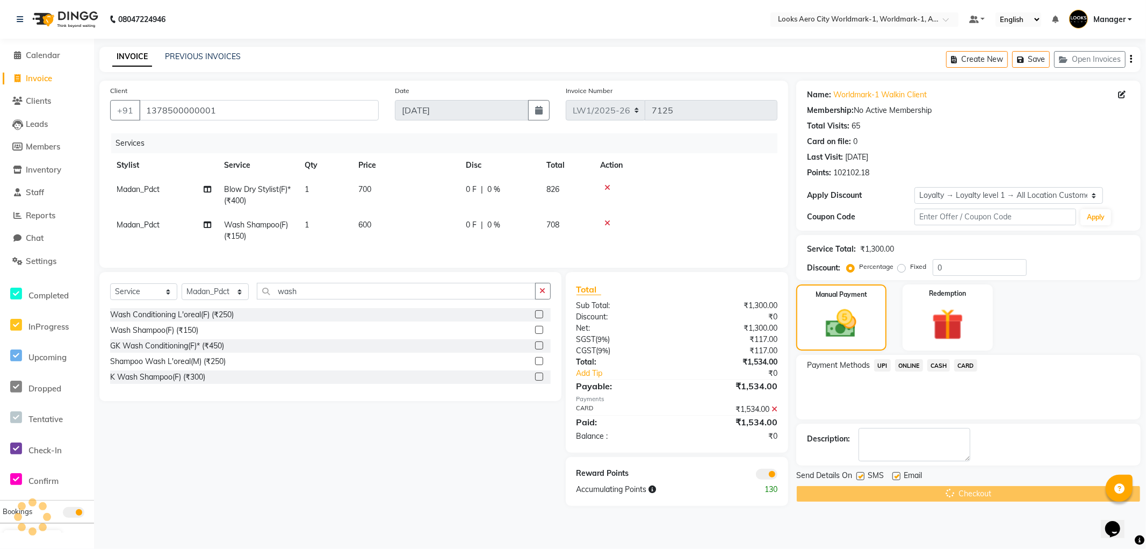
drag, startPoint x: 750, startPoint y: 482, endPoint x: 762, endPoint y: 479, distance: 11.5
click at [751, 479] on div at bounding box center [731, 474] width 109 height 12
click at [762, 479] on span at bounding box center [766, 474] width 21 height 11
click at [778, 476] on input "checkbox" at bounding box center [778, 476] width 0 height 0
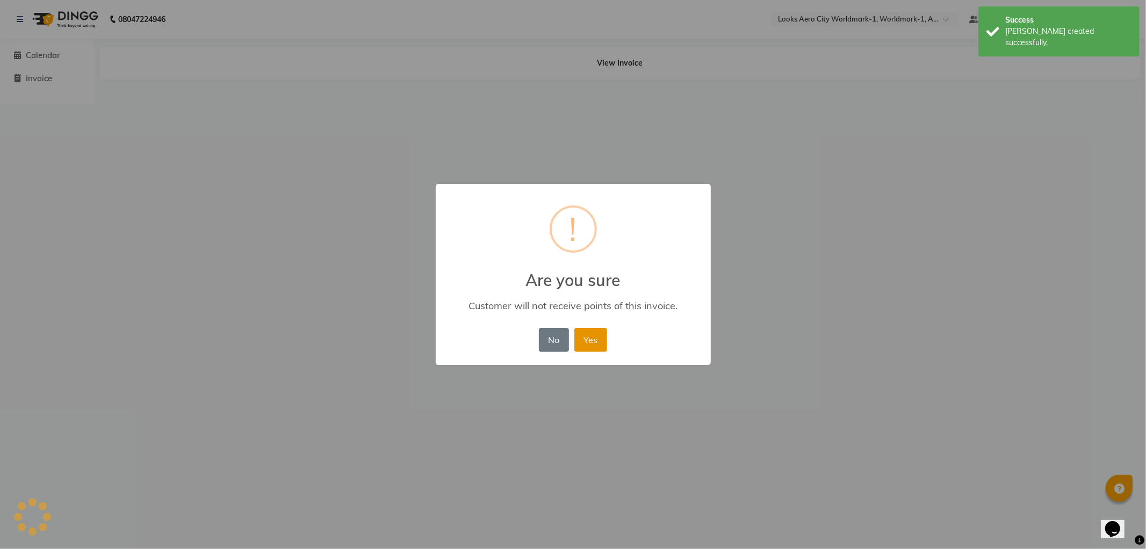
click at [592, 341] on button "Yes" at bounding box center [591, 340] width 33 height 24
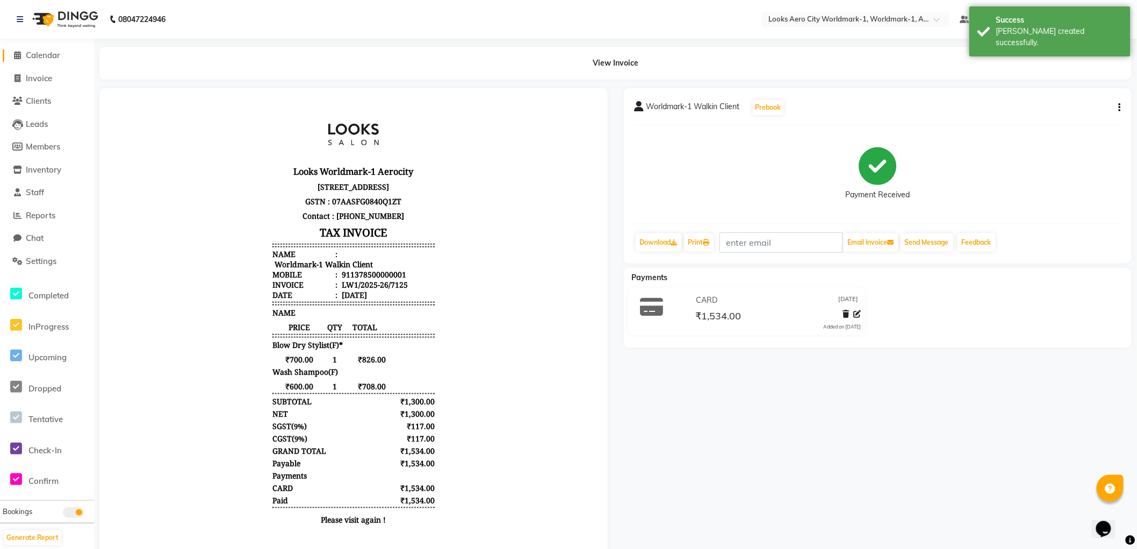
click at [35, 55] on span "Calendar" at bounding box center [43, 55] width 34 height 10
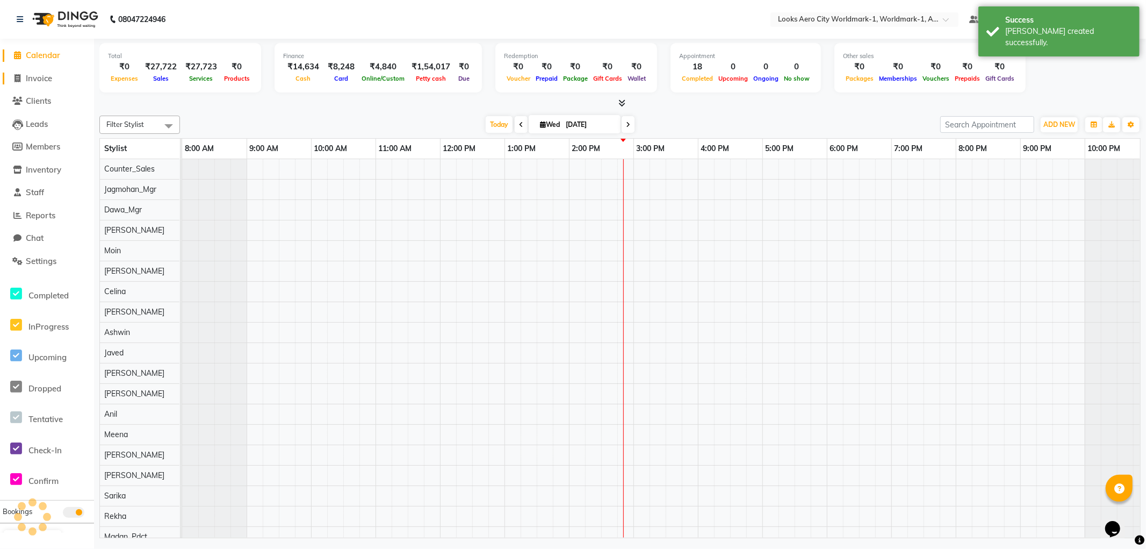
click at [34, 78] on span "Invoice" at bounding box center [39, 78] width 26 height 10
select select "service"
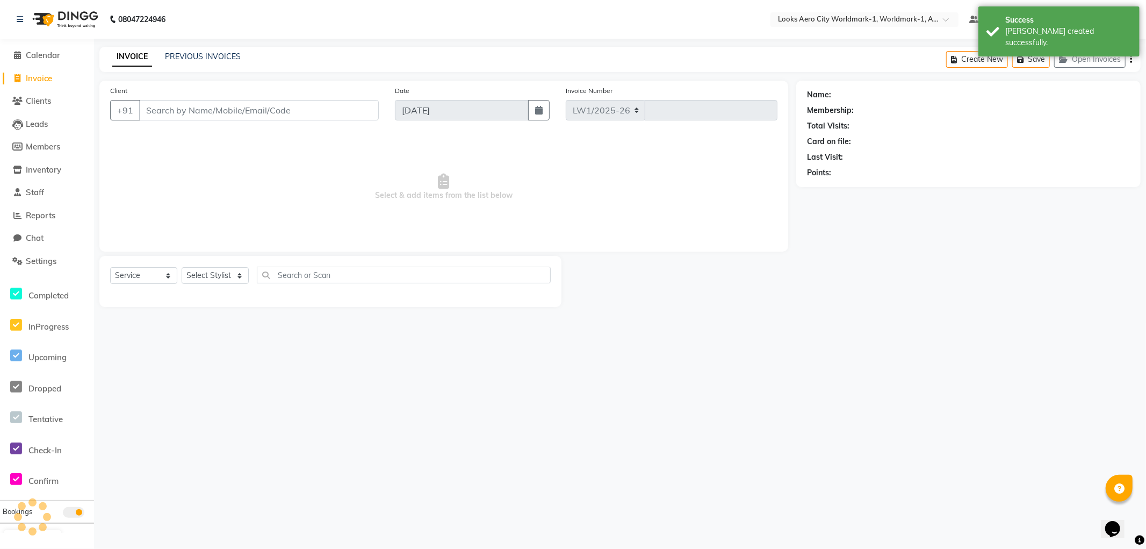
select select "8573"
type input "7126"
click at [228, 109] on input "Client" at bounding box center [259, 110] width 240 height 20
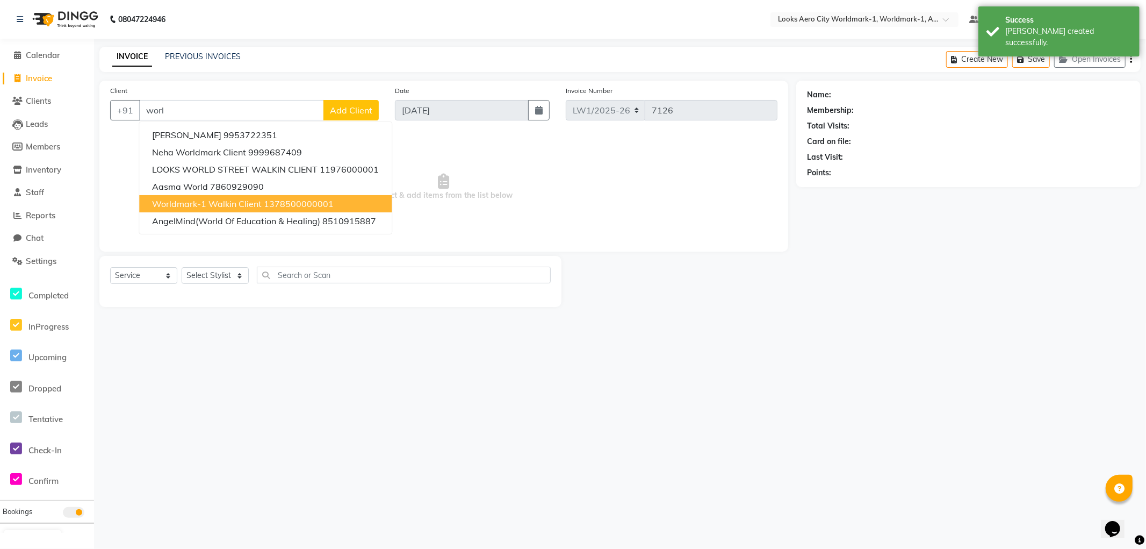
click at [233, 202] on span "Worldmark-1 Walkin Client" at bounding box center [207, 203] width 110 height 11
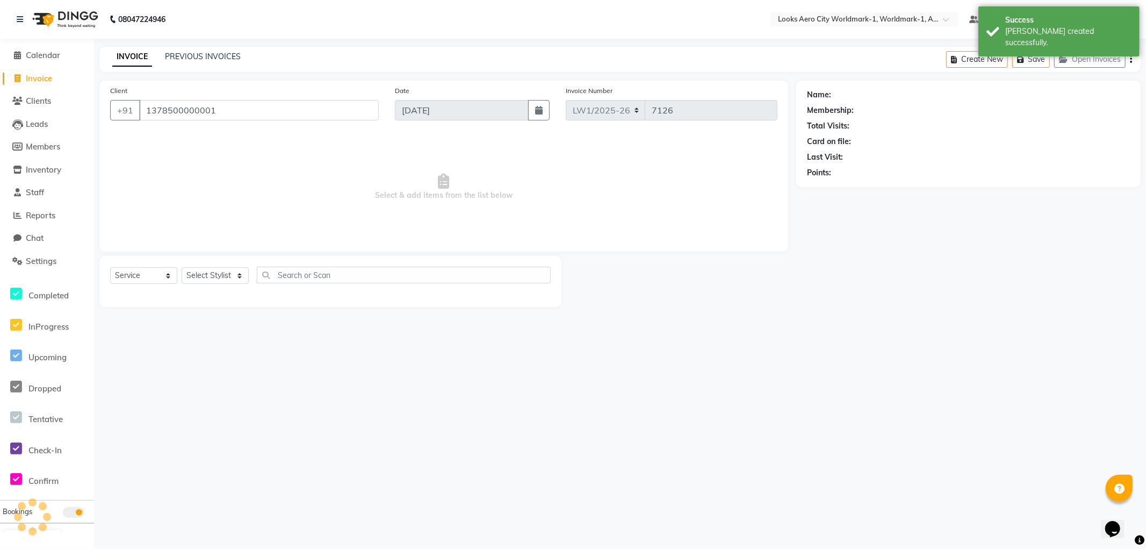
type input "1378500000001"
select select "1: Object"
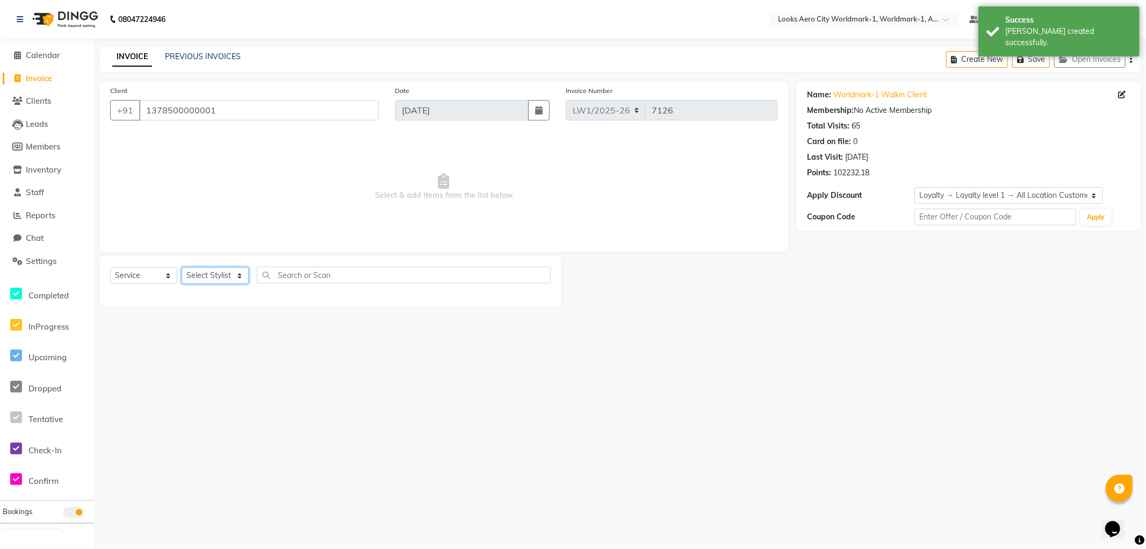
drag, startPoint x: 219, startPoint y: 276, endPoint x: 218, endPoint y: 267, distance: 9.3
click at [219, 276] on select "Select Stylist [PERSON_NAME] [PERSON_NAME] [PERSON_NAME] [PERSON_NAME] Counter_…" at bounding box center [215, 275] width 67 height 17
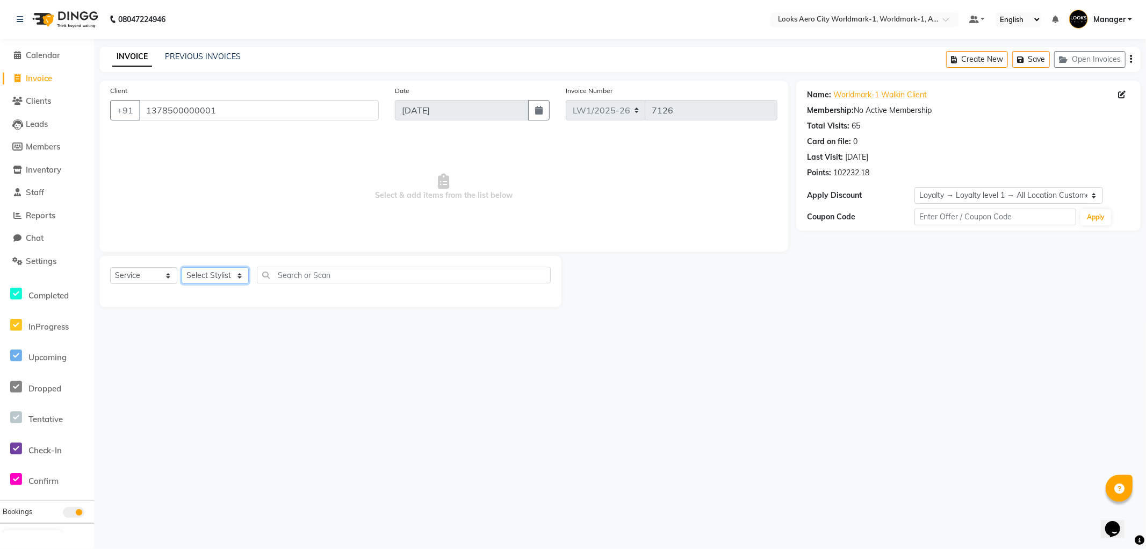
select select "84544"
click at [182, 268] on select "Select Stylist [PERSON_NAME] [PERSON_NAME] [PERSON_NAME] [PERSON_NAME] Counter_…" at bounding box center [215, 275] width 67 height 17
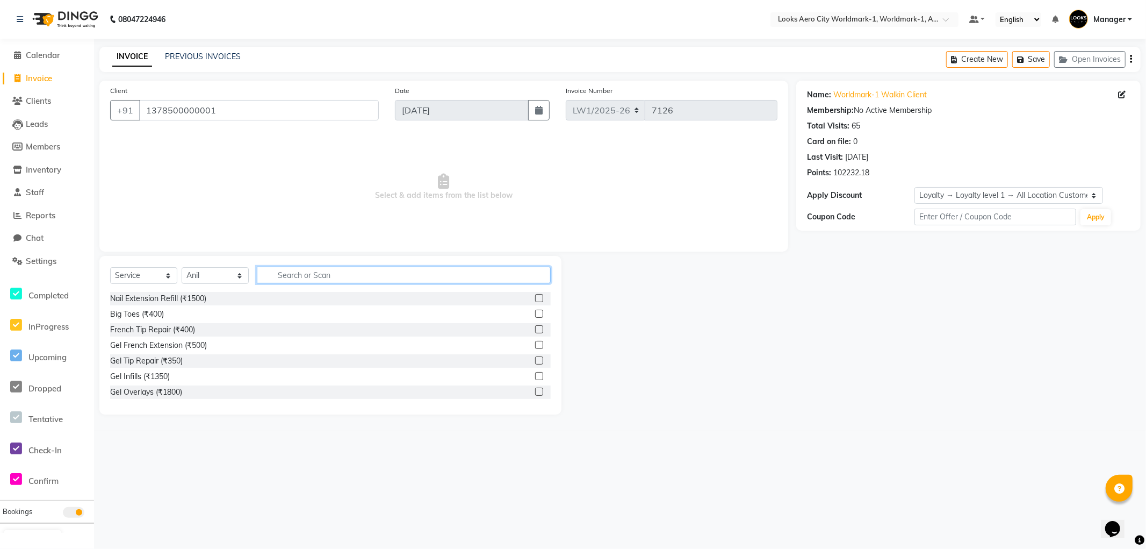
click at [317, 276] on input "text" at bounding box center [404, 275] width 294 height 17
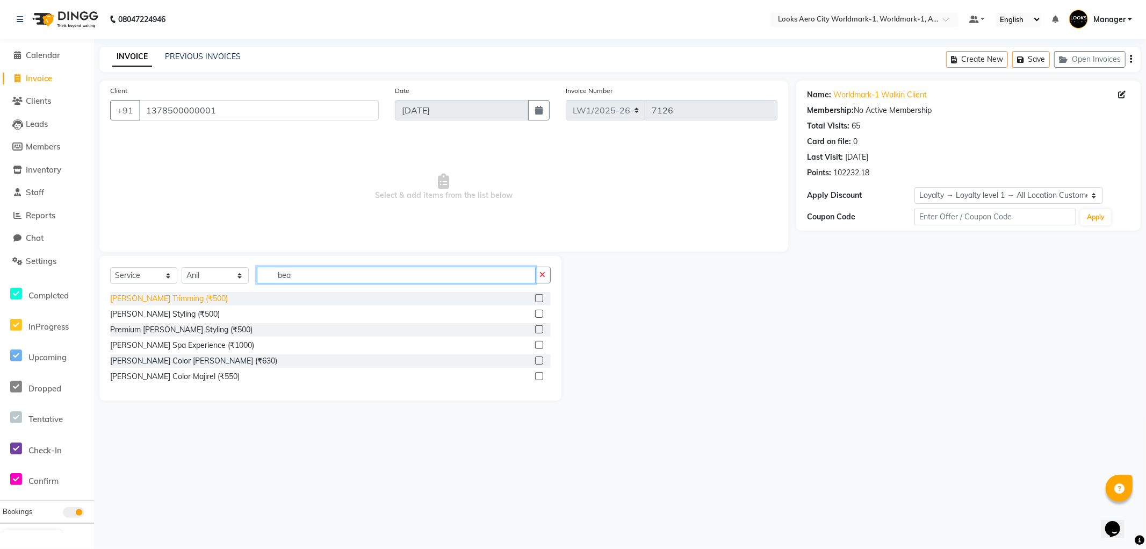
type input "bea"
click at [148, 298] on div "[PERSON_NAME] Trimming (₹500)" at bounding box center [169, 298] width 118 height 11
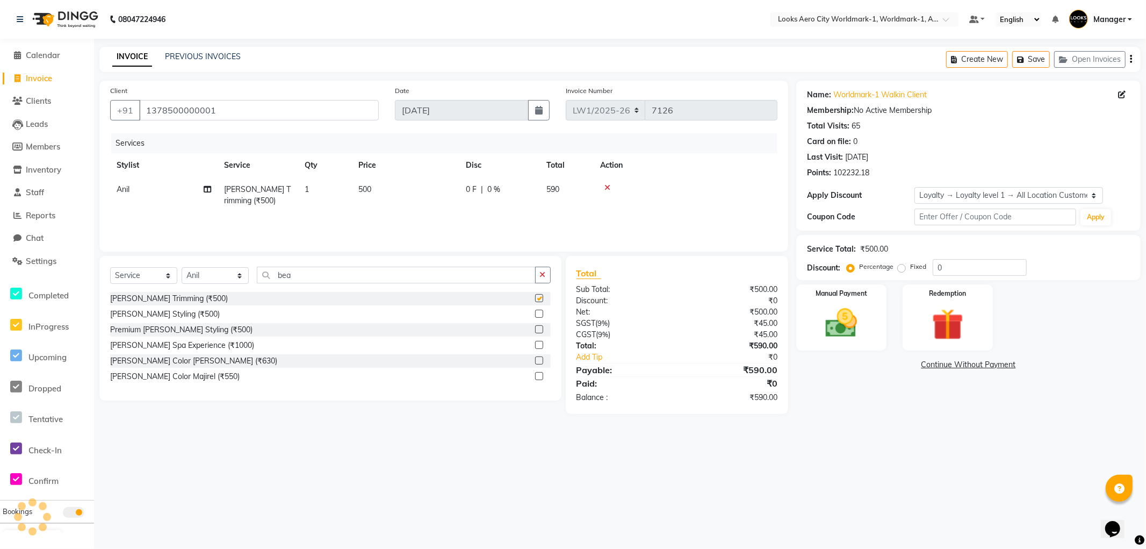
checkbox input "false"
click at [404, 187] on td "500" at bounding box center [405, 194] width 107 height 35
select select "84544"
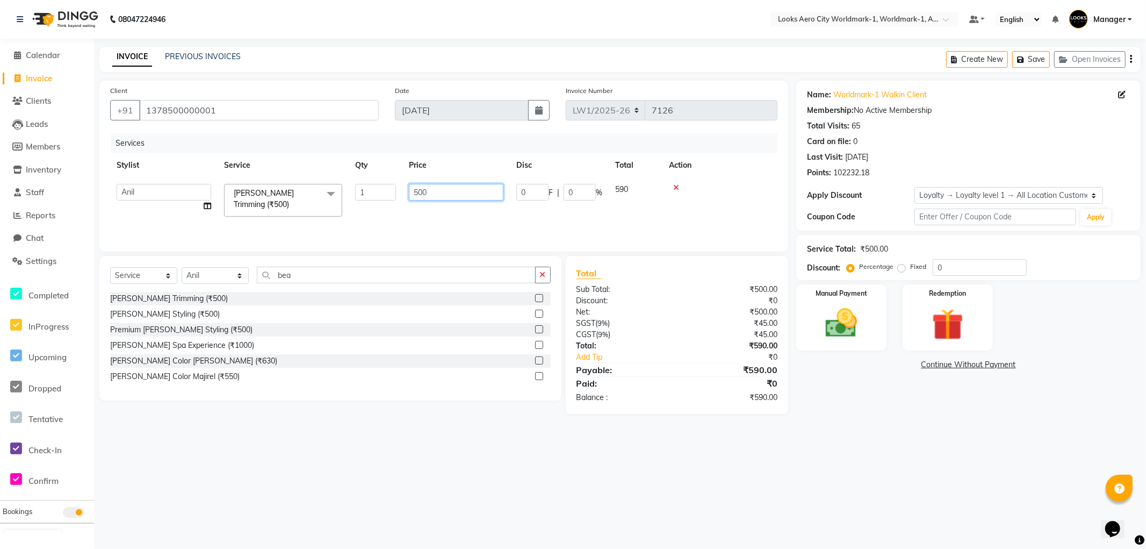
drag, startPoint x: 461, startPoint y: 189, endPoint x: 340, endPoint y: 184, distance: 121.0
click at [340, 184] on tr "Abhishek_Nails [PERSON_NAME] [PERSON_NAME] [PERSON_NAME] [PERSON_NAME] Counter_…" at bounding box center [443, 200] width 667 height 46
type input "398"
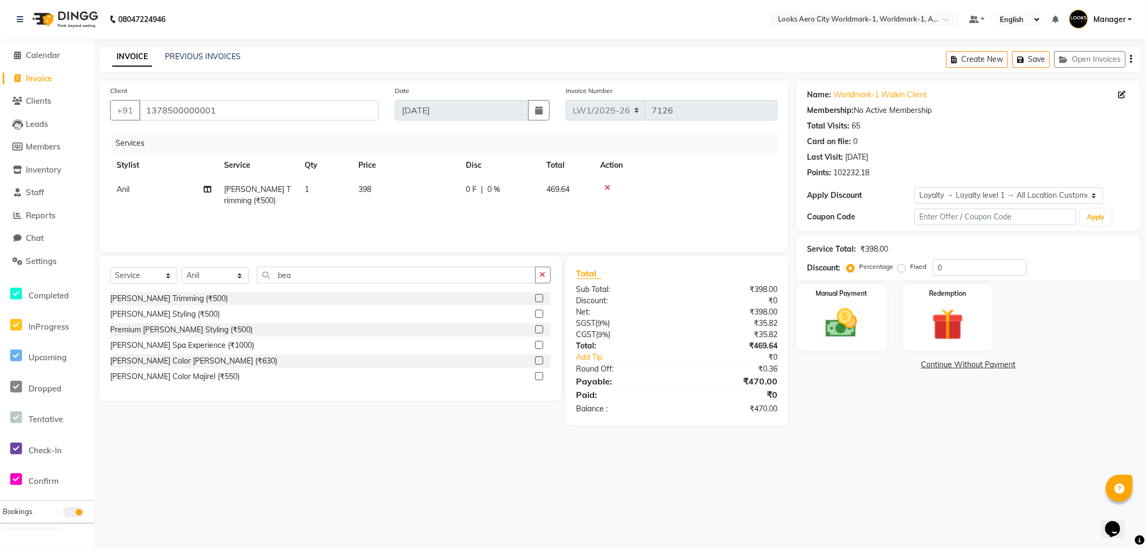
drag, startPoint x: 917, startPoint y: 436, endPoint x: 917, endPoint y: 442, distance: 6.4
click at [917, 441] on div "08047224946 Select Location × Looks Aero City Worldmark-1, Worldmark-1, Aerocit…" at bounding box center [573, 274] width 1146 height 549
drag, startPoint x: 859, startPoint y: 341, endPoint x: 864, endPoint y: 346, distance: 7.2
click at [858, 340] on img at bounding box center [842, 323] width 54 height 38
click at [938, 367] on span "CASH" at bounding box center [939, 365] width 23 height 12
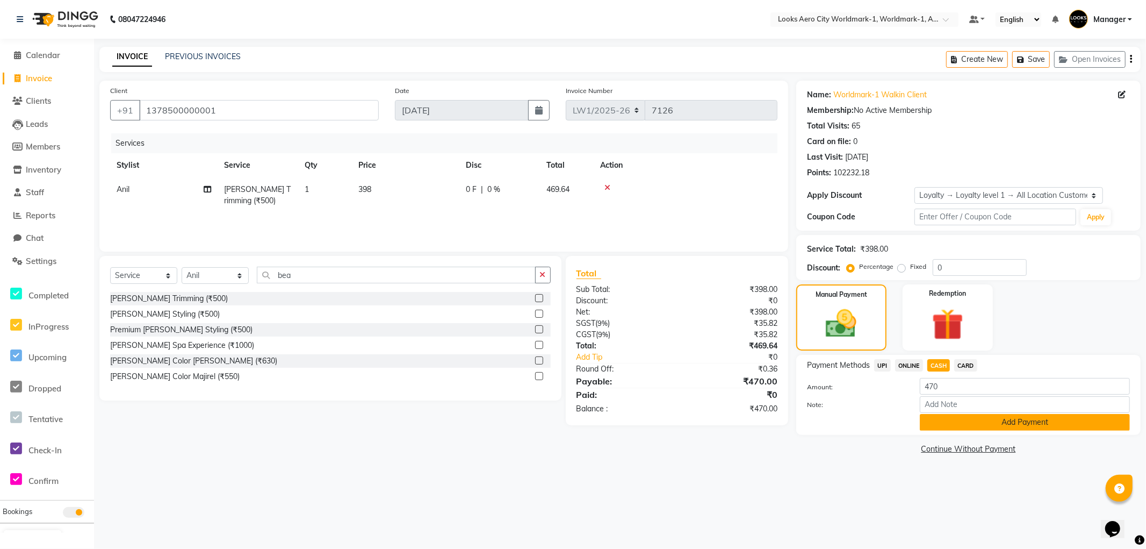
click at [937, 422] on button "Add Payment" at bounding box center [1025, 422] width 210 height 17
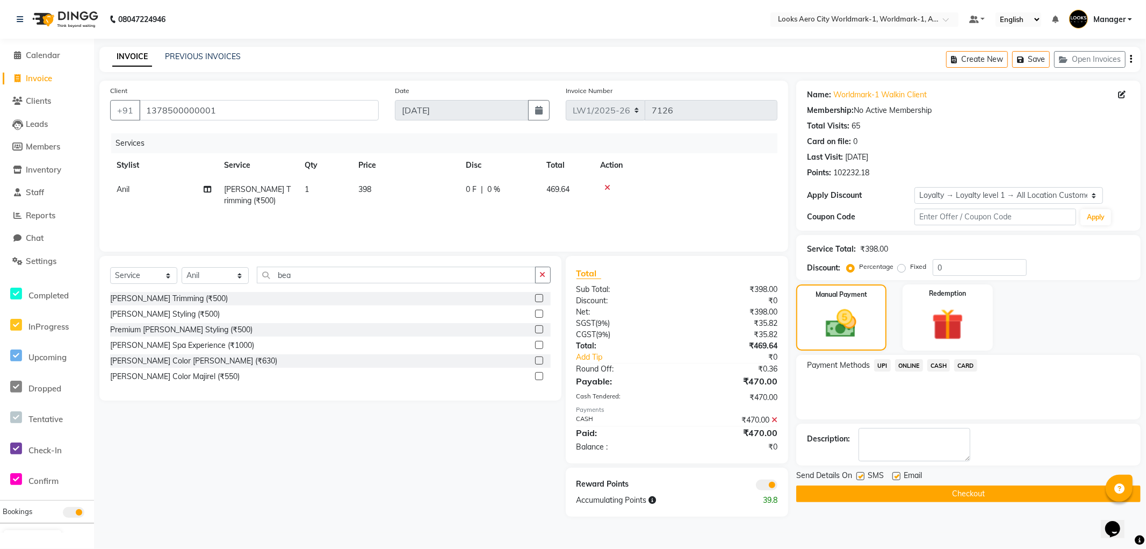
click at [841, 490] on button "Checkout" at bounding box center [968, 493] width 344 height 17
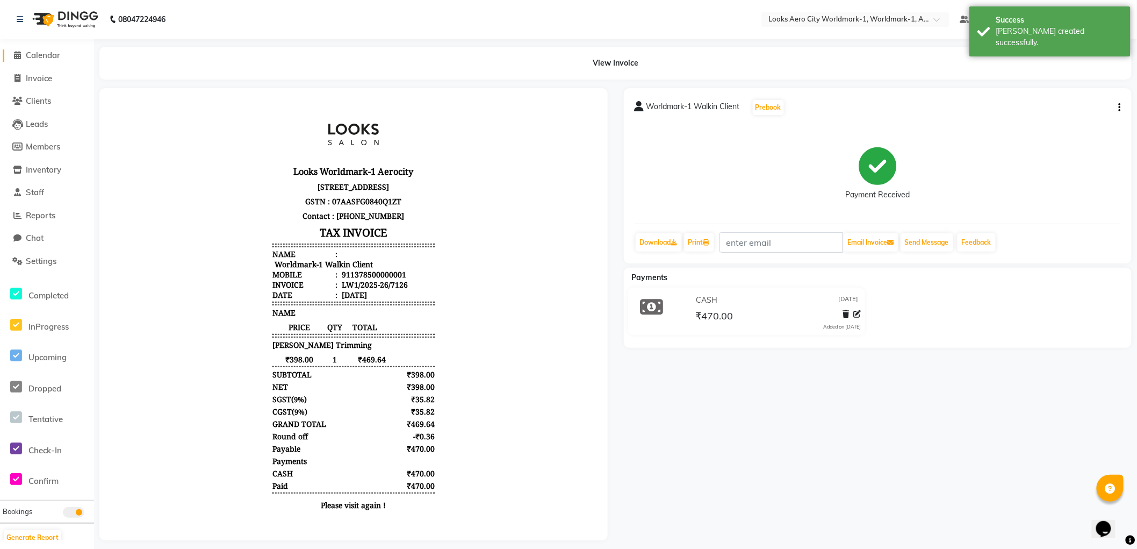
click at [49, 54] on span "Calendar" at bounding box center [43, 55] width 34 height 10
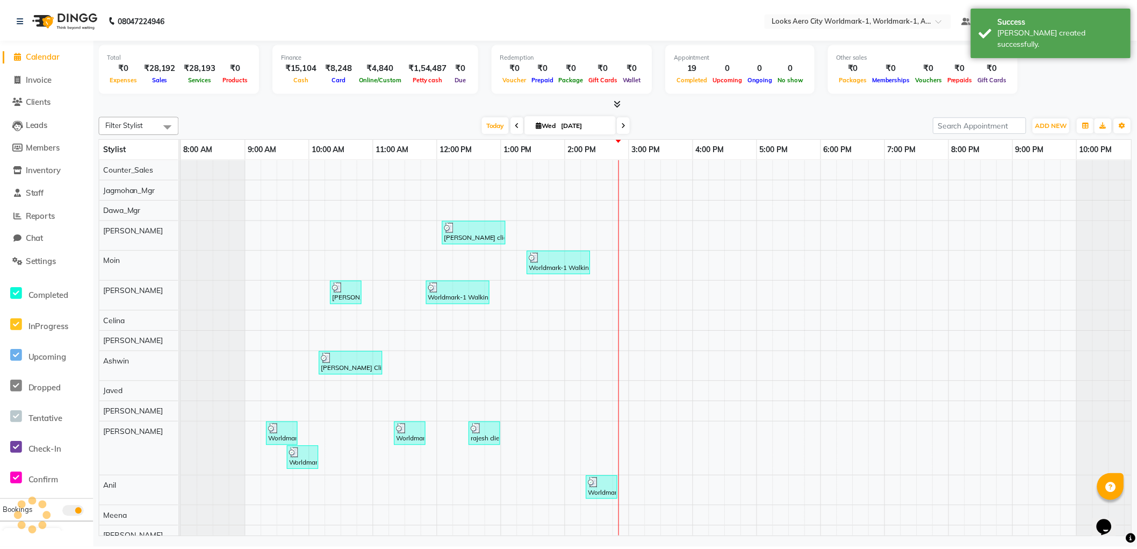
scroll to position [0, 9]
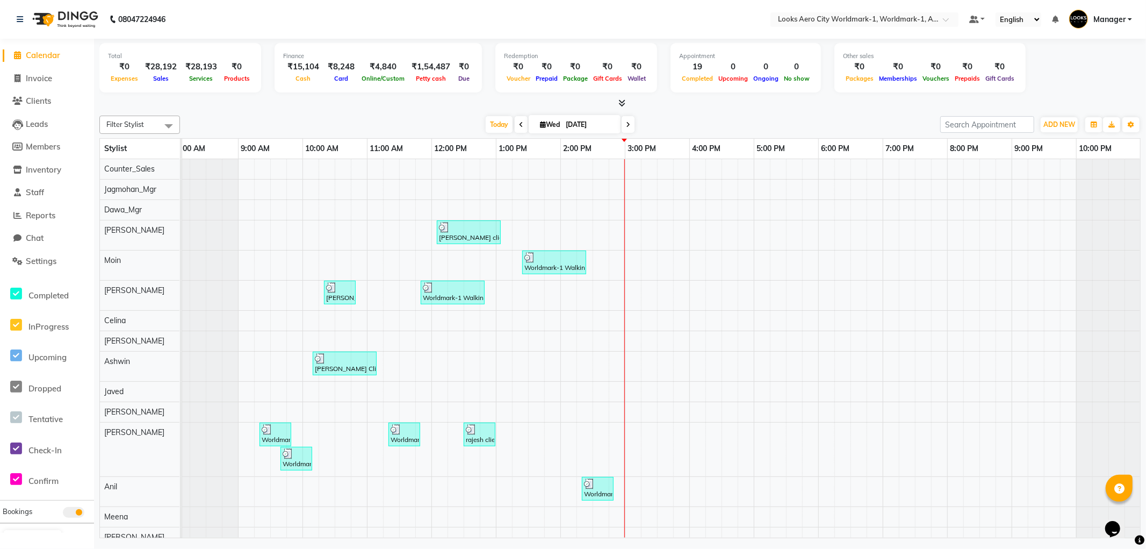
click at [46, 53] on span "Calendar" at bounding box center [43, 55] width 34 height 10
click at [44, 55] on span "Calendar" at bounding box center [43, 55] width 34 height 10
click at [43, 78] on span "Invoice" at bounding box center [39, 78] width 26 height 10
select select "service"
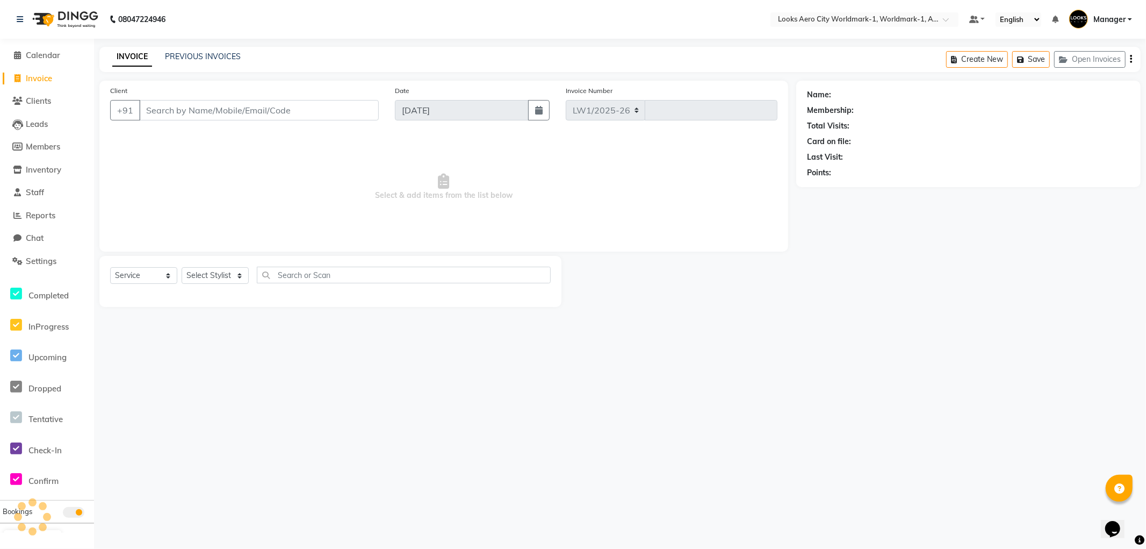
select select "8573"
type input "7127"
click at [291, 114] on input "Client" at bounding box center [259, 110] width 240 height 20
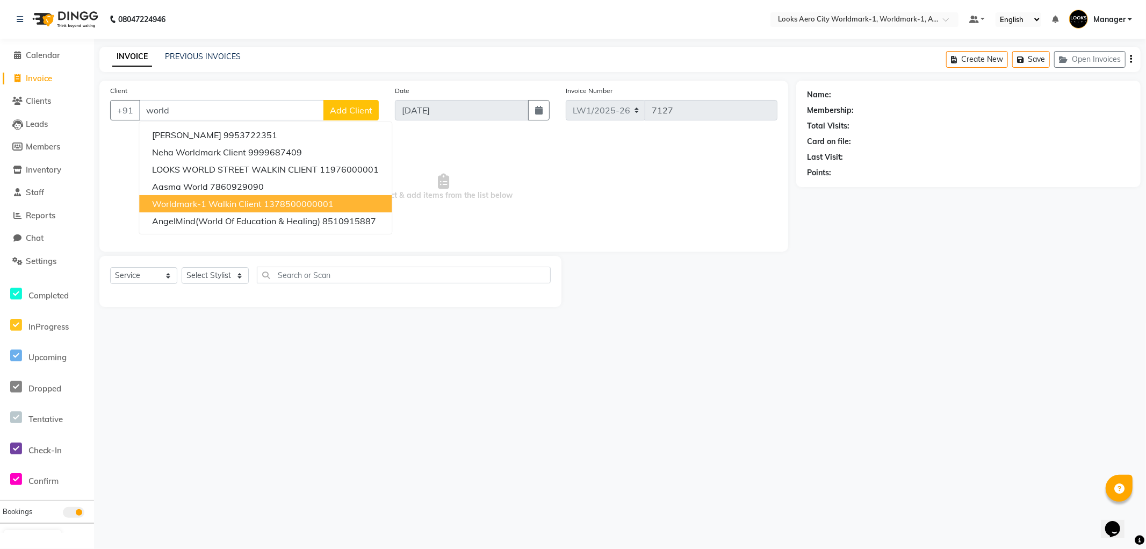
click at [224, 200] on span "Worldmark-1 Walkin Client" at bounding box center [207, 203] width 110 height 11
type input "1378500000001"
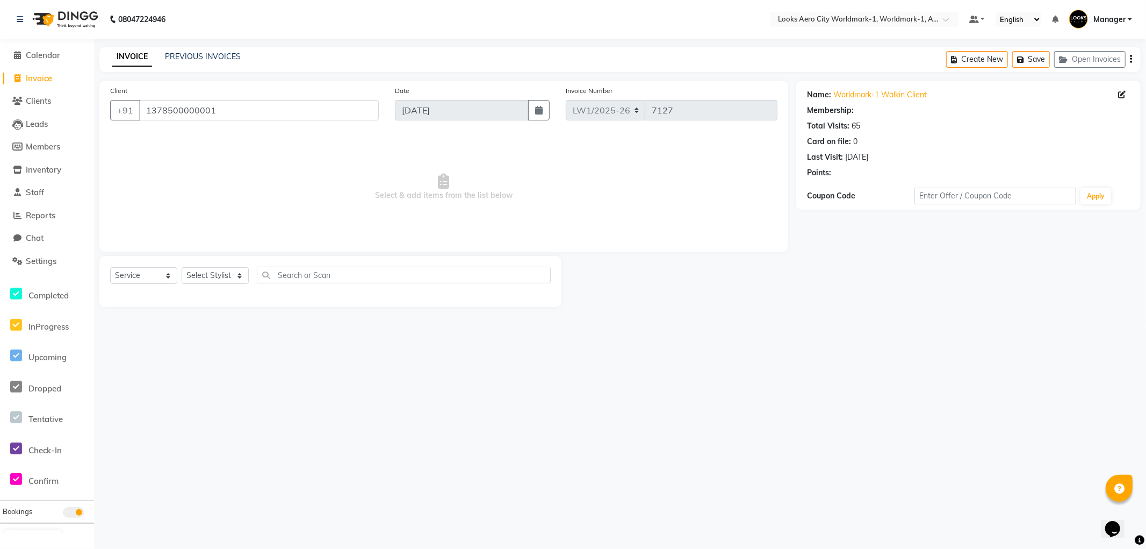
select select "1: Object"
drag, startPoint x: 219, startPoint y: 277, endPoint x: 213, endPoint y: 271, distance: 8.0
click at [219, 276] on select "Select Stylist [PERSON_NAME] [PERSON_NAME] [PERSON_NAME] [PERSON_NAME] Counter_…" at bounding box center [215, 275] width 67 height 17
select select "84541"
click at [182, 268] on select "Select Stylist [PERSON_NAME] [PERSON_NAME] [PERSON_NAME] [PERSON_NAME] Counter_…" at bounding box center [215, 275] width 67 height 17
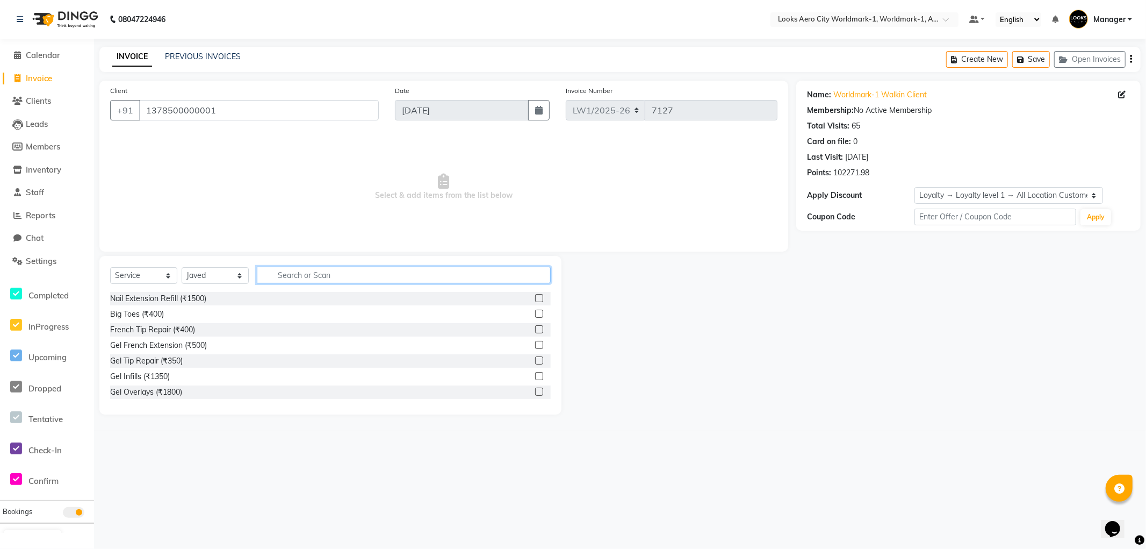
click at [353, 275] on input "text" at bounding box center [404, 275] width 294 height 17
type input "cut"
drag, startPoint x: 162, startPoint y: 313, endPoint x: 332, endPoint y: 284, distance: 172.3
click at [162, 312] on div "Stylist Cut(M) (₹700)" at bounding box center [145, 313] width 70 height 11
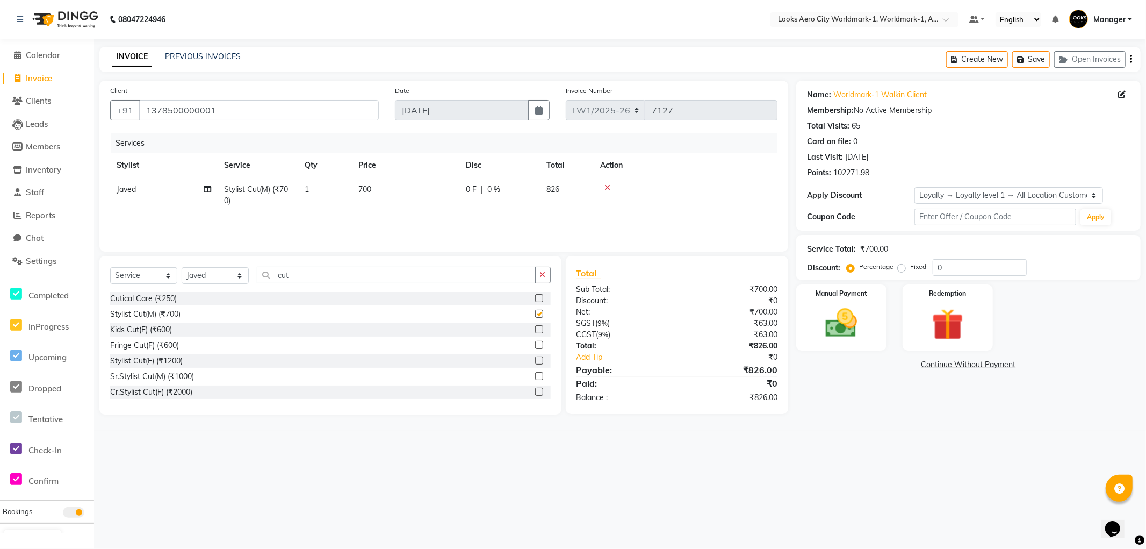
checkbox input "false"
drag, startPoint x: 334, startPoint y: 274, endPoint x: 0, endPoint y: 200, distance: 342.3
click at [0, 200] on app-home "08047224946 Select Location × Looks Aero City Worldmark-1, Worldmark-1, Aerocit…" at bounding box center [573, 215] width 1146 height 430
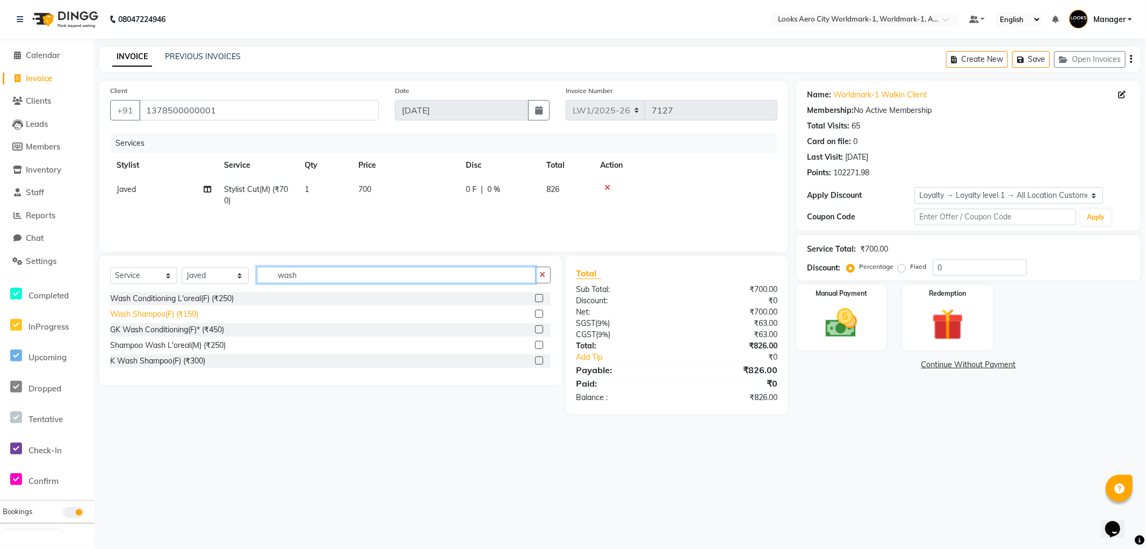
type input "wash"
click at [135, 308] on div "Wash Shampoo(F) (₹150)" at bounding box center [154, 313] width 88 height 11
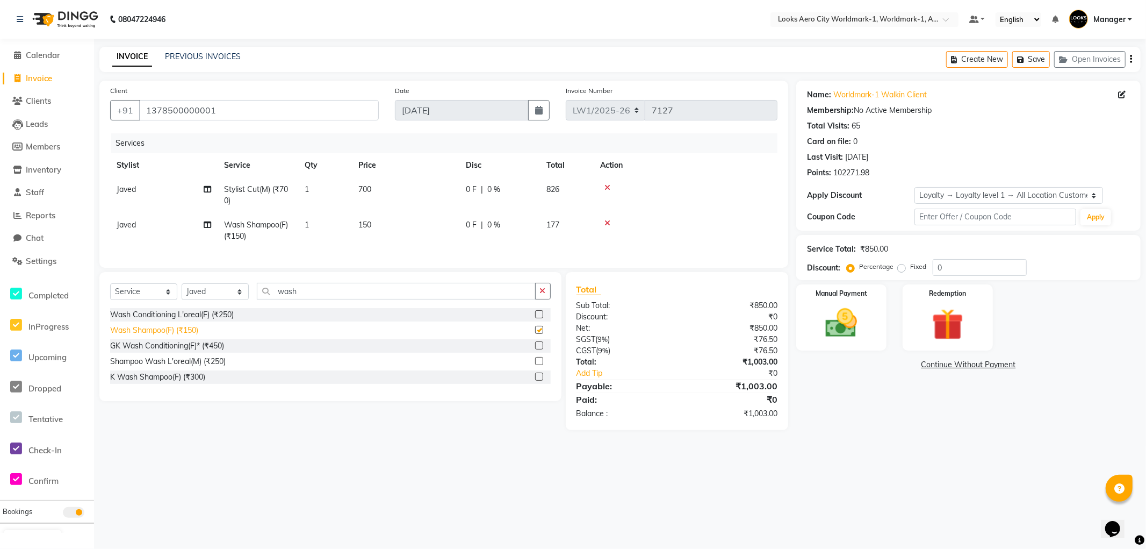
checkbox input "false"
drag, startPoint x: 330, startPoint y: 299, endPoint x: 0, endPoint y: 239, distance: 335.4
click at [0, 242] on app-home "08047224946 Select Location × Looks Aero City Worldmark-1, Worldmark-1, Aerocit…" at bounding box center [573, 223] width 1146 height 446
click at [394, 187] on td "700" at bounding box center [405, 194] width 107 height 35
select select "84541"
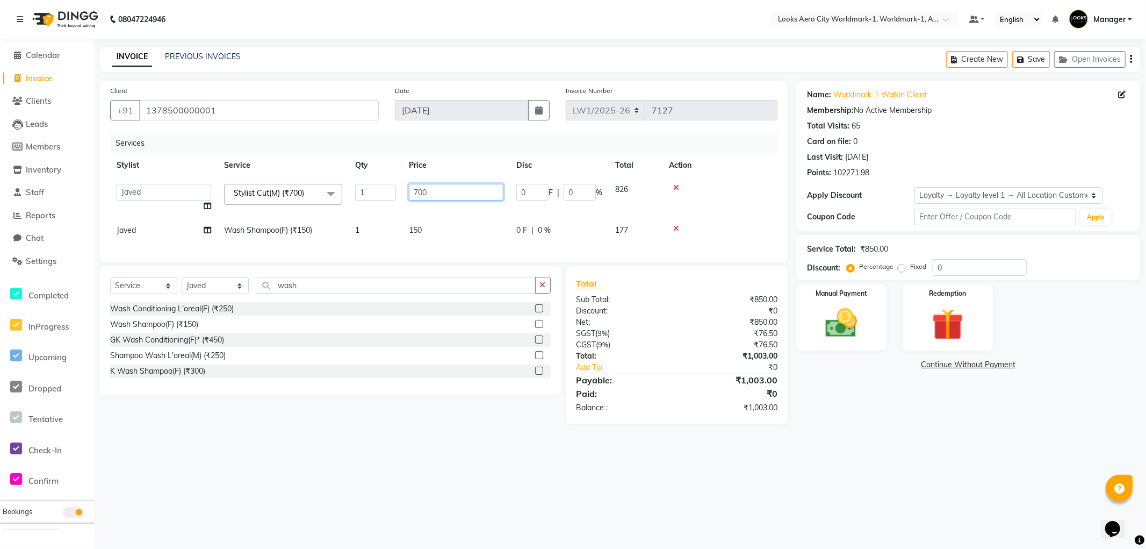
drag, startPoint x: 438, startPoint y: 187, endPoint x: 344, endPoint y: 203, distance: 94.9
click at [344, 203] on tr "Abhishek_Nails [PERSON_NAME] [PERSON_NAME] [PERSON_NAME] [PERSON_NAME] Counter_…" at bounding box center [443, 197] width 667 height 41
type input "600"
click at [441, 247] on div "Services Stylist Service Qty Price Disc Total Action Abhishek_Nails [PERSON_NAM…" at bounding box center [443, 192] width 667 height 118
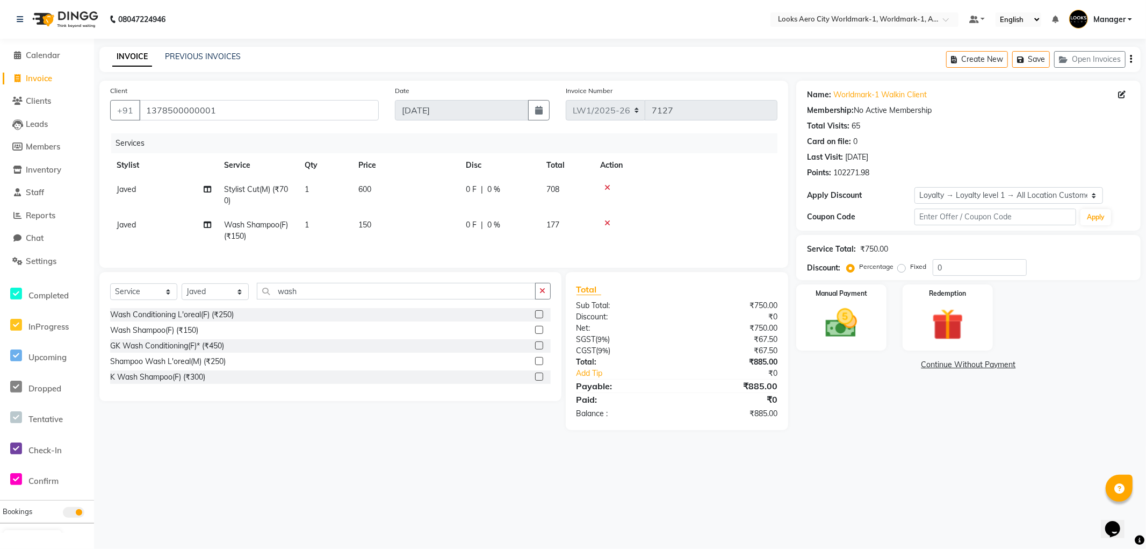
click at [385, 224] on td "150" at bounding box center [405, 230] width 107 height 35
select select "84541"
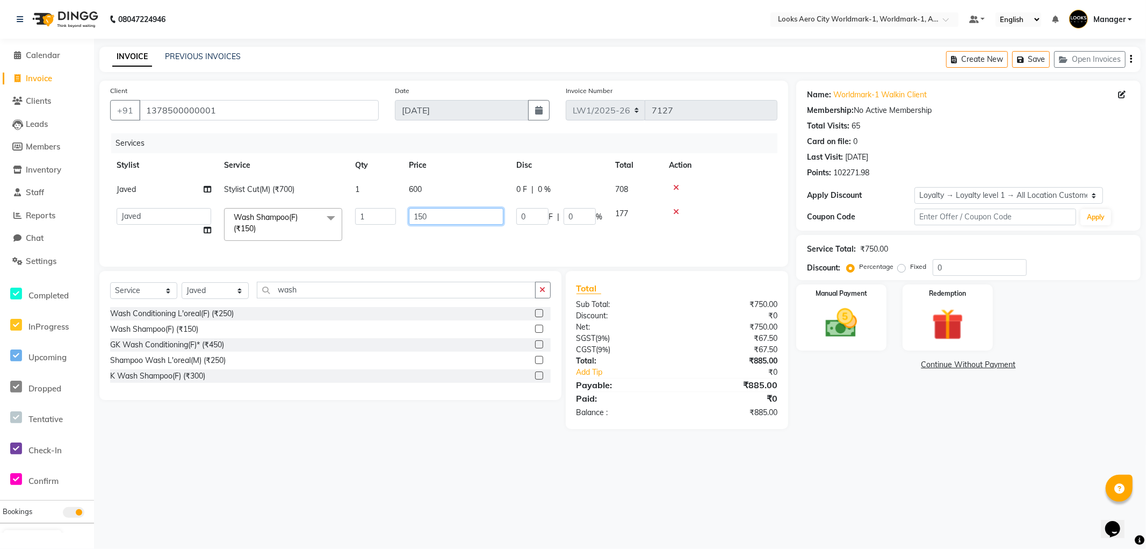
drag, startPoint x: 437, startPoint y: 214, endPoint x: 324, endPoint y: 211, distance: 113.4
click at [320, 219] on tr "Abhishek_Nails [PERSON_NAME] [PERSON_NAME] [PERSON_NAME] [PERSON_NAME] Counter_…" at bounding box center [443, 225] width 667 height 46
type input "200"
drag, startPoint x: 207, startPoint y: 300, endPoint x: 201, endPoint y: 296, distance: 7.0
click at [206, 299] on select "Select Stylist [PERSON_NAME] [PERSON_NAME] [PERSON_NAME] [PERSON_NAME] Counter_…" at bounding box center [215, 290] width 67 height 17
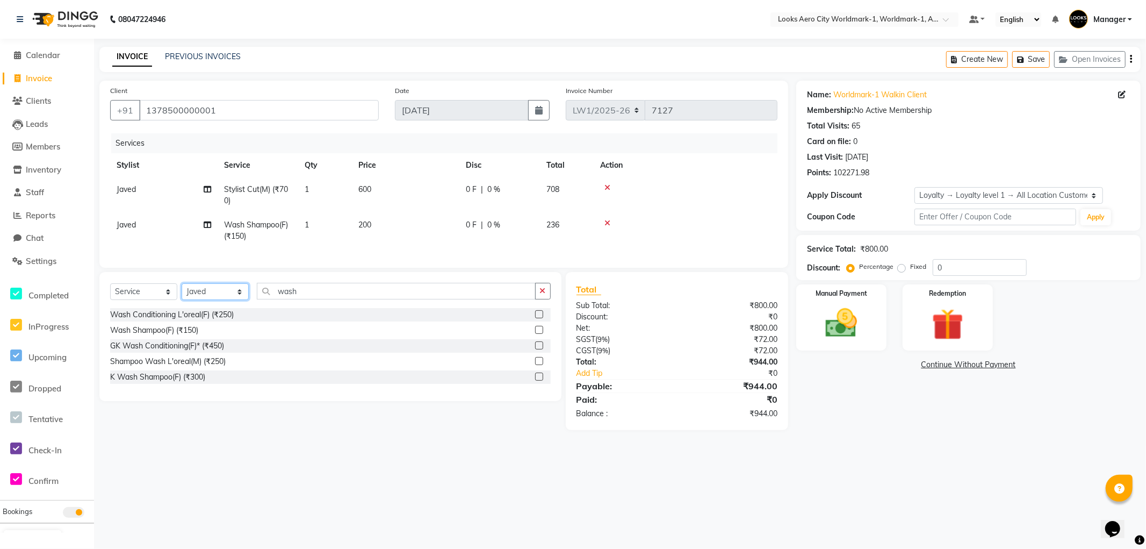
select select "84552"
click at [182, 292] on select "Select Stylist [PERSON_NAME] [PERSON_NAME] [PERSON_NAME] [PERSON_NAME] Counter_…" at bounding box center [215, 291] width 67 height 17
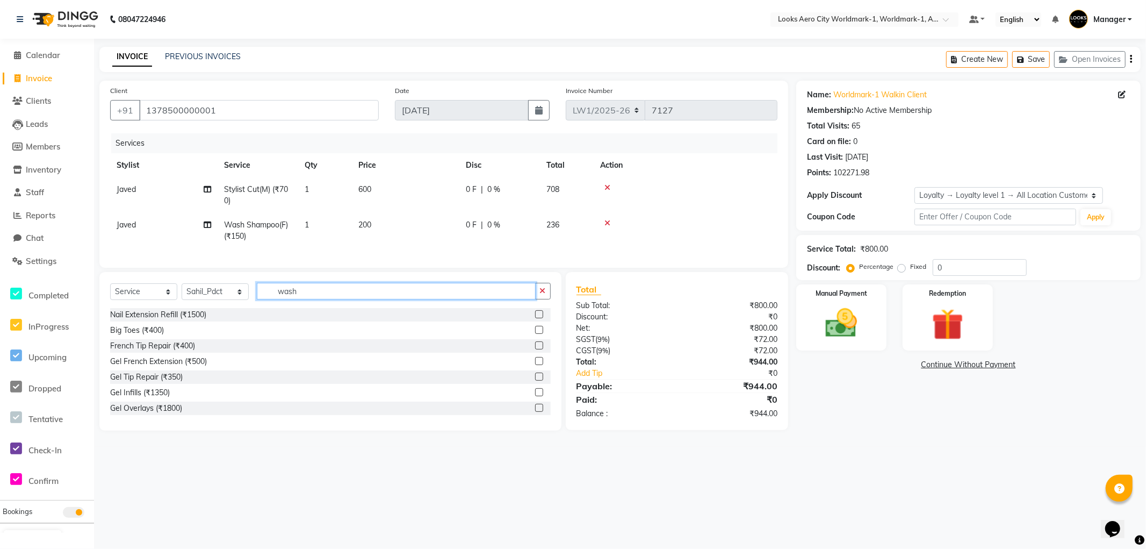
drag, startPoint x: 318, startPoint y: 302, endPoint x: 2, endPoint y: 180, distance: 339.4
click at [0, 186] on app-home "08047224946 Select Location × Looks Aero City Worldmark-1, Worldmark-1, Aerocit…" at bounding box center [573, 223] width 1146 height 447
drag, startPoint x: 325, startPoint y: 302, endPoint x: 11, endPoint y: 144, distance: 351.4
click at [0, 161] on app-home "08047224946 Select Location × Looks Aero City Worldmark-1, Worldmark-1, Aerocit…" at bounding box center [573, 223] width 1146 height 446
type input "foot"
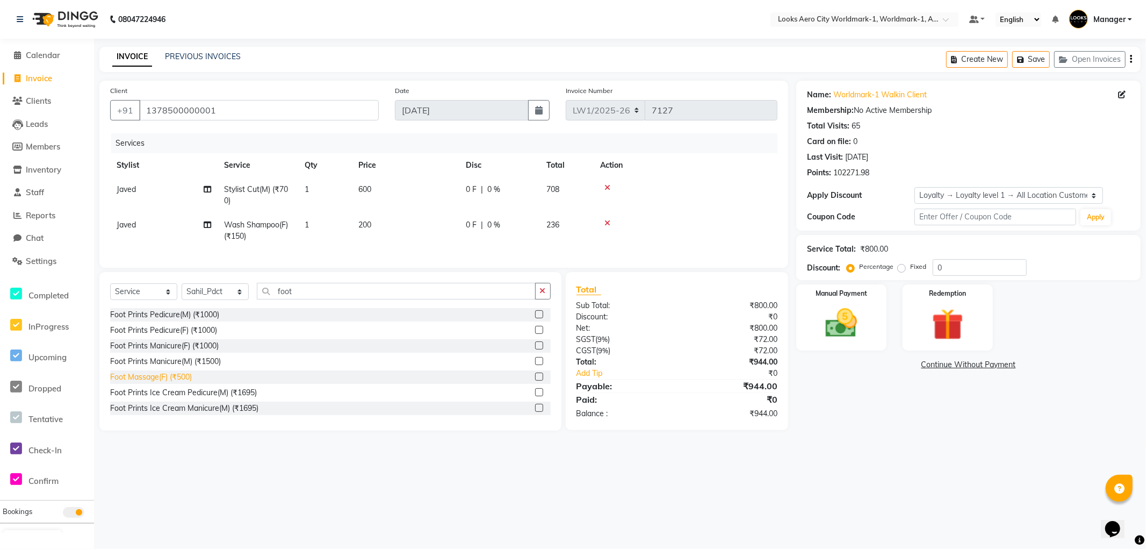
click at [152, 383] on div "Foot Massage(F) (₹500)" at bounding box center [151, 376] width 82 height 11
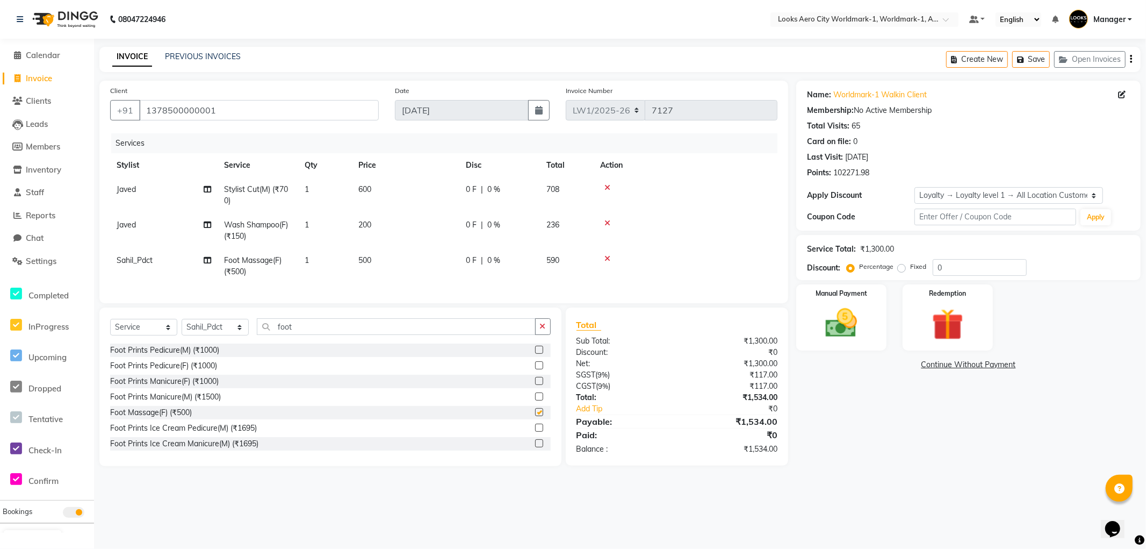
checkbox input "false"
drag, startPoint x: 398, startPoint y: 269, endPoint x: 398, endPoint y: 260, distance: 9.2
click at [398, 266] on td "500" at bounding box center [405, 265] width 107 height 35
select select "84552"
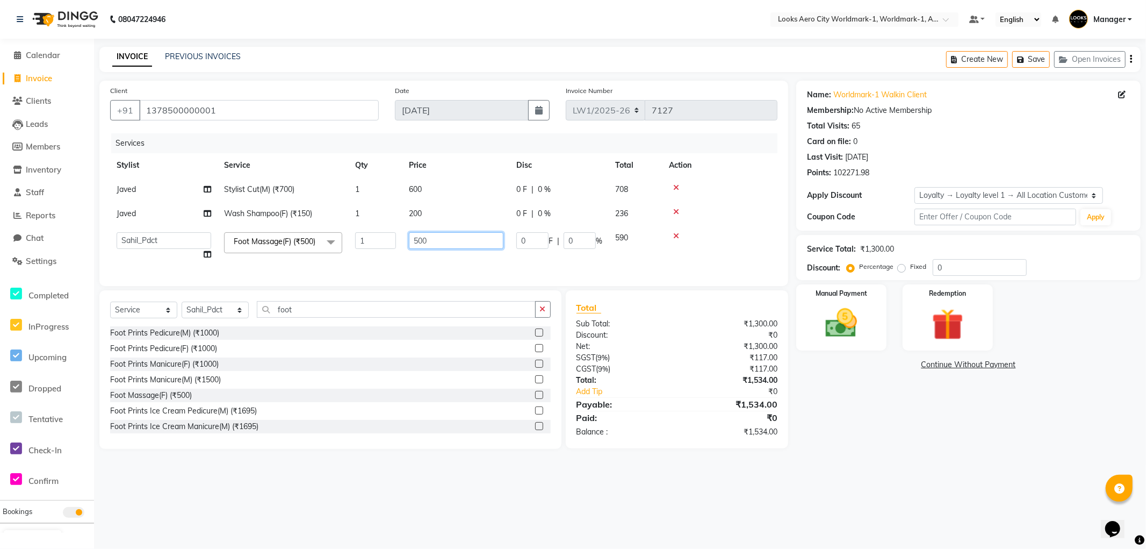
drag, startPoint x: 407, startPoint y: 241, endPoint x: 364, endPoint y: 243, distance: 42.5
click at [366, 242] on tr "Abhishek_Nails [PERSON_NAME] [PERSON_NAME] [PERSON_NAME] [PERSON_NAME] Counter_…" at bounding box center [443, 246] width 667 height 41
type input "700"
click at [921, 441] on div "Name: Worldmark-1 Walkin Client Membership: No Active Membership Total Visits: …" at bounding box center [972, 265] width 353 height 368
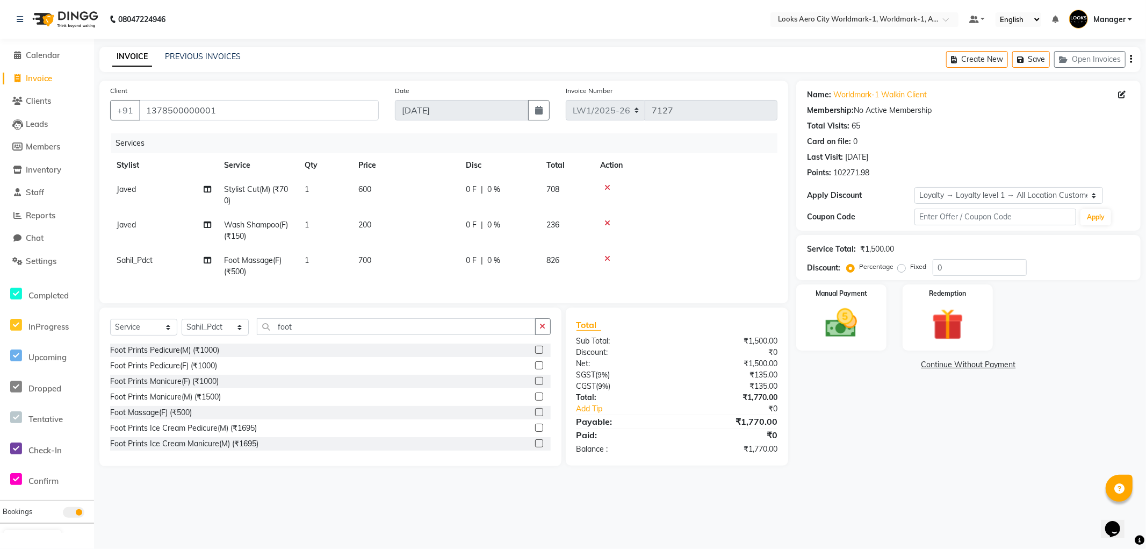
drag, startPoint x: 877, startPoint y: 341, endPoint x: 901, endPoint y: 350, distance: 25.2
click at [877, 341] on div "Manual Payment" at bounding box center [841, 317] width 90 height 66
click at [933, 364] on span "CASH" at bounding box center [939, 365] width 23 height 12
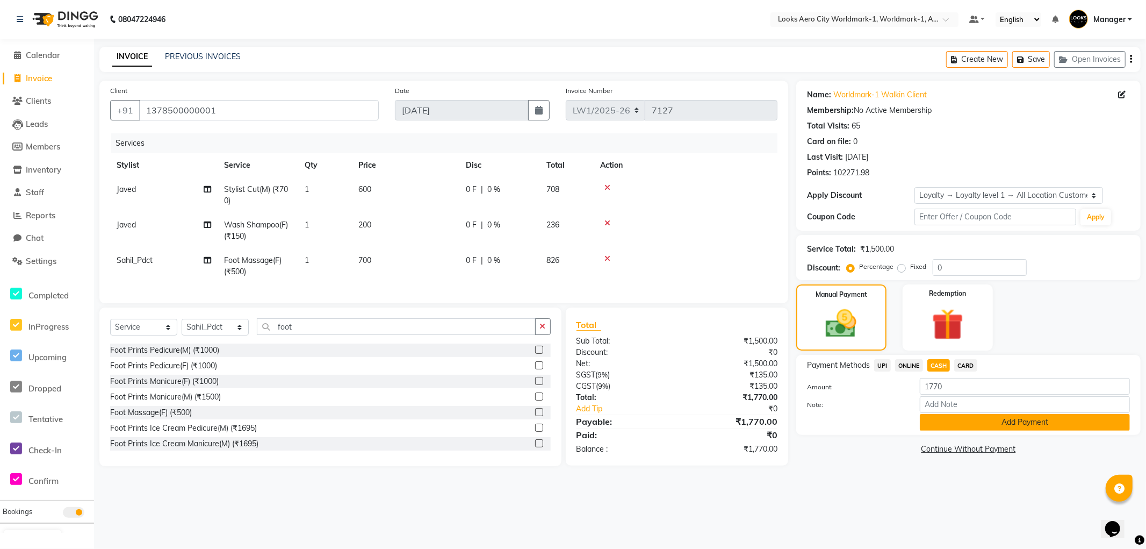
click at [929, 423] on button "Add Payment" at bounding box center [1025, 422] width 210 height 17
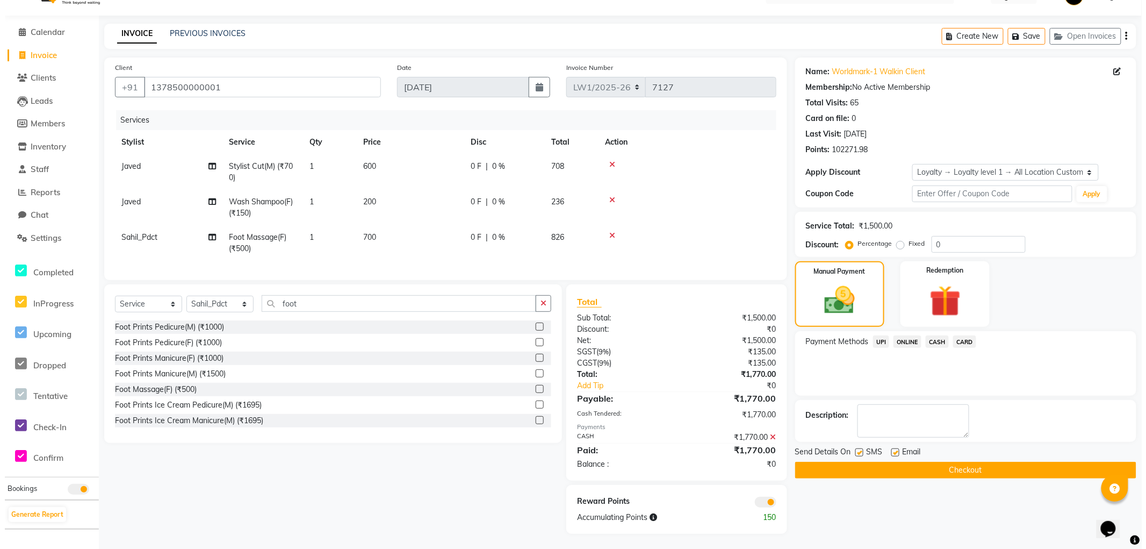
scroll to position [33, 0]
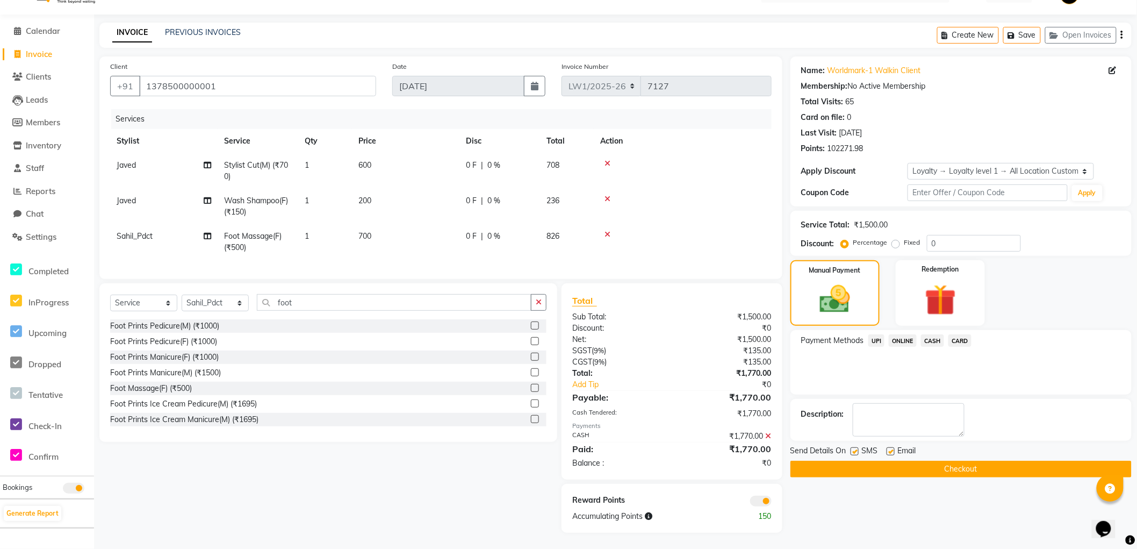
click at [762, 497] on span at bounding box center [760, 501] width 21 height 11
click at [772, 502] on input "checkbox" at bounding box center [772, 502] width 0 height 0
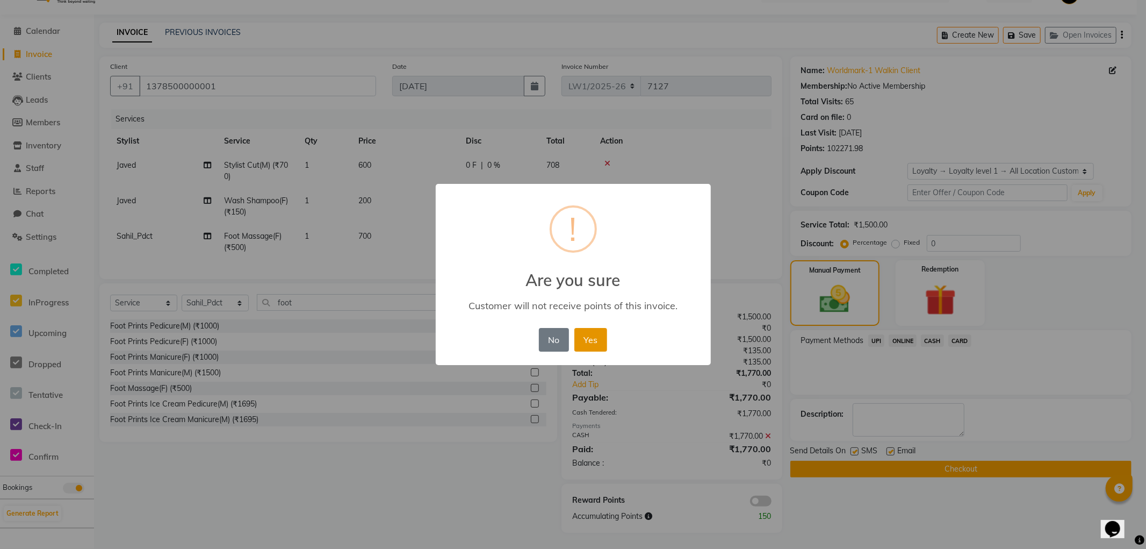
click at [587, 339] on button "Yes" at bounding box center [591, 340] width 33 height 24
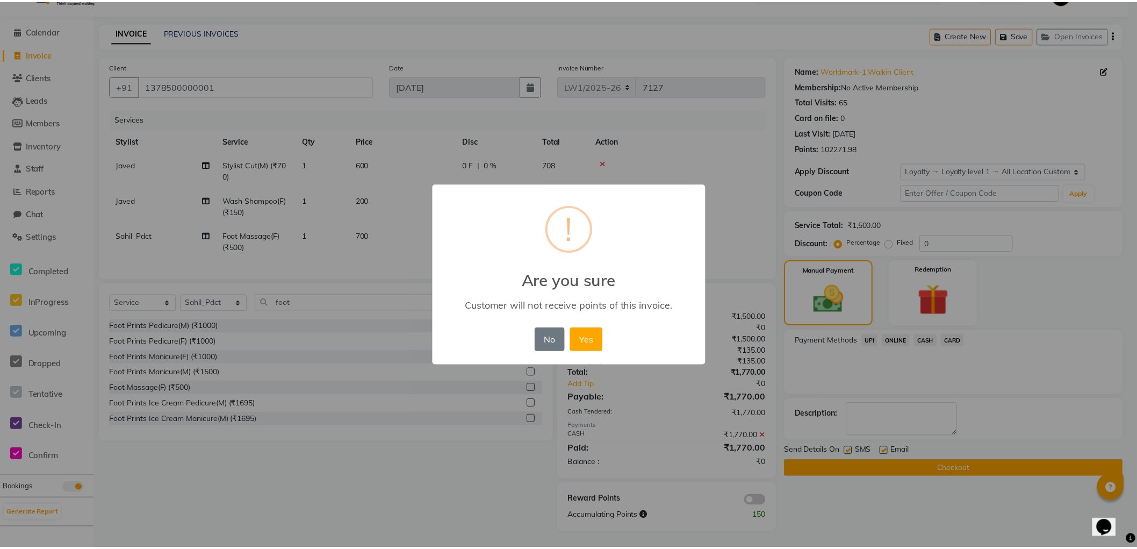
scroll to position [17, 0]
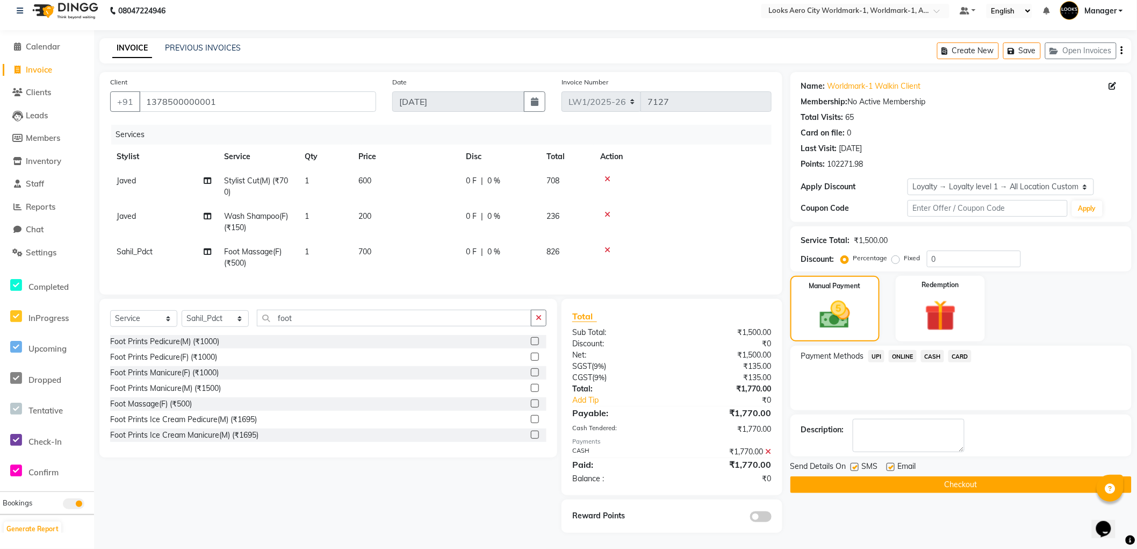
click at [812, 477] on button "Checkout" at bounding box center [961, 484] width 341 height 17
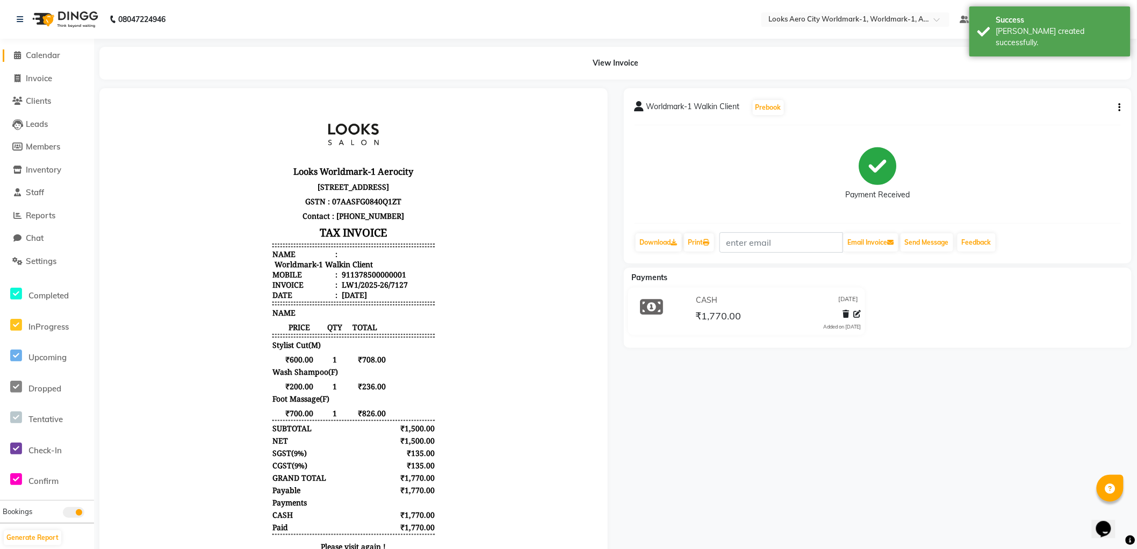
click at [44, 55] on span "Calendar" at bounding box center [43, 55] width 34 height 10
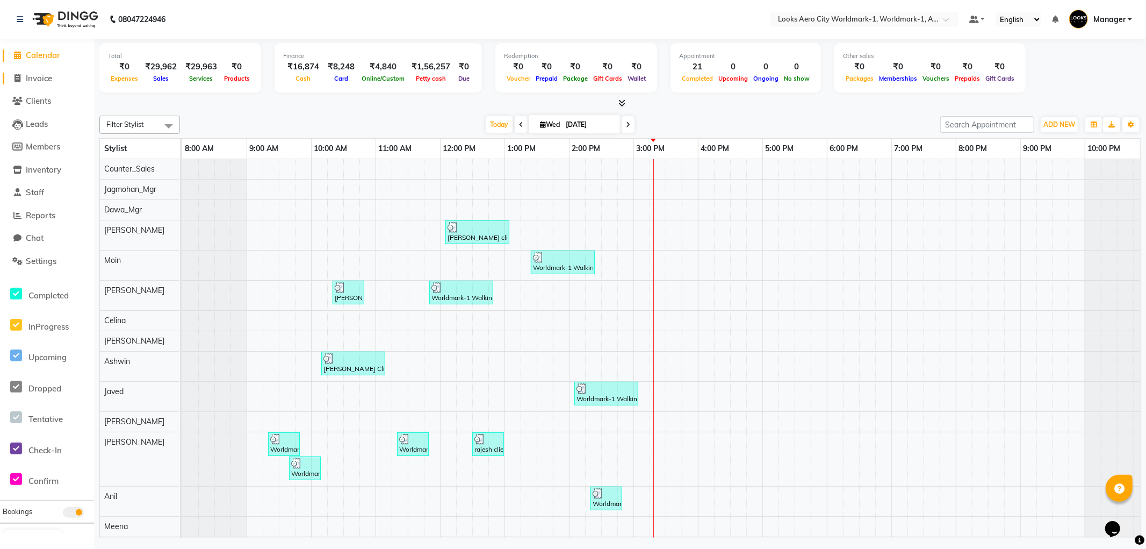
click at [39, 78] on span "Invoice" at bounding box center [39, 78] width 26 height 10
select select "service"
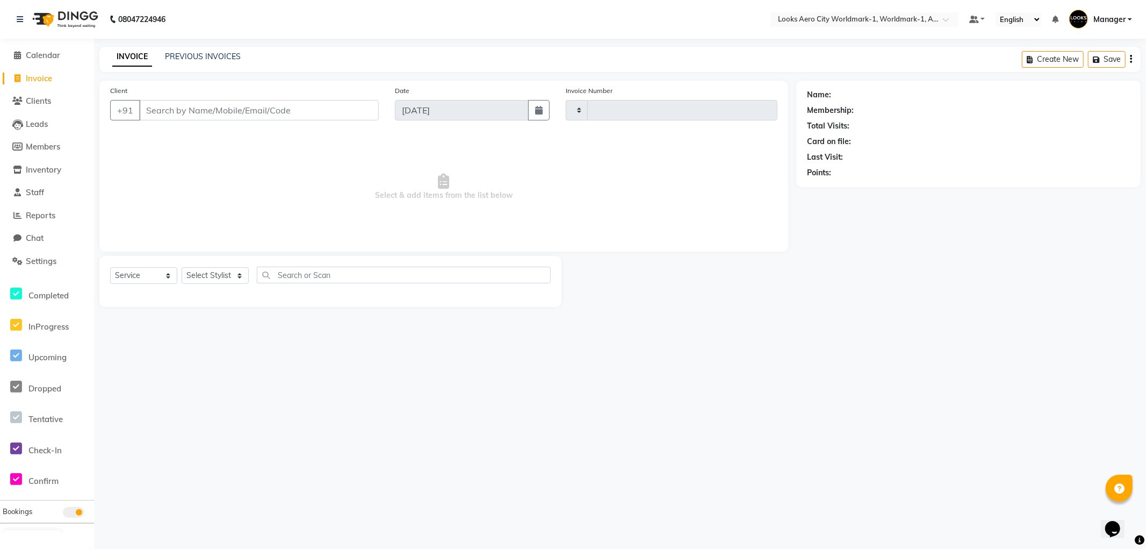
type input "7128"
select select "8573"
click at [210, 110] on input "Client" at bounding box center [259, 110] width 240 height 20
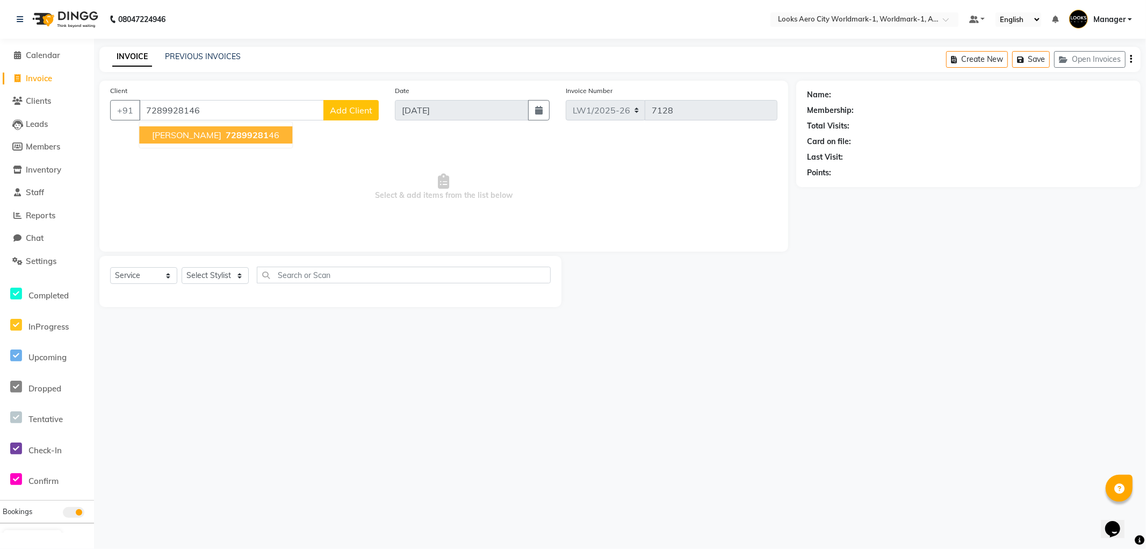
type input "7289928146"
select select "1: Object"
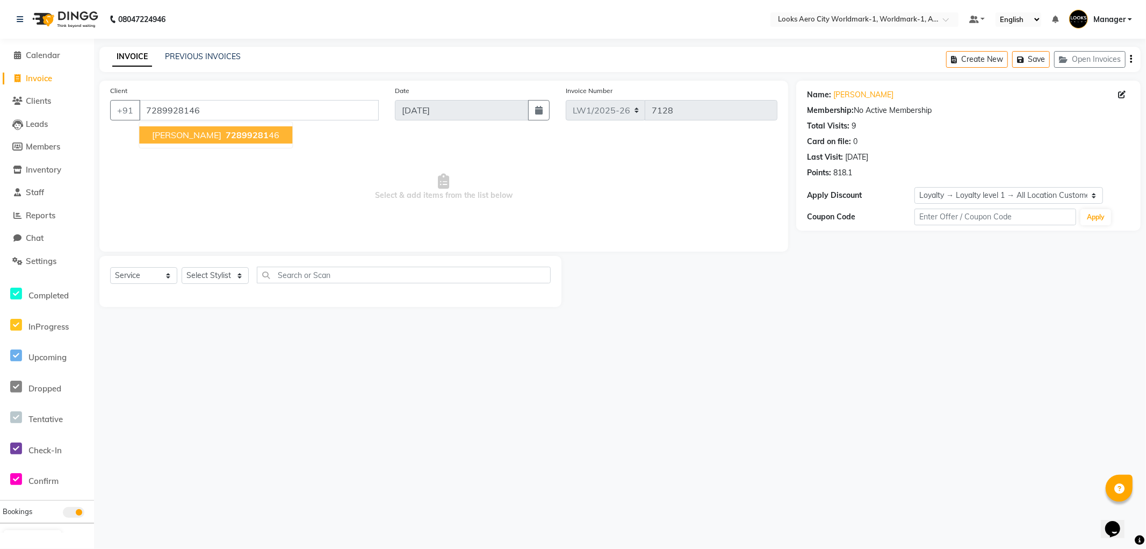
click at [207, 140] on button "[PERSON_NAME] 72899281 46" at bounding box center [215, 134] width 153 height 17
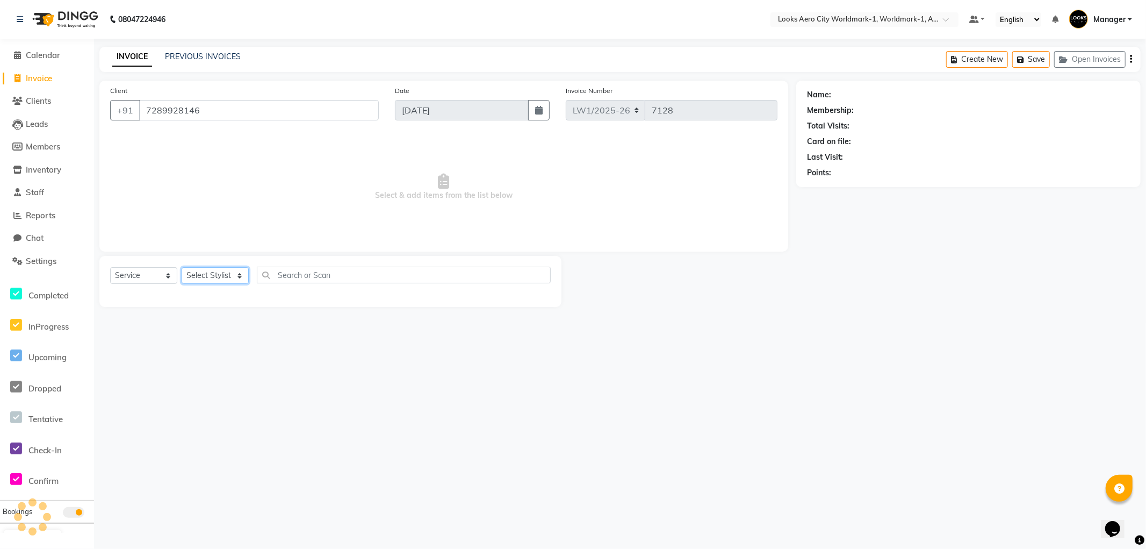
drag, startPoint x: 225, startPoint y: 279, endPoint x: 226, endPoint y: 269, distance: 10.8
click at [225, 279] on select "Select Stylist [PERSON_NAME] [PERSON_NAME] [PERSON_NAME] [PERSON_NAME] Counter_…" at bounding box center [215, 275] width 67 height 17
select select "1: Object"
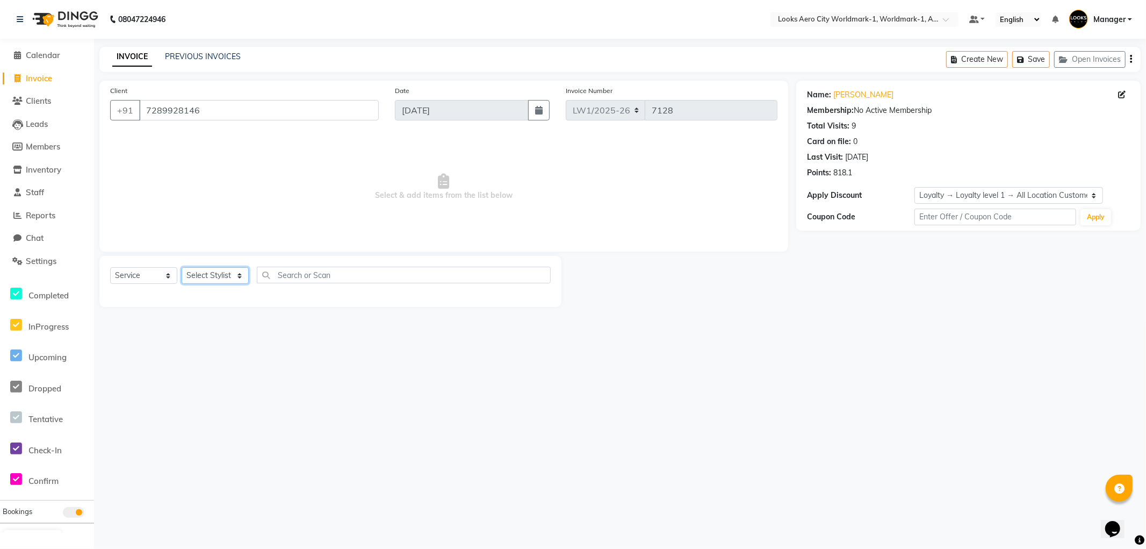
select select "84541"
click at [182, 268] on select "Select Stylist [PERSON_NAME] [PERSON_NAME] [PERSON_NAME] [PERSON_NAME] Counter_…" at bounding box center [215, 275] width 67 height 17
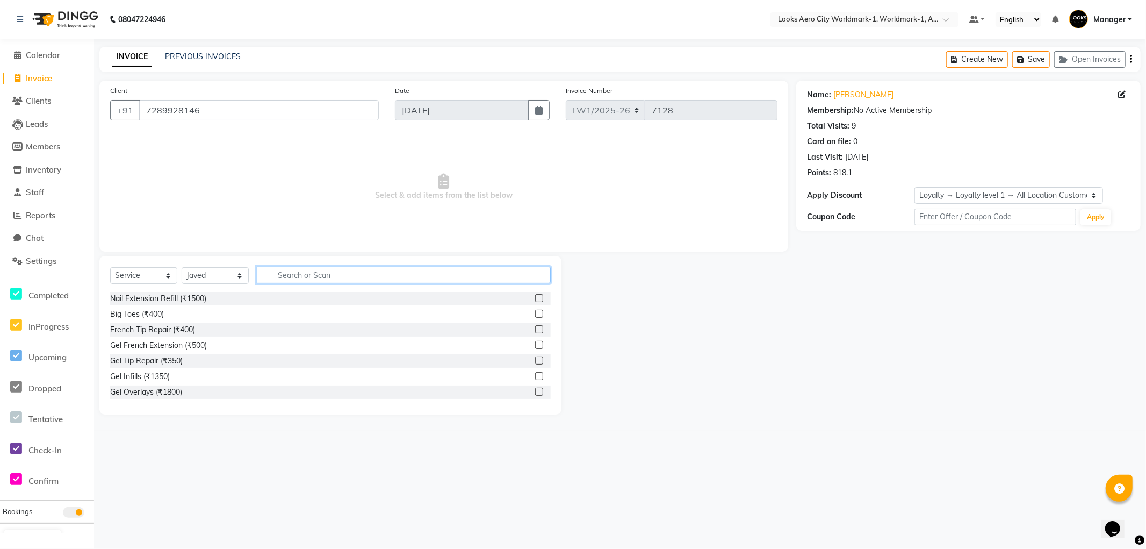
click at [313, 272] on input "text" at bounding box center [404, 275] width 294 height 17
type input "cut"
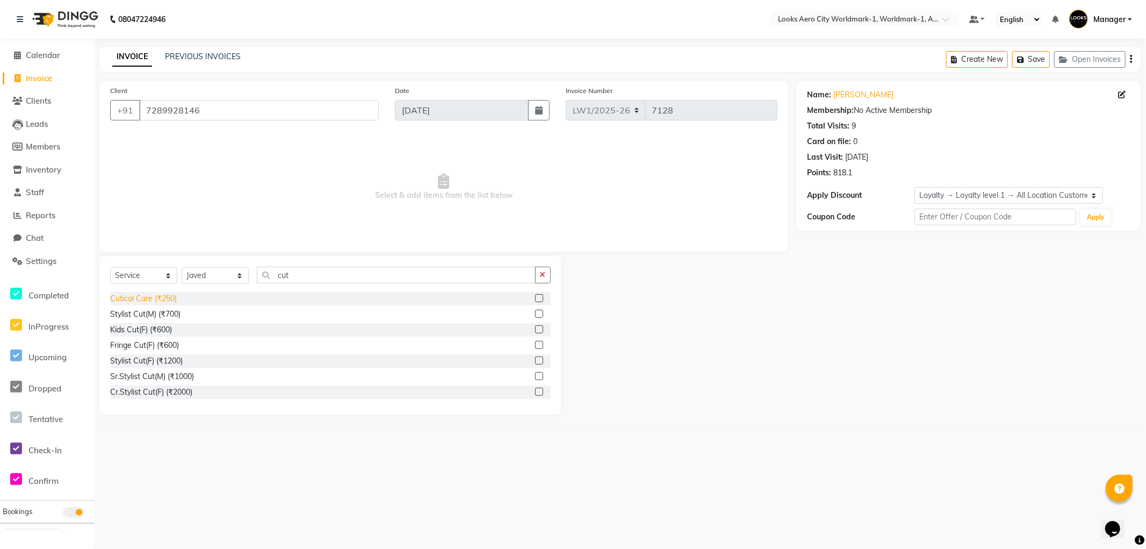
drag, startPoint x: 157, startPoint y: 309, endPoint x: 171, endPoint y: 301, distance: 15.7
click at [158, 309] on div "Stylist Cut(M) (₹700)" at bounding box center [145, 313] width 70 height 11
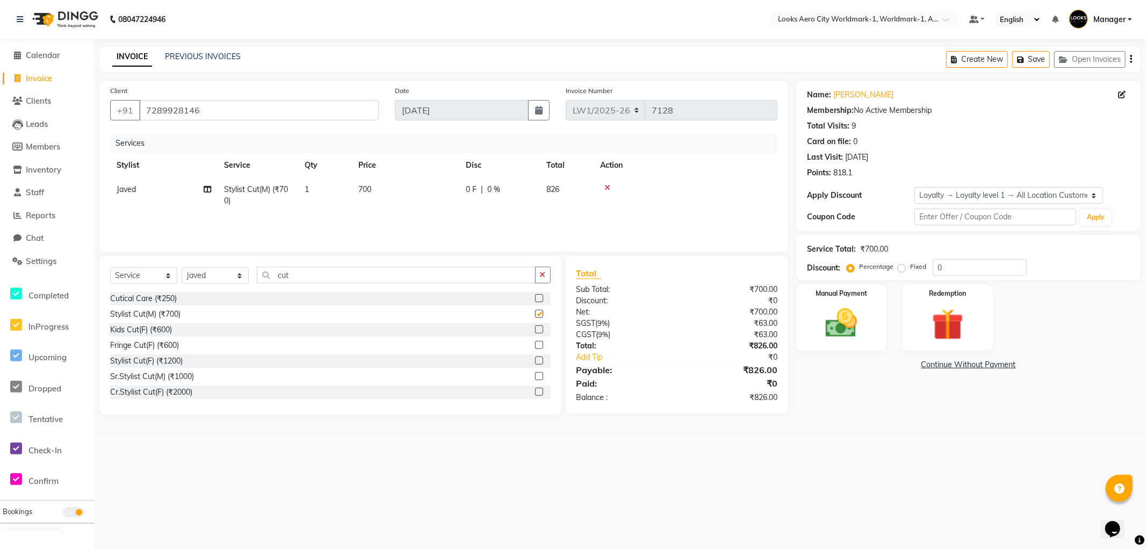
checkbox input "false"
drag, startPoint x: 342, startPoint y: 275, endPoint x: 0, endPoint y: 189, distance: 352.6
click at [0, 190] on app-home "08047224946 Select Location × Looks Aero City Worldmark-1, Worldmark-1, Aerocit…" at bounding box center [573, 215] width 1146 height 430
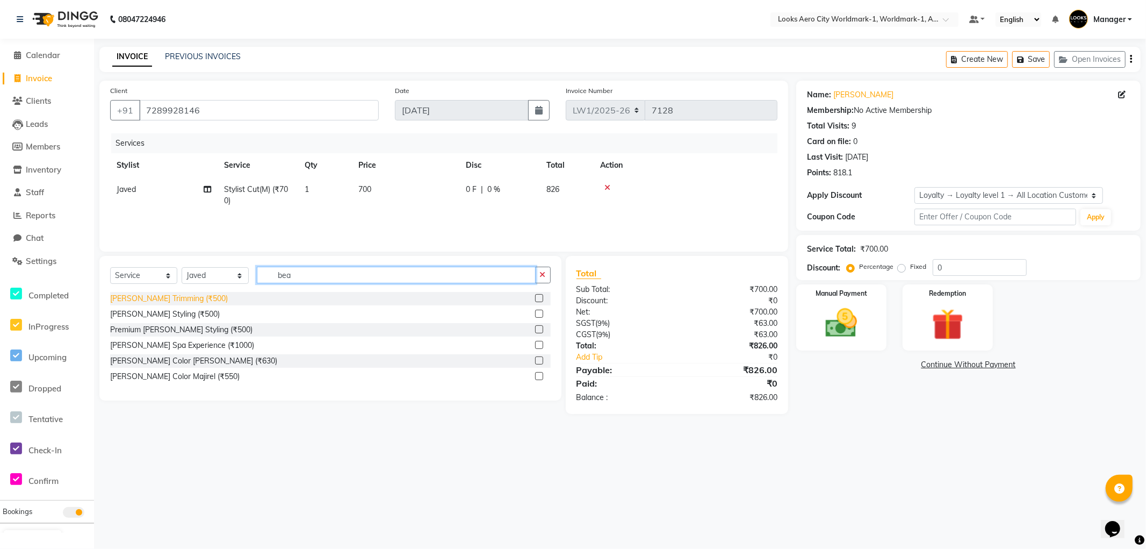
type input "bea"
click at [160, 297] on div "[PERSON_NAME] Trimming (₹500)" at bounding box center [169, 298] width 118 height 11
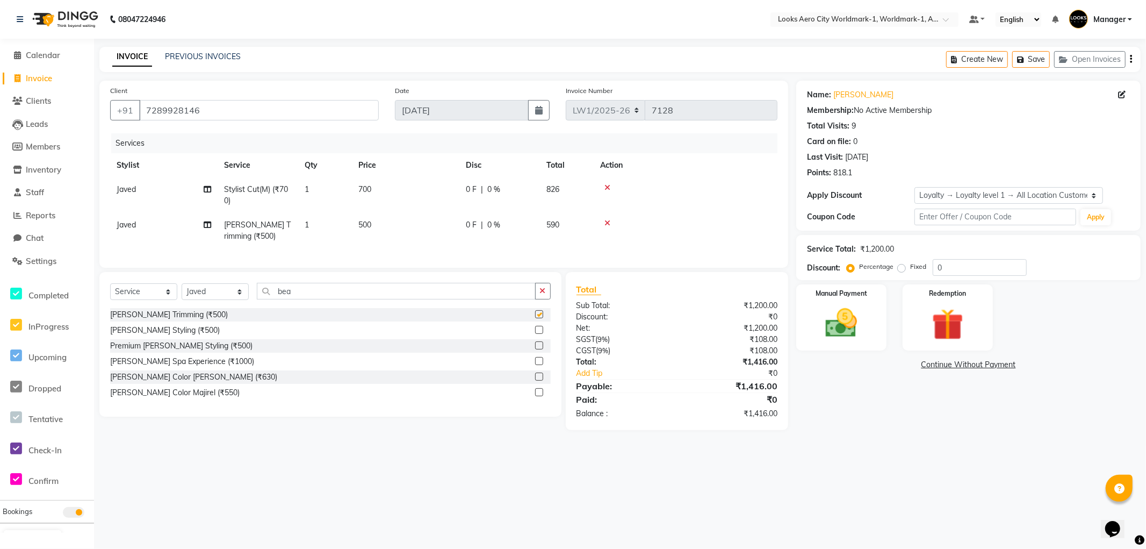
checkbox input "false"
click at [391, 187] on td "700" at bounding box center [405, 194] width 107 height 35
select select "84541"
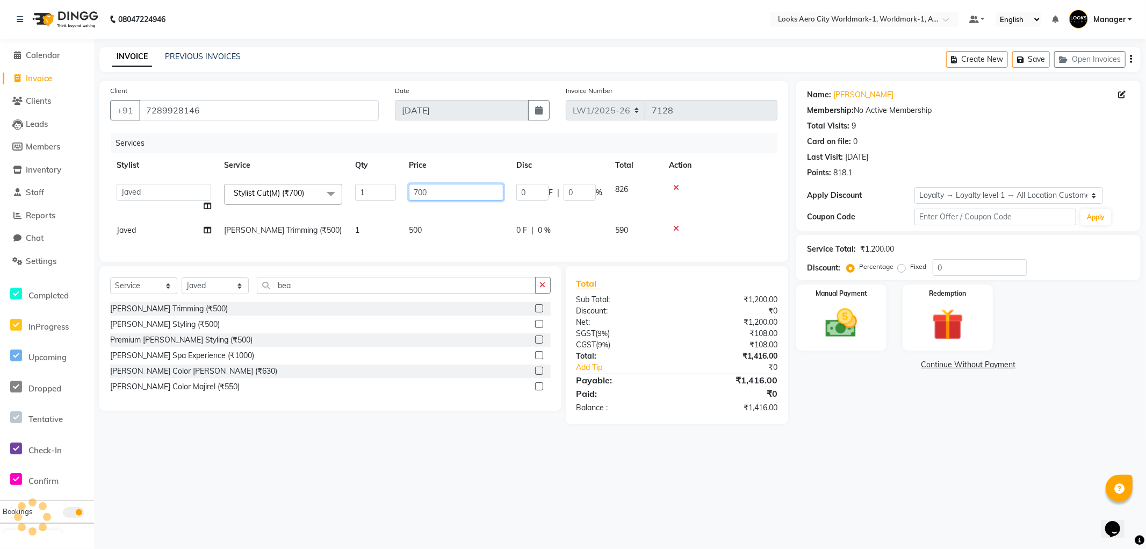
drag, startPoint x: 471, startPoint y: 189, endPoint x: 382, endPoint y: 227, distance: 97.2
click at [328, 189] on tr "Abhishek_Nails [PERSON_NAME] [PERSON_NAME] [PERSON_NAME] [PERSON_NAME] Counter_…" at bounding box center [443, 197] width 667 height 41
type input "600"
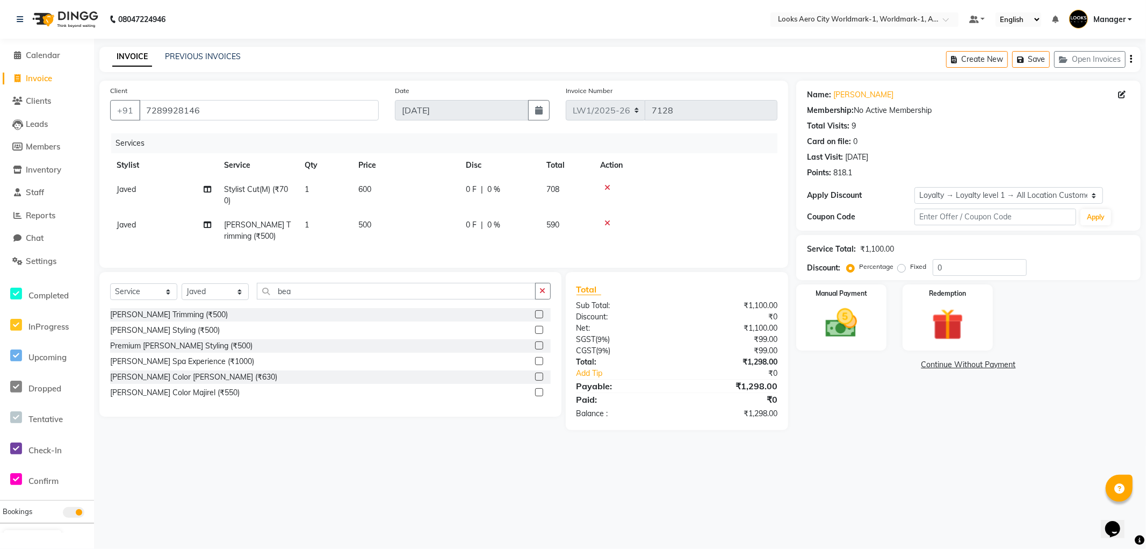
click at [440, 226] on td "500" at bounding box center [405, 230] width 107 height 35
select select "84541"
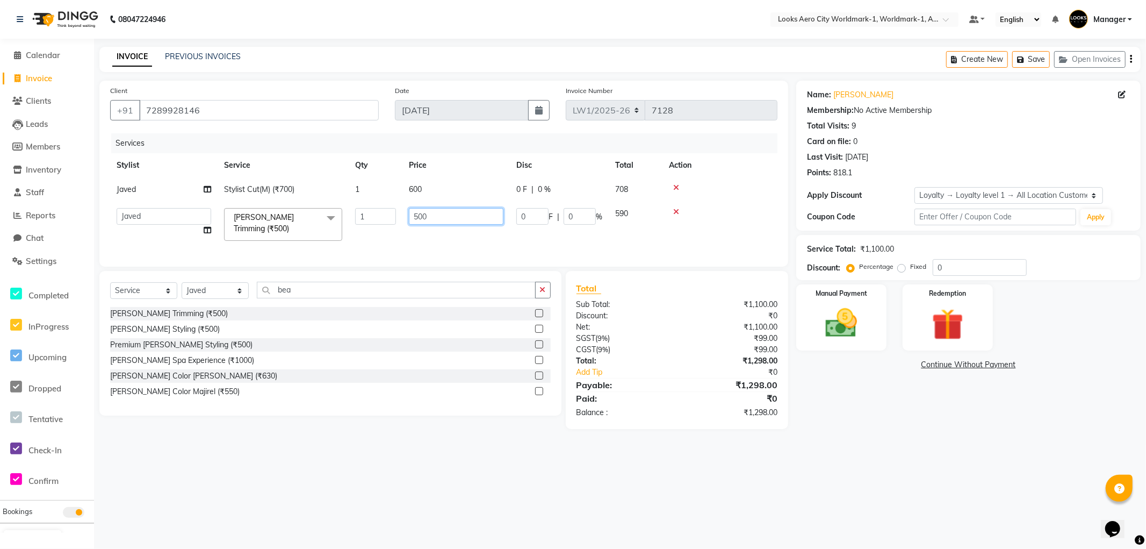
drag, startPoint x: 315, startPoint y: 217, endPoint x: 3, endPoint y: 206, distance: 312.4
click at [2, 207] on app-home "08047224946 Select Location × Looks Aero City Worldmark-1, Worldmark-1, Aerocit…" at bounding box center [573, 222] width 1146 height 445
type input "400"
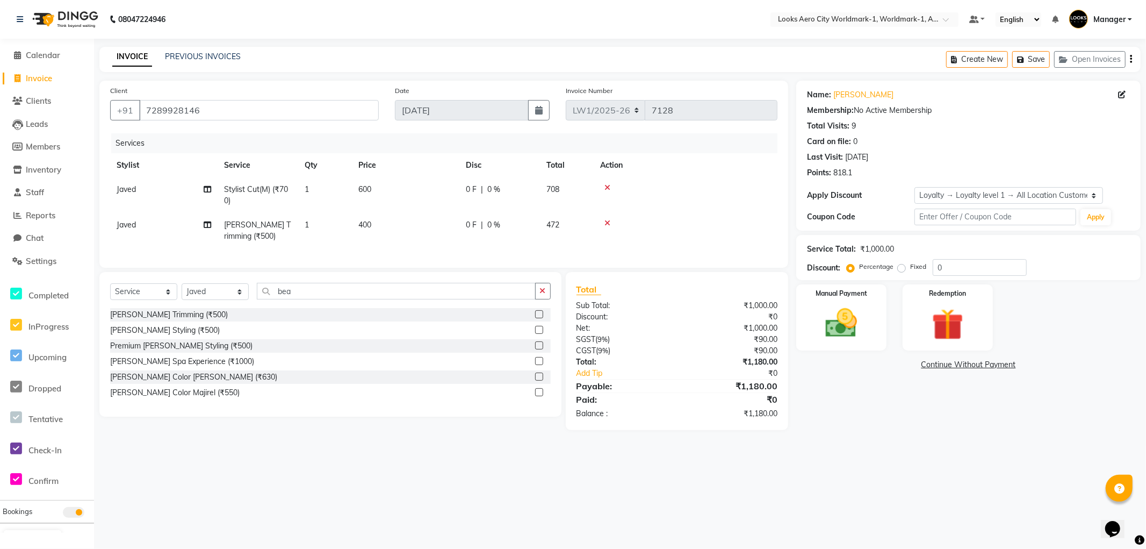
click at [885, 474] on div "08047224946 Select Location × Looks Aero City Worldmark-1, Worldmark-1, Aerocit…" at bounding box center [573, 274] width 1146 height 549
click at [871, 342] on div "Manual Payment" at bounding box center [842, 317] width 94 height 69
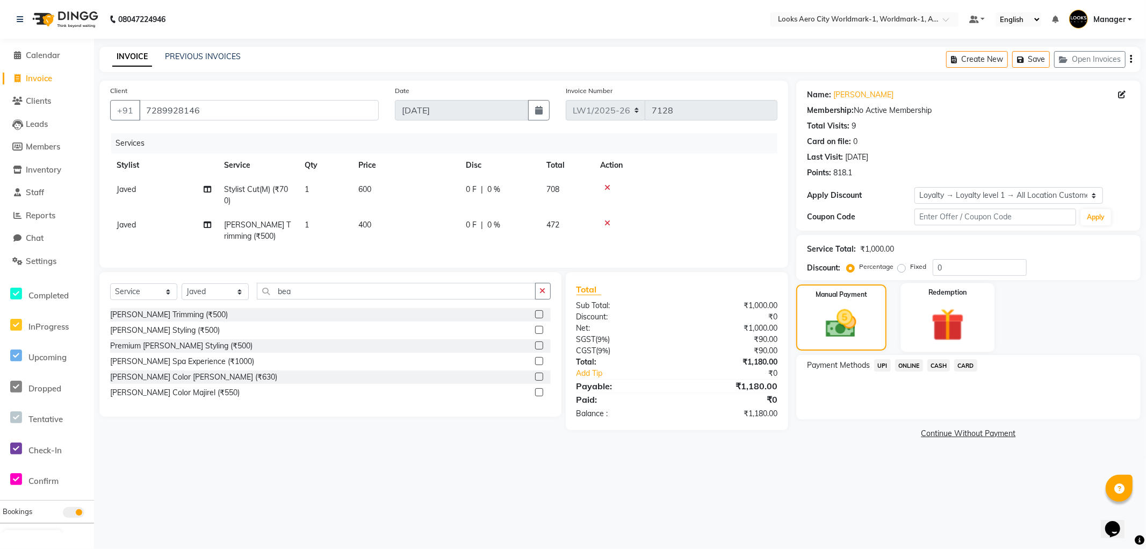
click at [950, 343] on img at bounding box center [948, 324] width 54 height 41
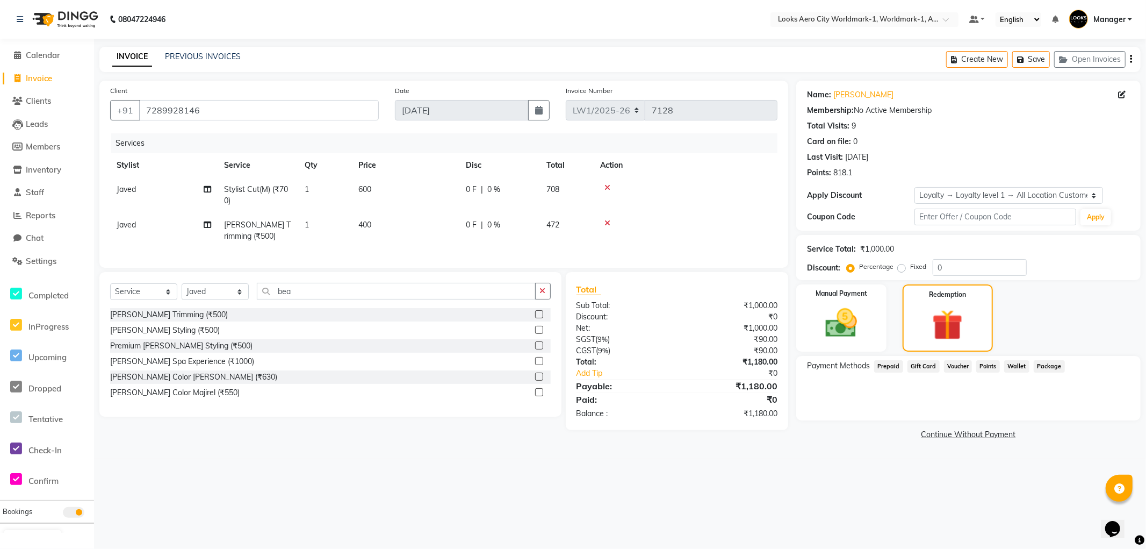
click at [990, 364] on span "Points" at bounding box center [989, 366] width 24 height 12
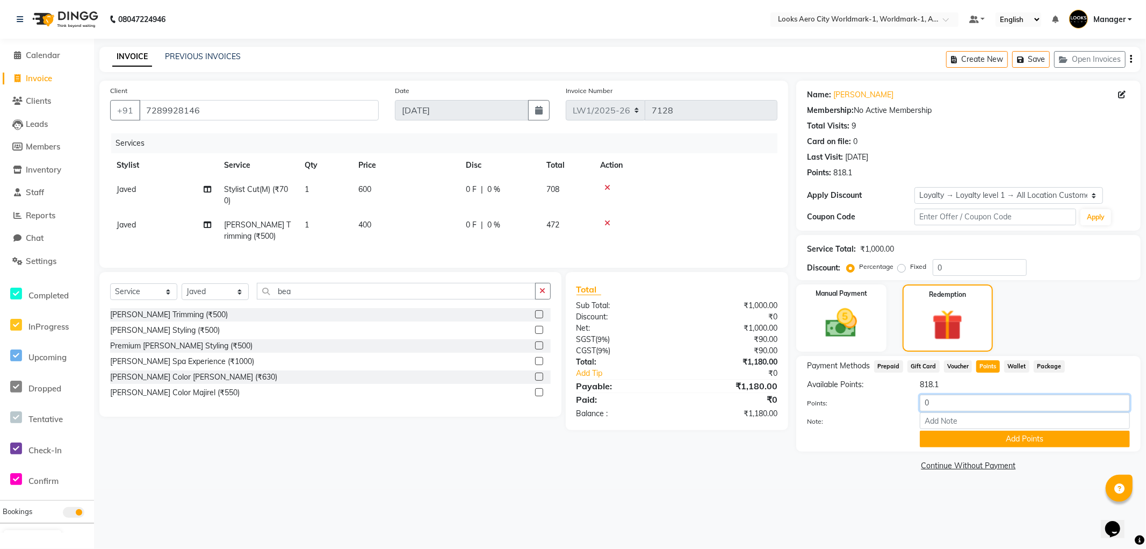
drag, startPoint x: 942, startPoint y: 402, endPoint x: 901, endPoint y: 405, distance: 40.4
click at [901, 405] on div "Points: 0" at bounding box center [968, 403] width 339 height 18
type input "700"
click at [940, 464] on link "Continue Without Payment" at bounding box center [969, 465] width 340 height 11
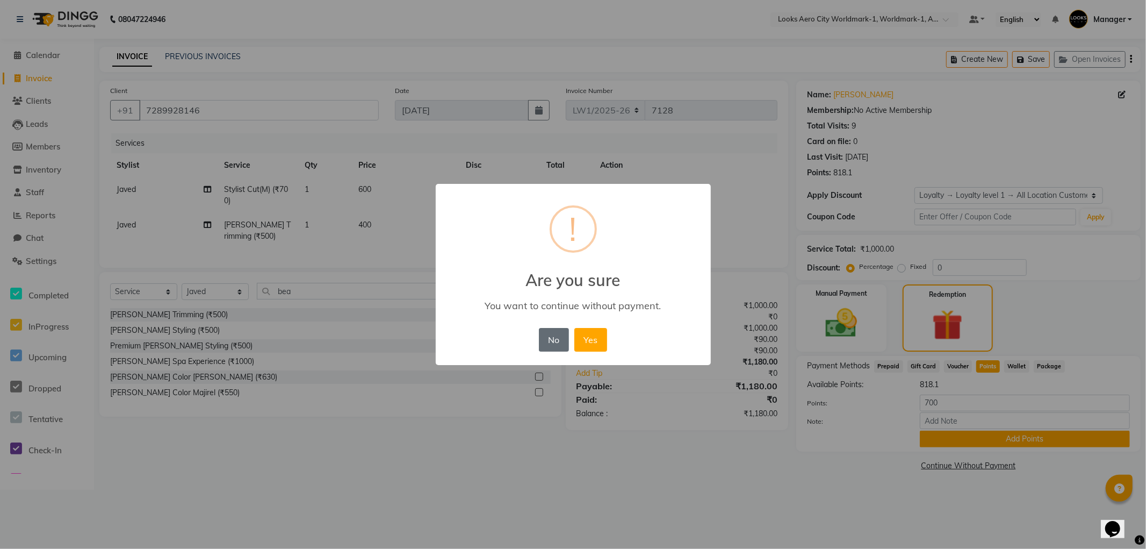
click at [559, 340] on button "No" at bounding box center [554, 340] width 30 height 24
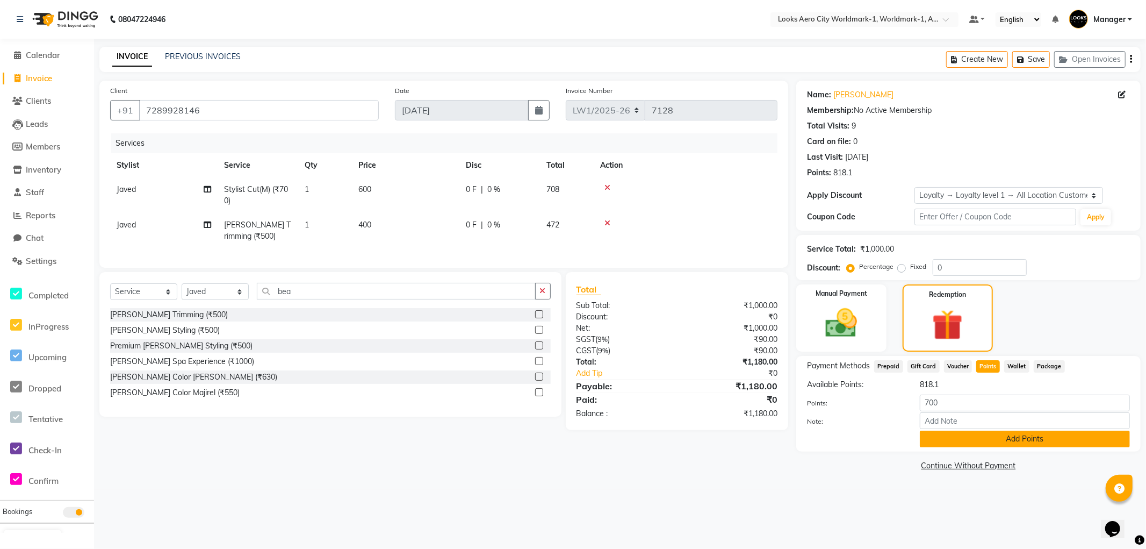
click at [990, 434] on button "Add Points" at bounding box center [1025, 438] width 210 height 17
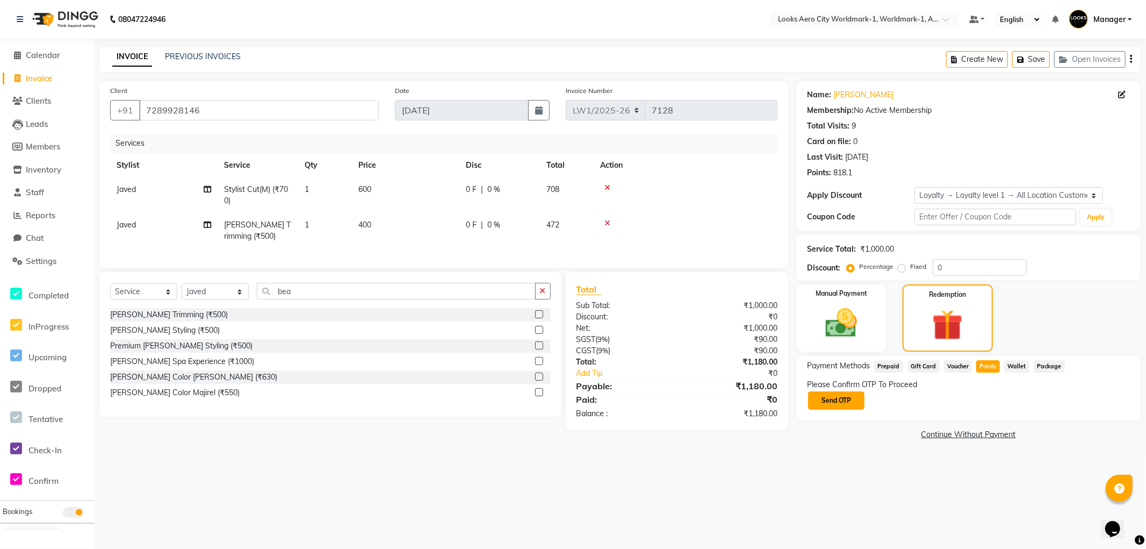
click at [850, 402] on button "Send OTP" at bounding box center [836, 400] width 56 height 18
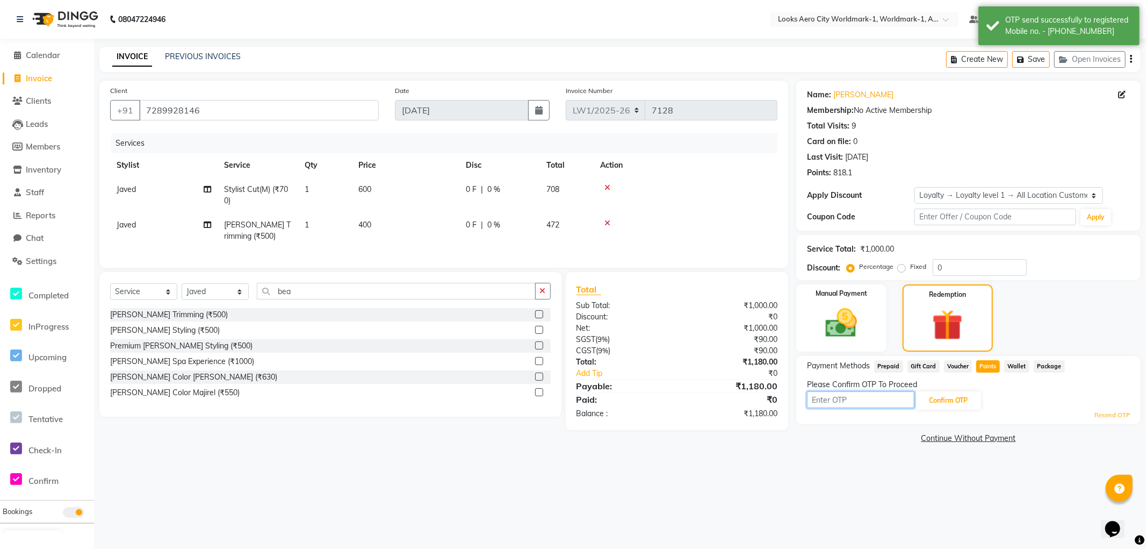
click at [836, 395] on input "text" at bounding box center [860, 399] width 107 height 17
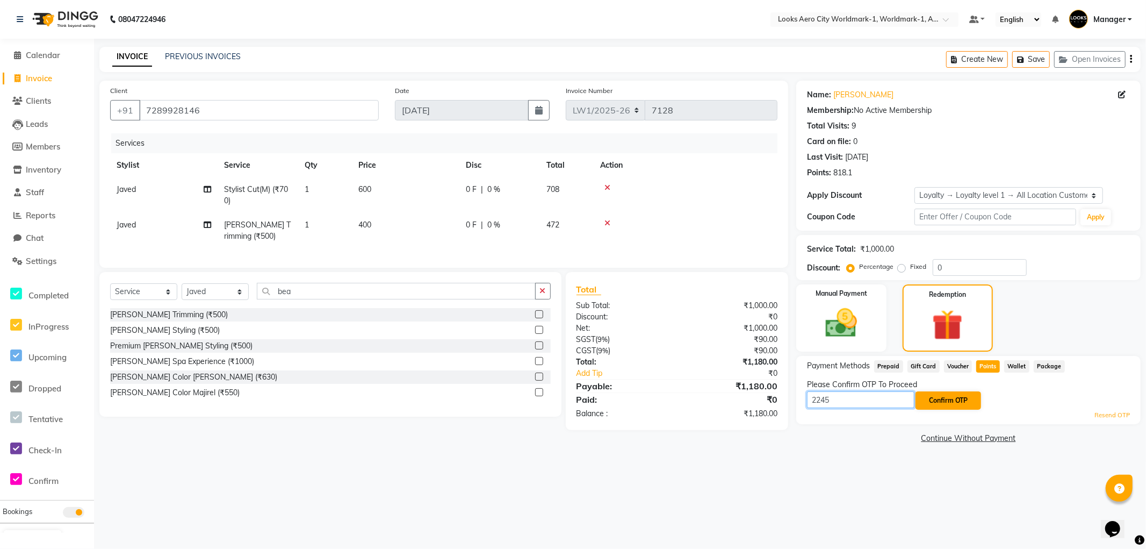
type input "2245"
click at [942, 397] on button "Confirm OTP" at bounding box center [949, 400] width 66 height 18
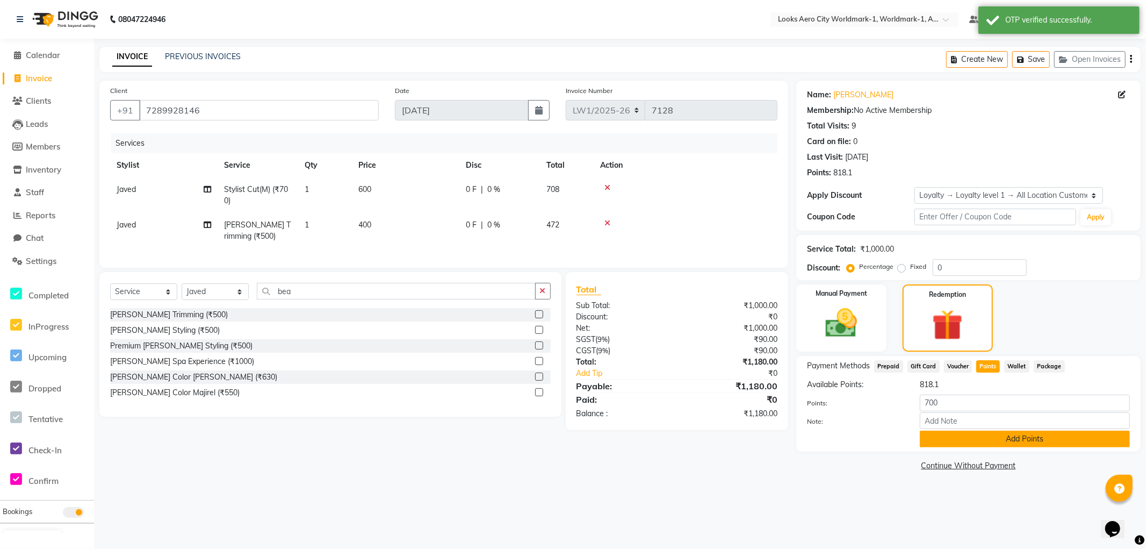
click at [939, 434] on button "Add Points" at bounding box center [1025, 438] width 210 height 17
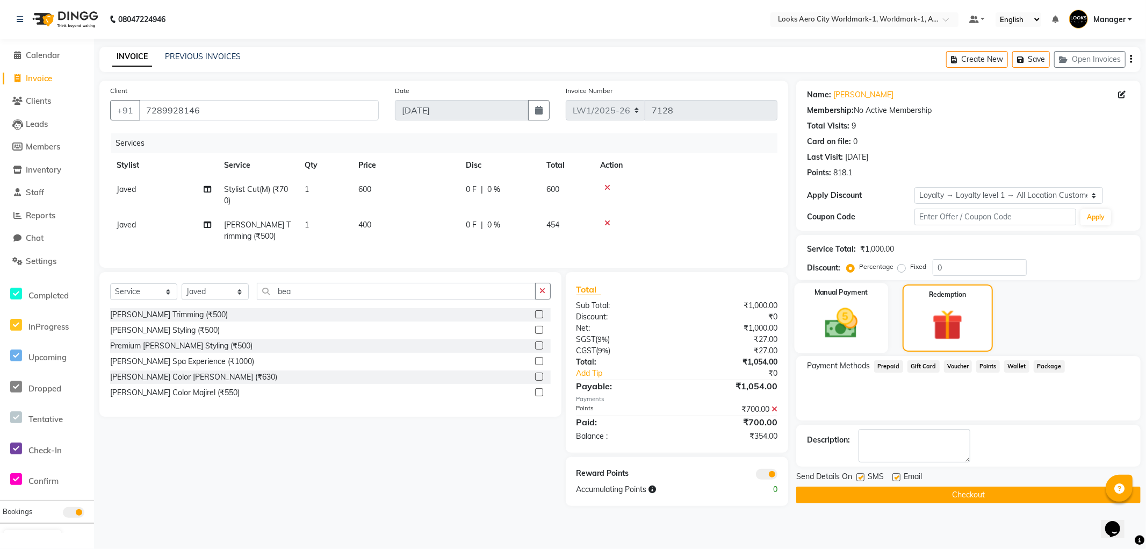
click at [868, 341] on img at bounding box center [842, 323] width 54 height 38
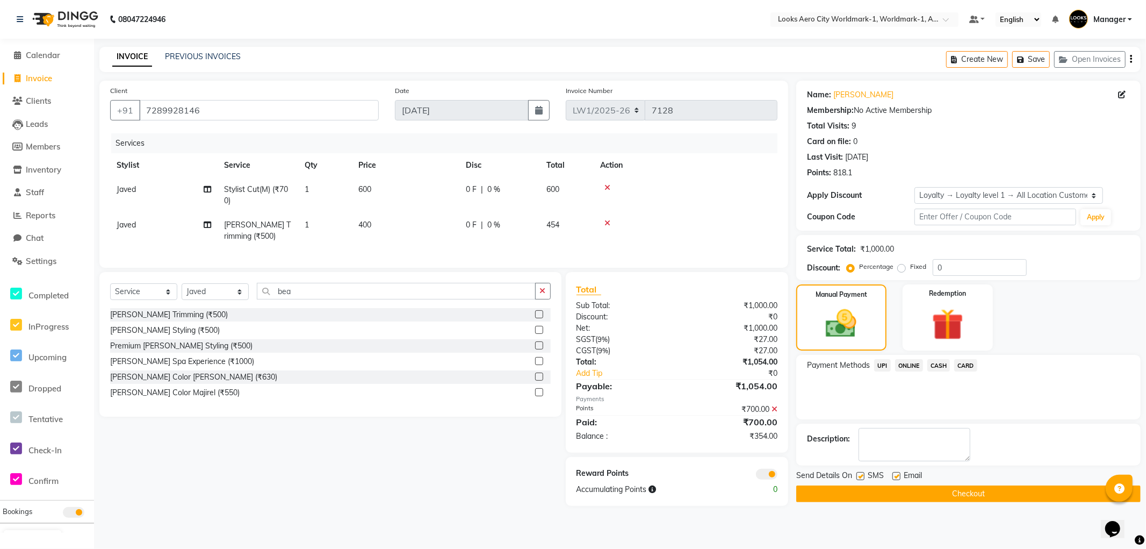
click at [882, 362] on span "UPI" at bounding box center [882, 365] width 17 height 12
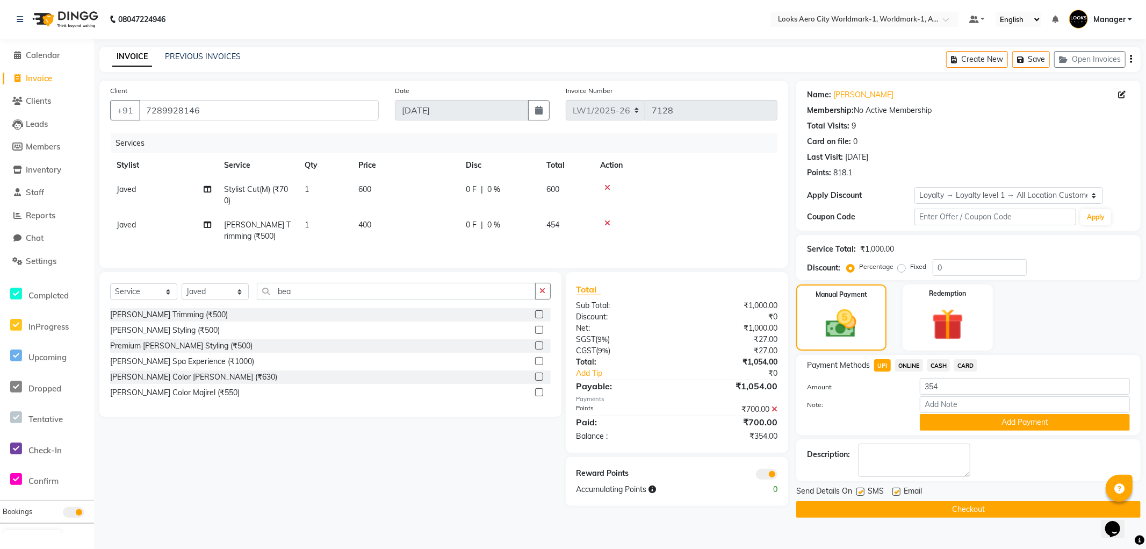
click at [826, 507] on button "Checkout" at bounding box center [968, 509] width 344 height 17
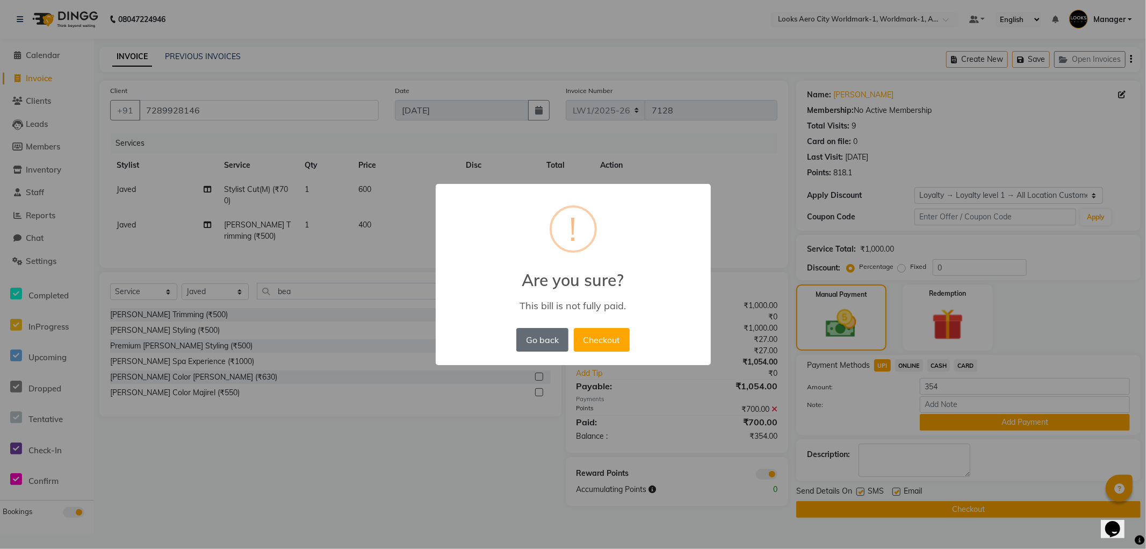
click at [542, 337] on button "Go back" at bounding box center [542, 340] width 52 height 24
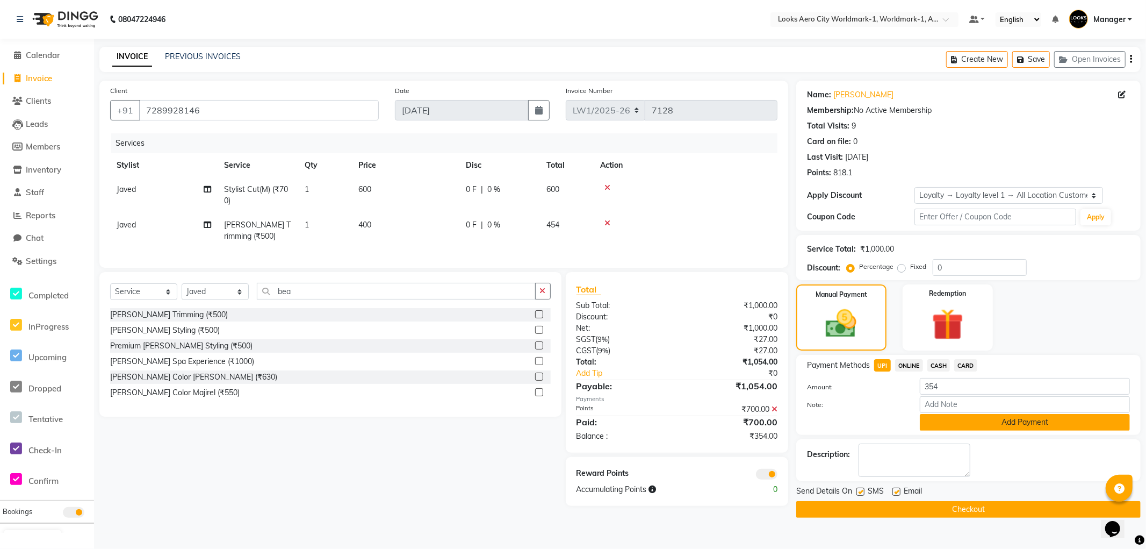
click at [981, 422] on button "Add Payment" at bounding box center [1025, 422] width 210 height 17
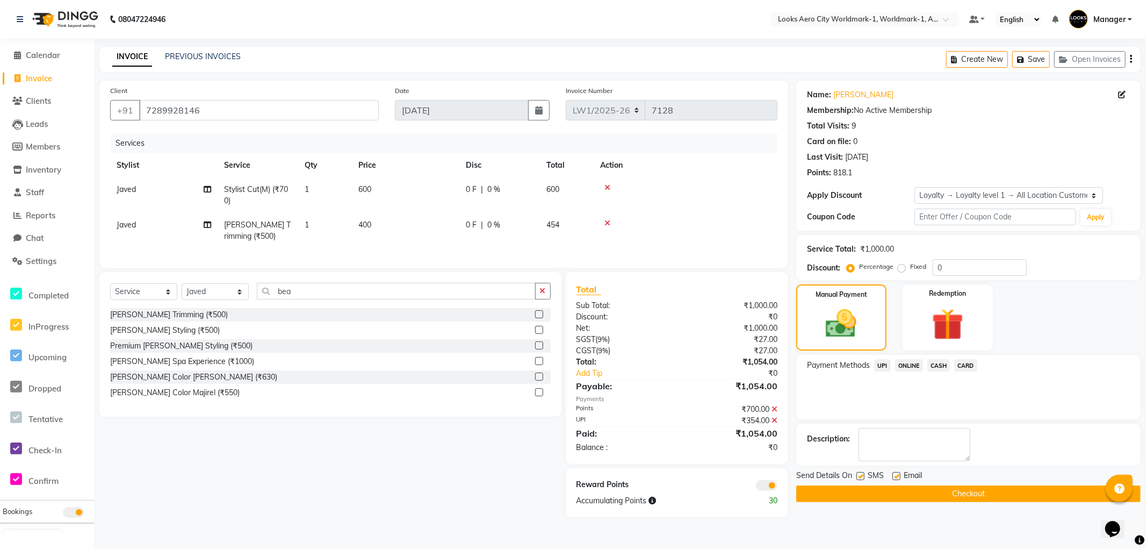
click at [828, 493] on button "Checkout" at bounding box center [968, 493] width 344 height 17
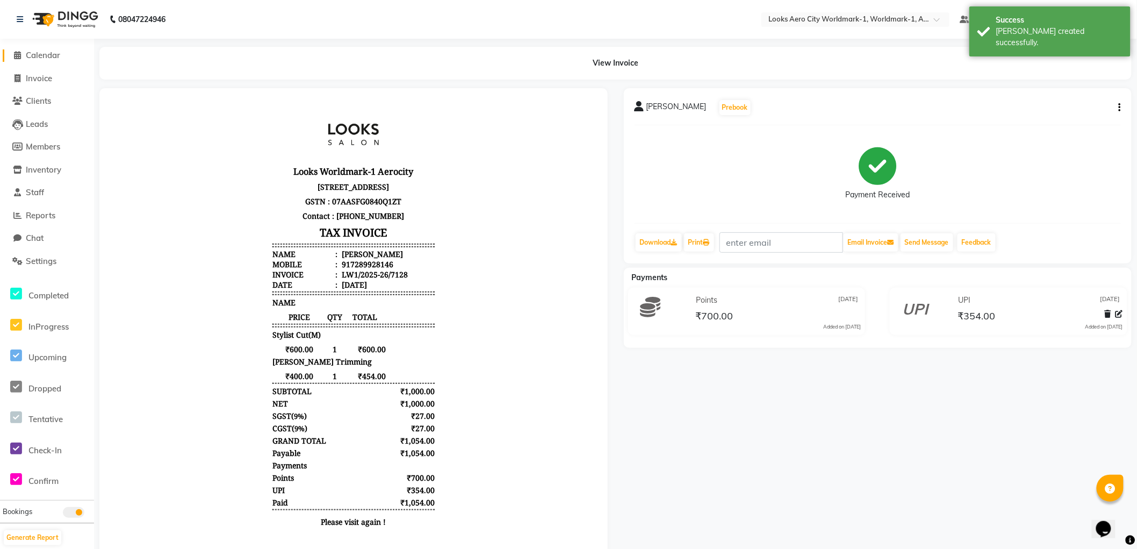
click at [48, 56] on span "Calendar" at bounding box center [43, 55] width 34 height 10
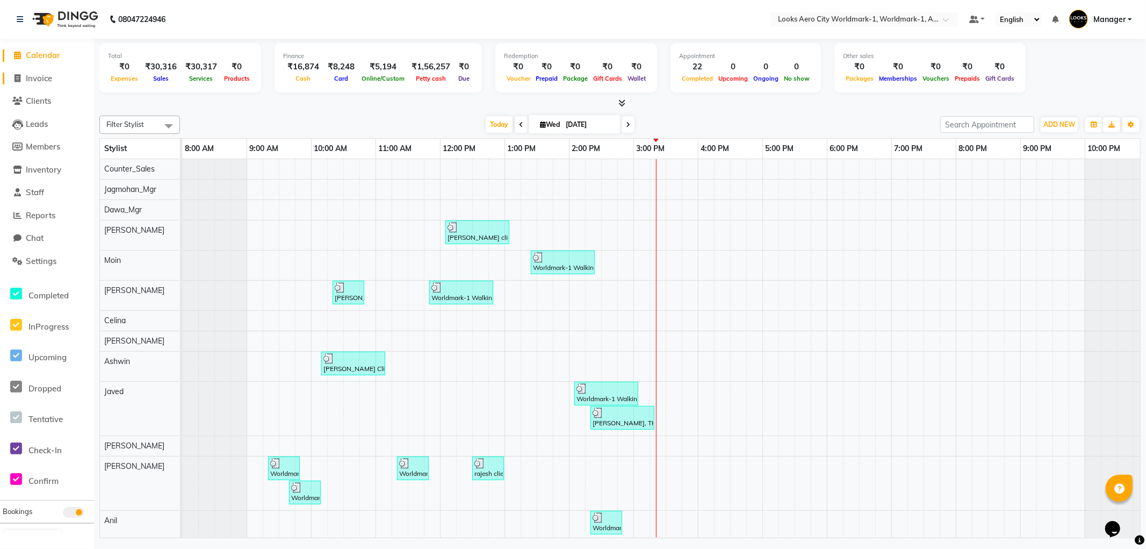
click at [40, 73] on span "Invoice" at bounding box center [39, 78] width 26 height 10
select select "service"
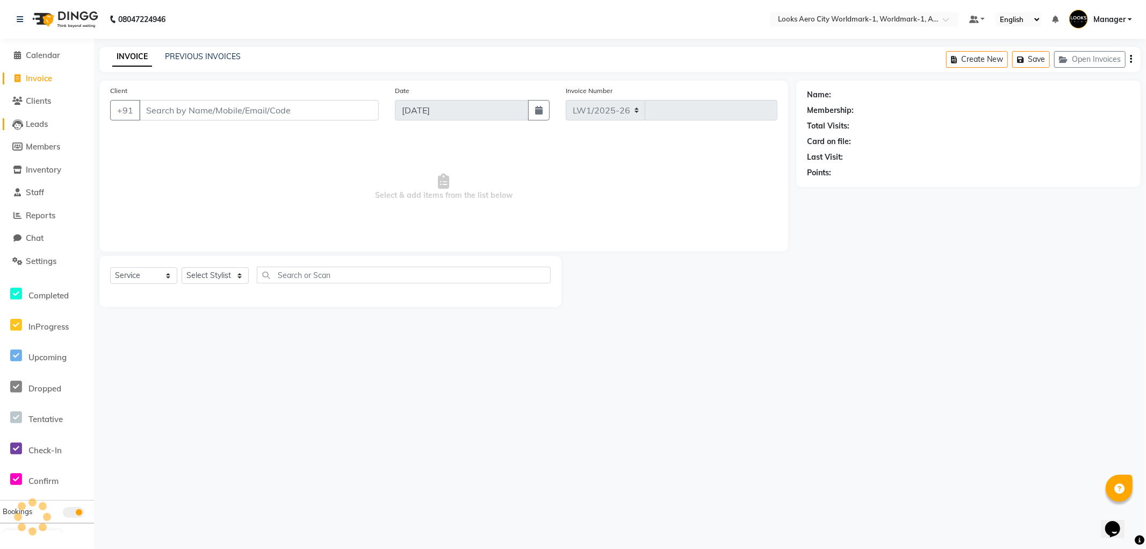
select select "8573"
type input "7129"
click at [196, 56] on link "PREVIOUS INVOICES" at bounding box center [203, 57] width 76 height 10
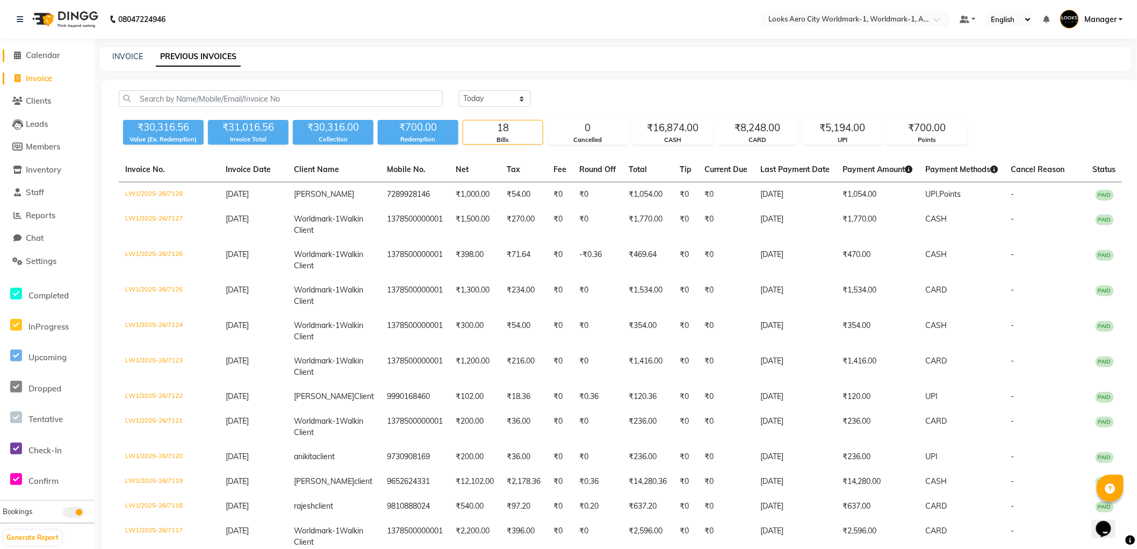
click at [33, 56] on span "Calendar" at bounding box center [43, 55] width 34 height 10
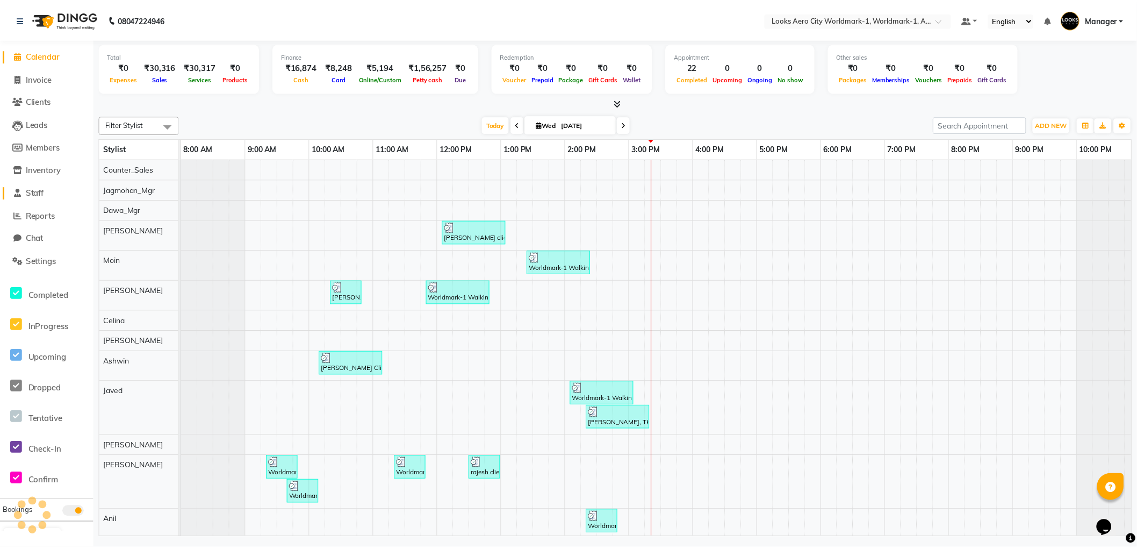
scroll to position [0, 9]
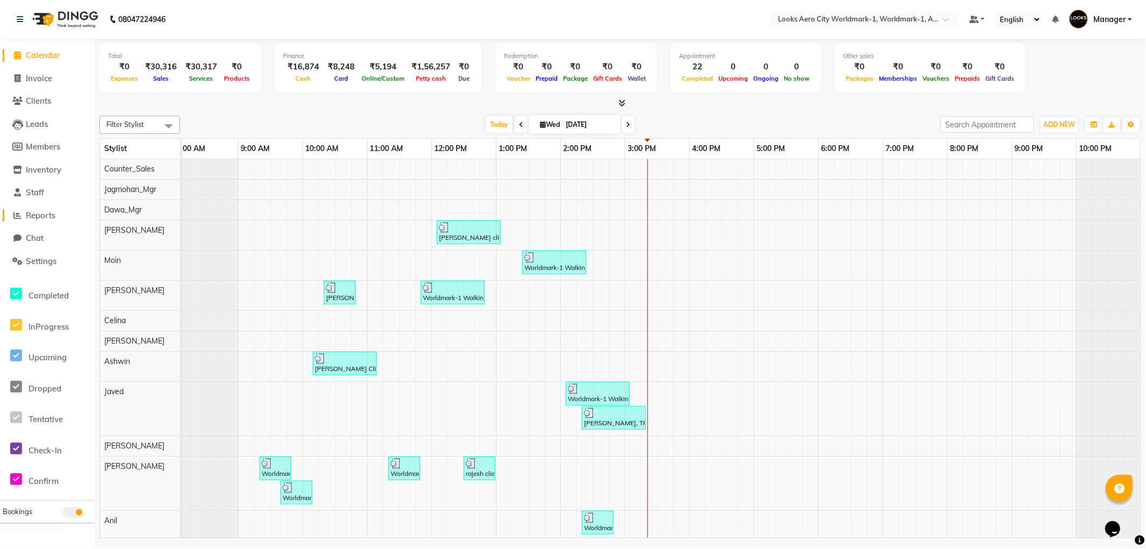
click at [48, 214] on span "Reports" at bounding box center [41, 215] width 30 height 10
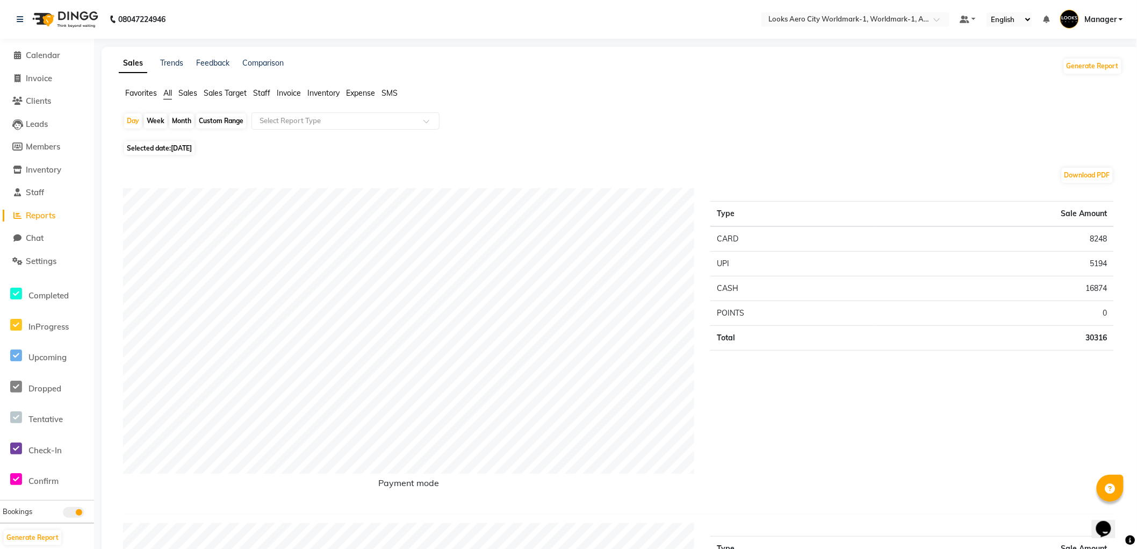
click at [268, 90] on span "Staff" at bounding box center [261, 93] width 17 height 10
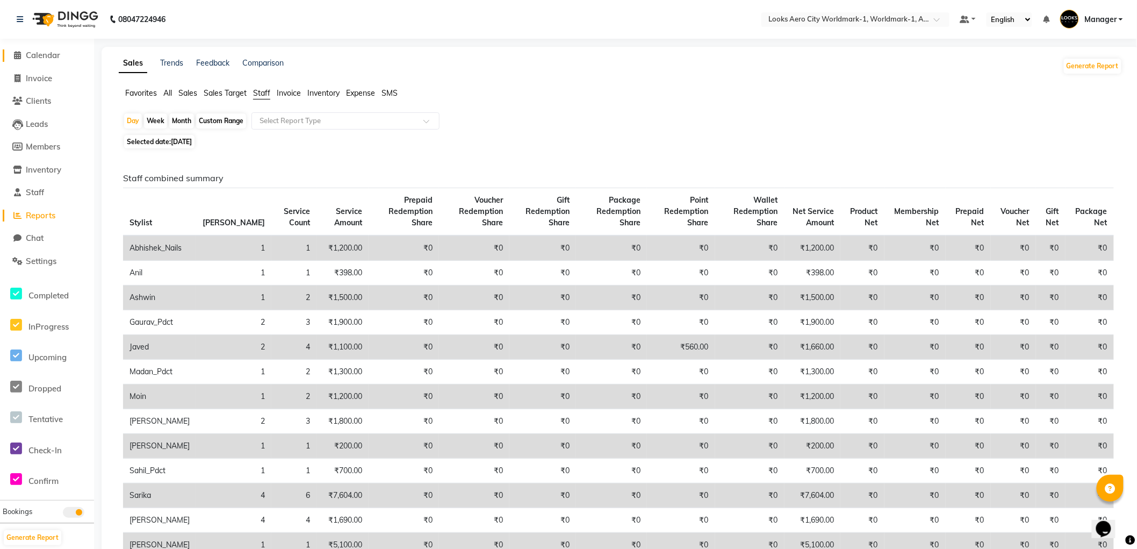
click at [41, 55] on span "Calendar" at bounding box center [43, 55] width 34 height 10
